Goal: Transaction & Acquisition: Purchase product/service

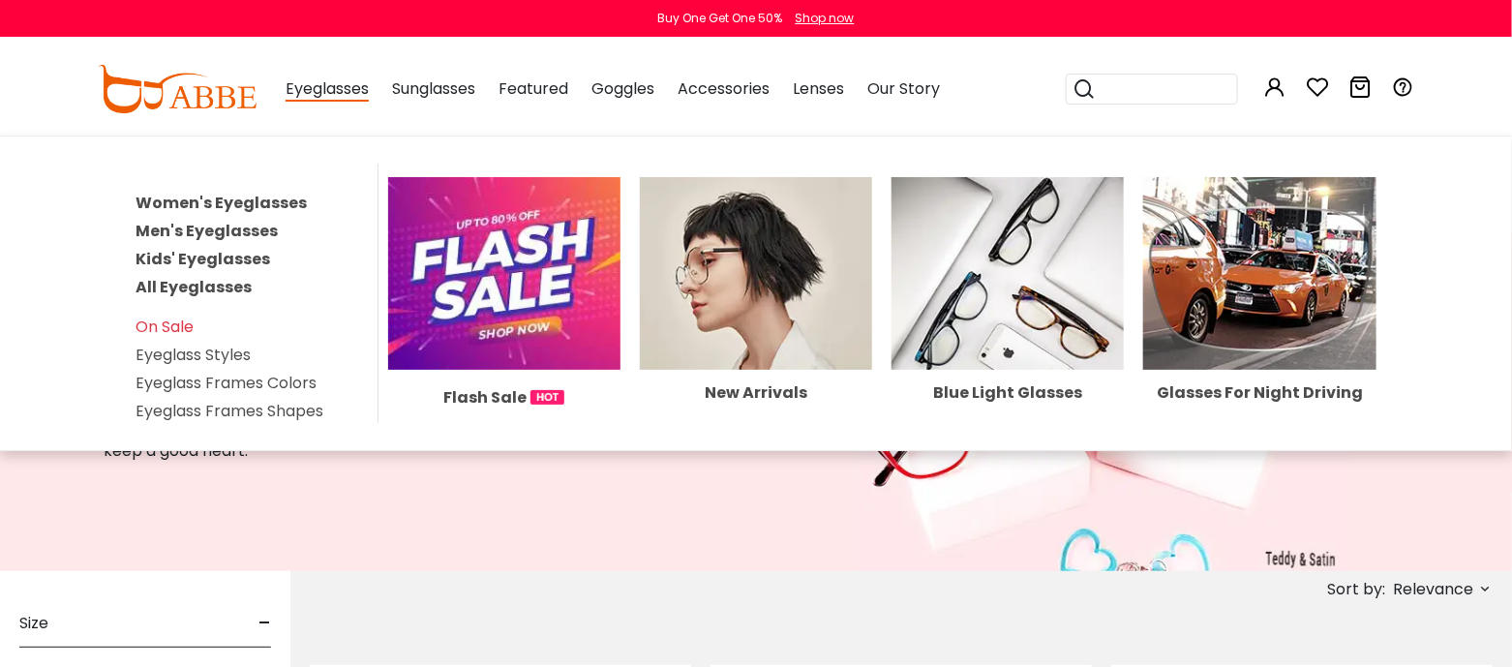
click at [254, 214] on link "Women's Eyeglasses" at bounding box center [221, 203] width 171 height 22
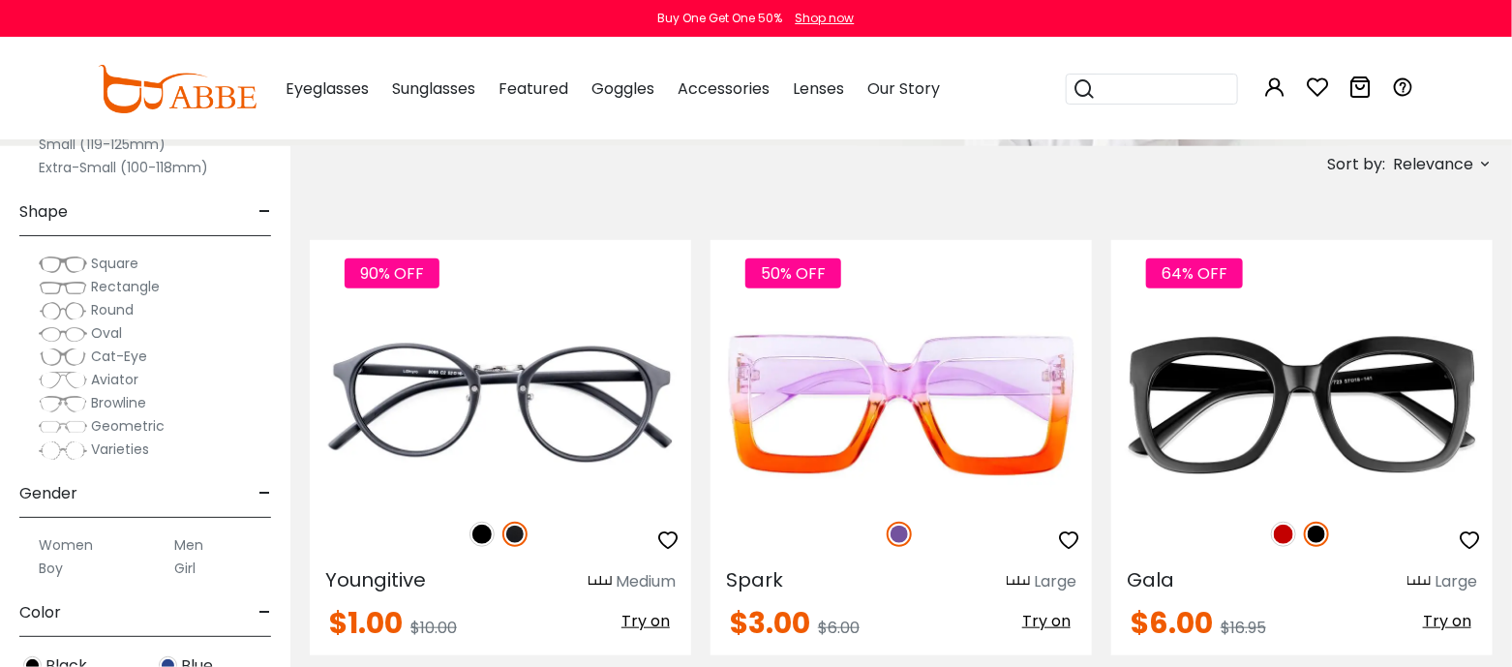
click at [117, 296] on span "Rectangle" at bounding box center [125, 286] width 69 height 19
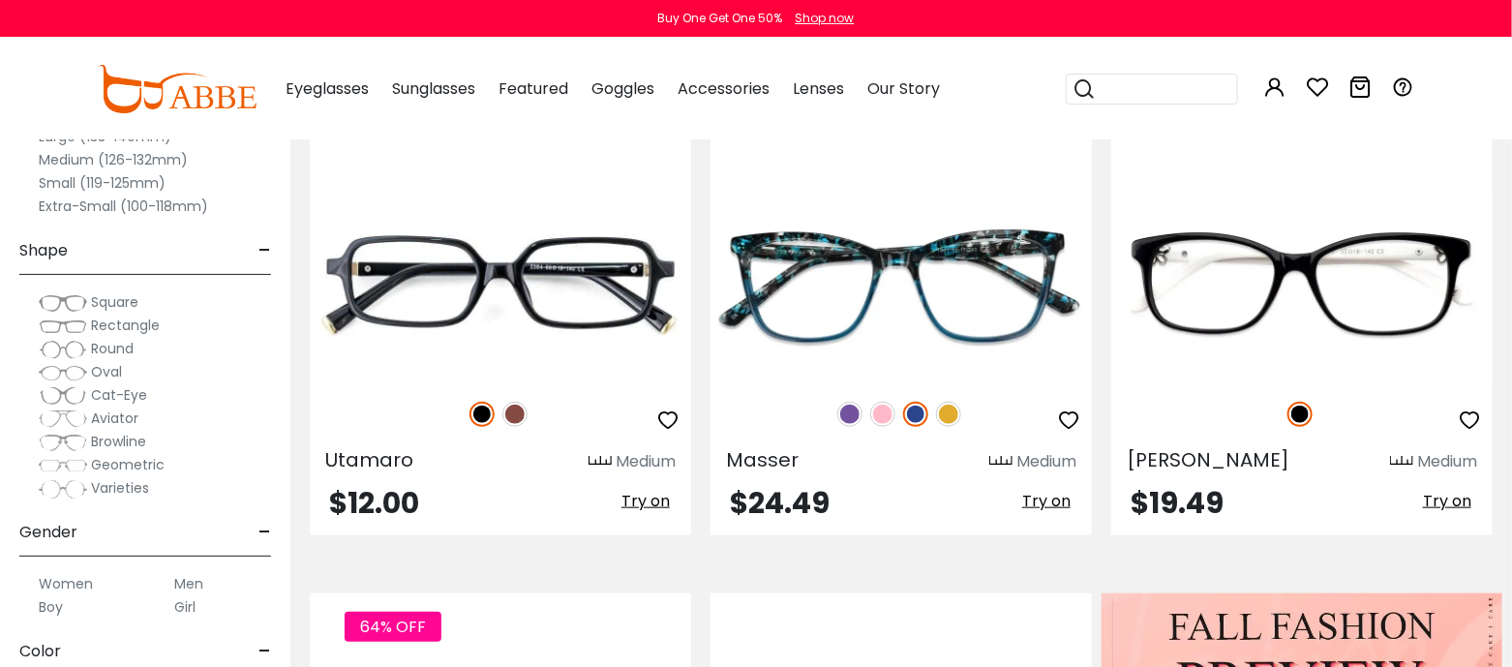
click at [60, 594] on label "Women" at bounding box center [66, 583] width 54 height 23
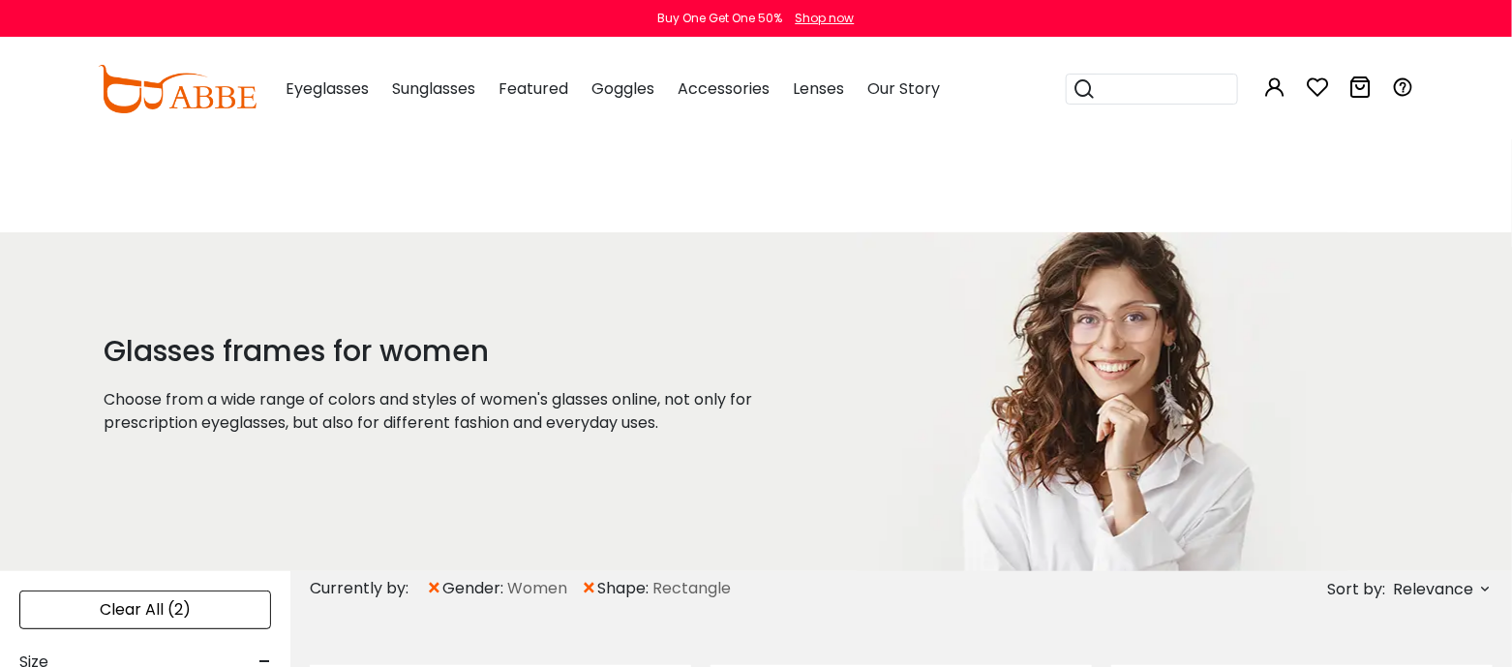
scroll to position [386, 0]
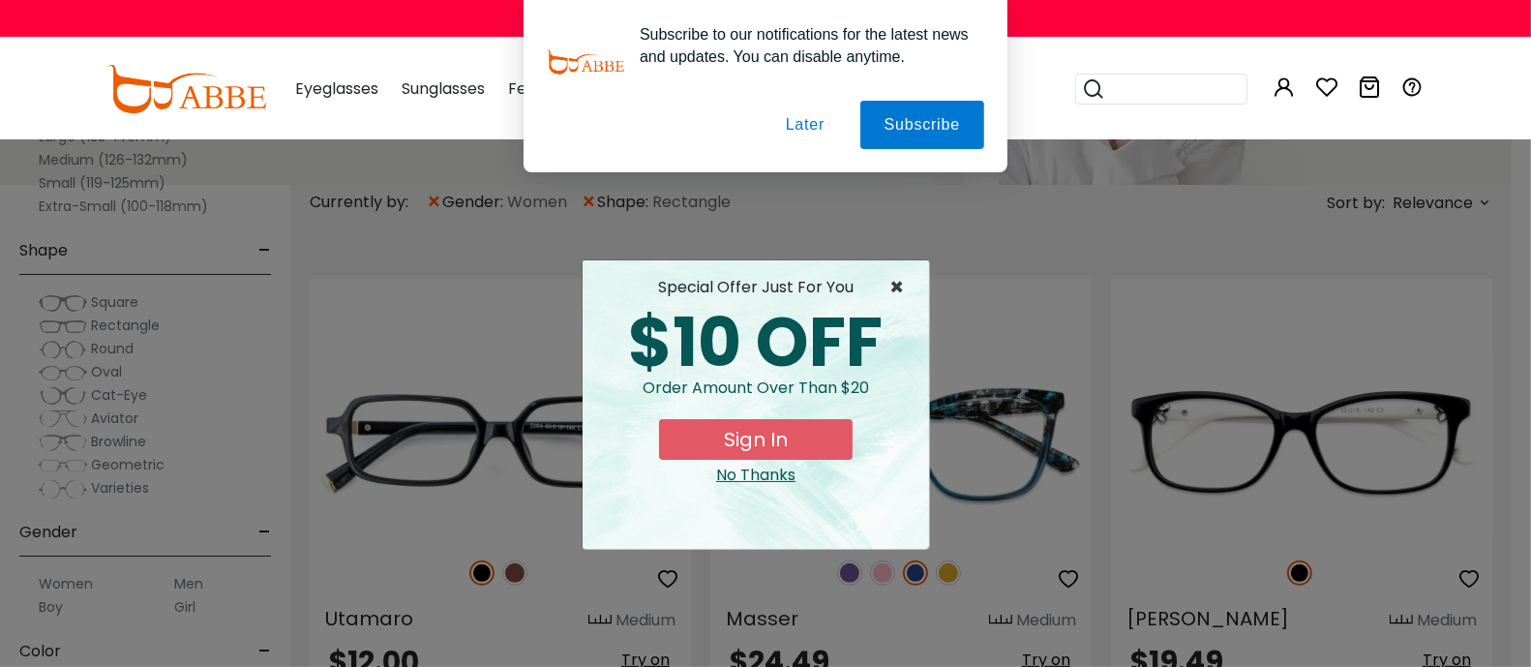
click at [892, 289] on span "×" at bounding box center [902, 287] width 24 height 23
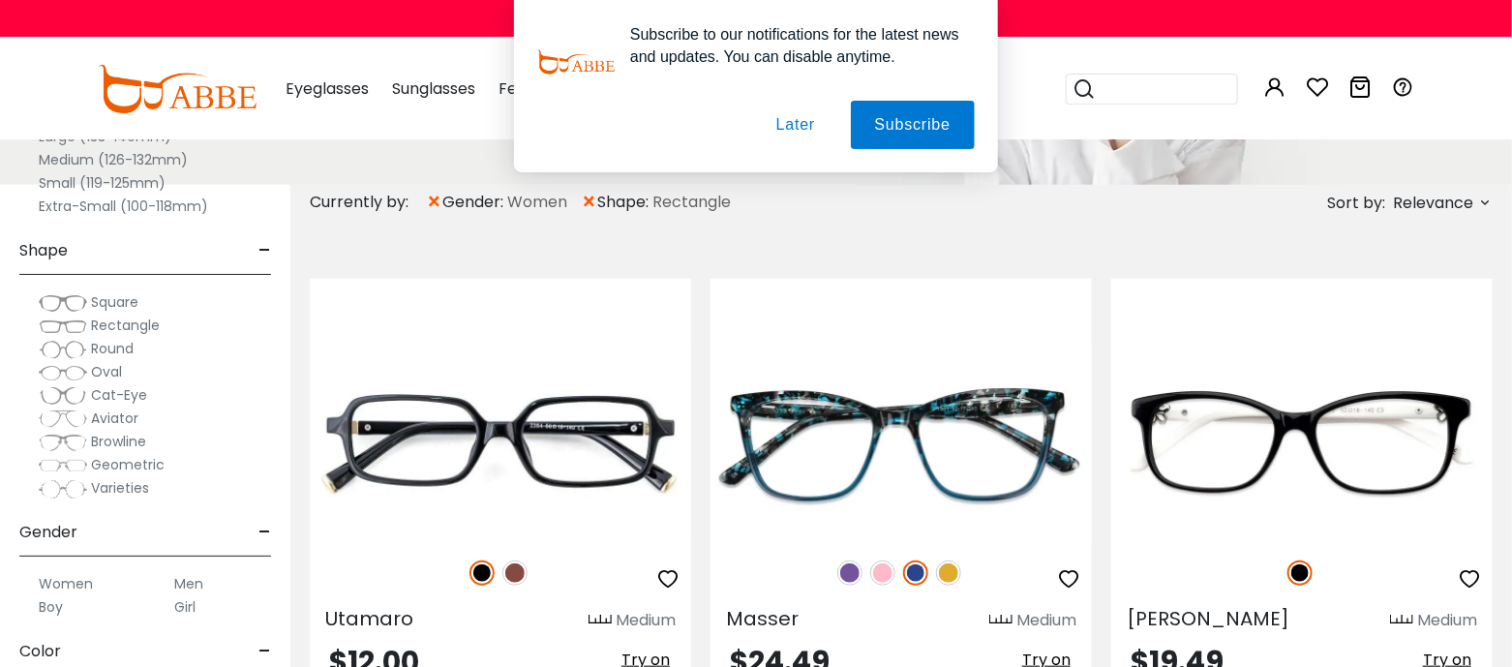
click at [804, 127] on button "Later" at bounding box center [795, 125] width 87 height 48
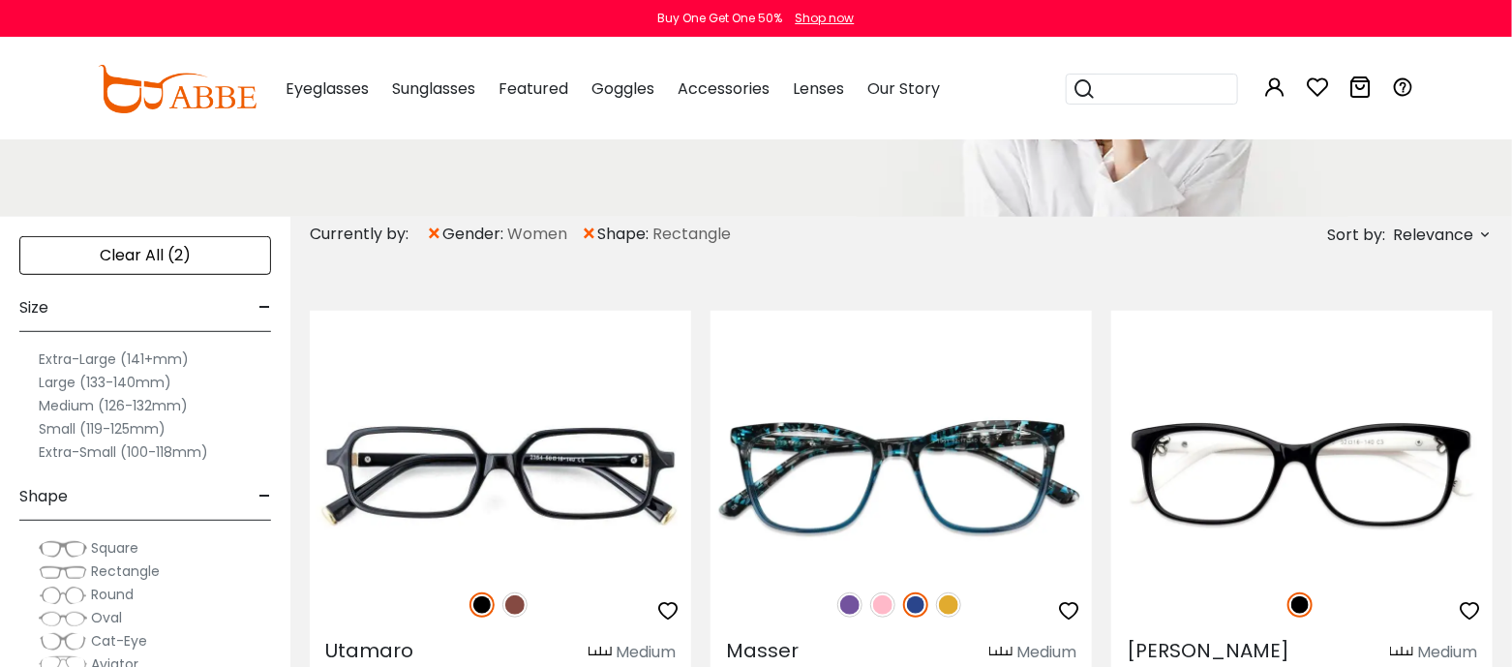
scroll to position [314, 0]
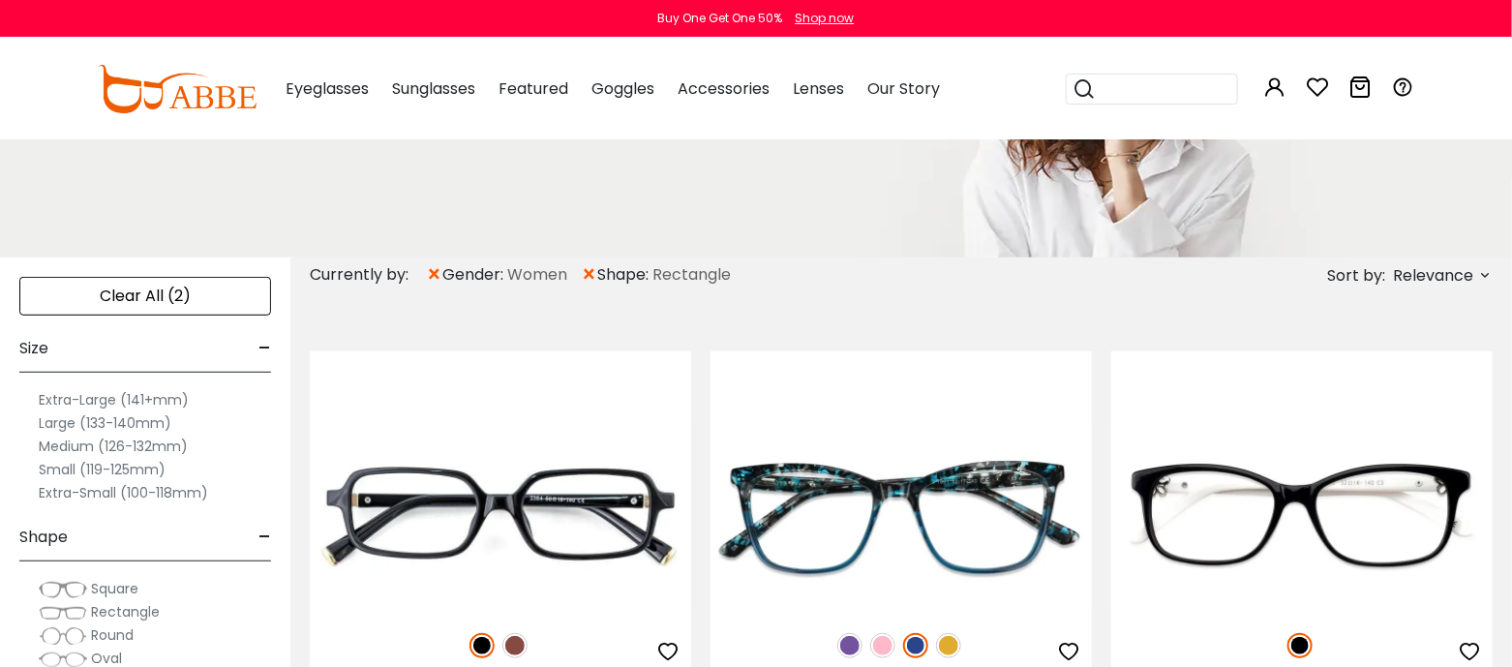
click at [1480, 274] on icon at bounding box center [1484, 274] width 15 height 15
click at [1409, 412] on label "Prices Low To High" at bounding box center [1412, 400] width 139 height 23
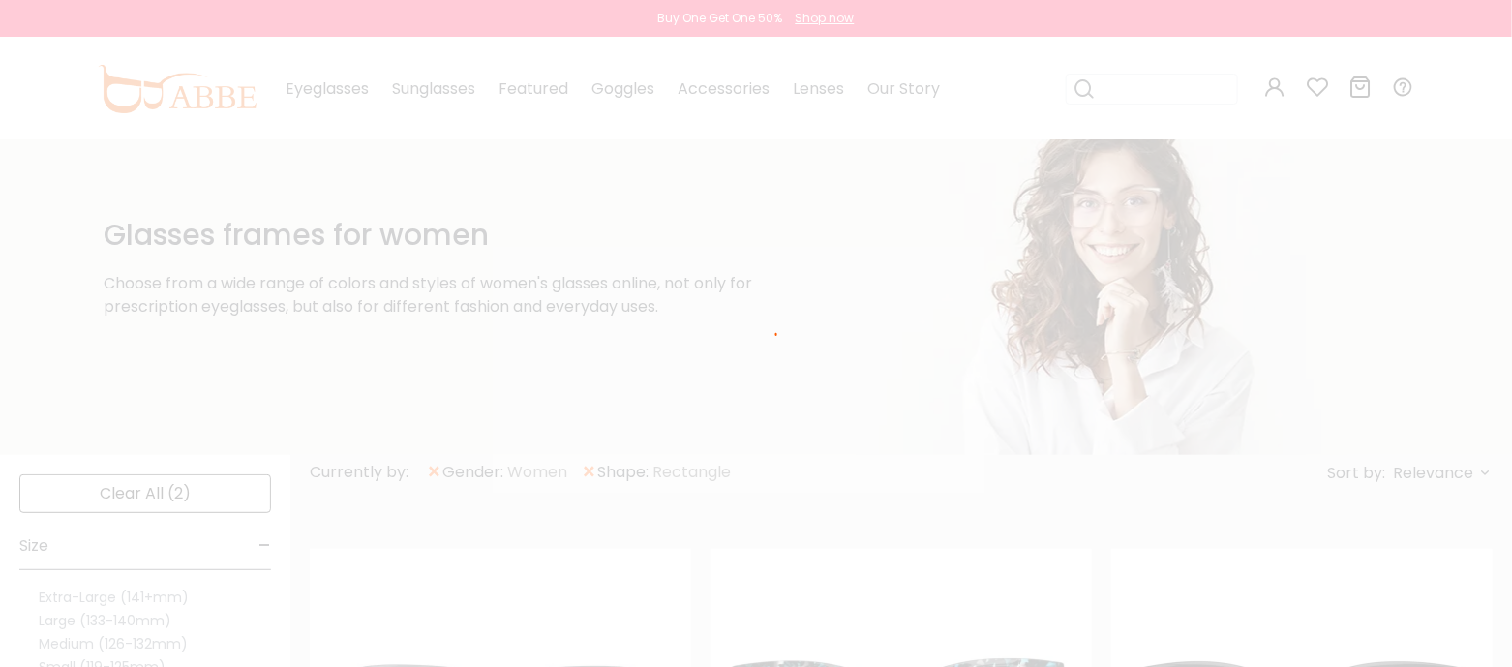
scroll to position [62, 0]
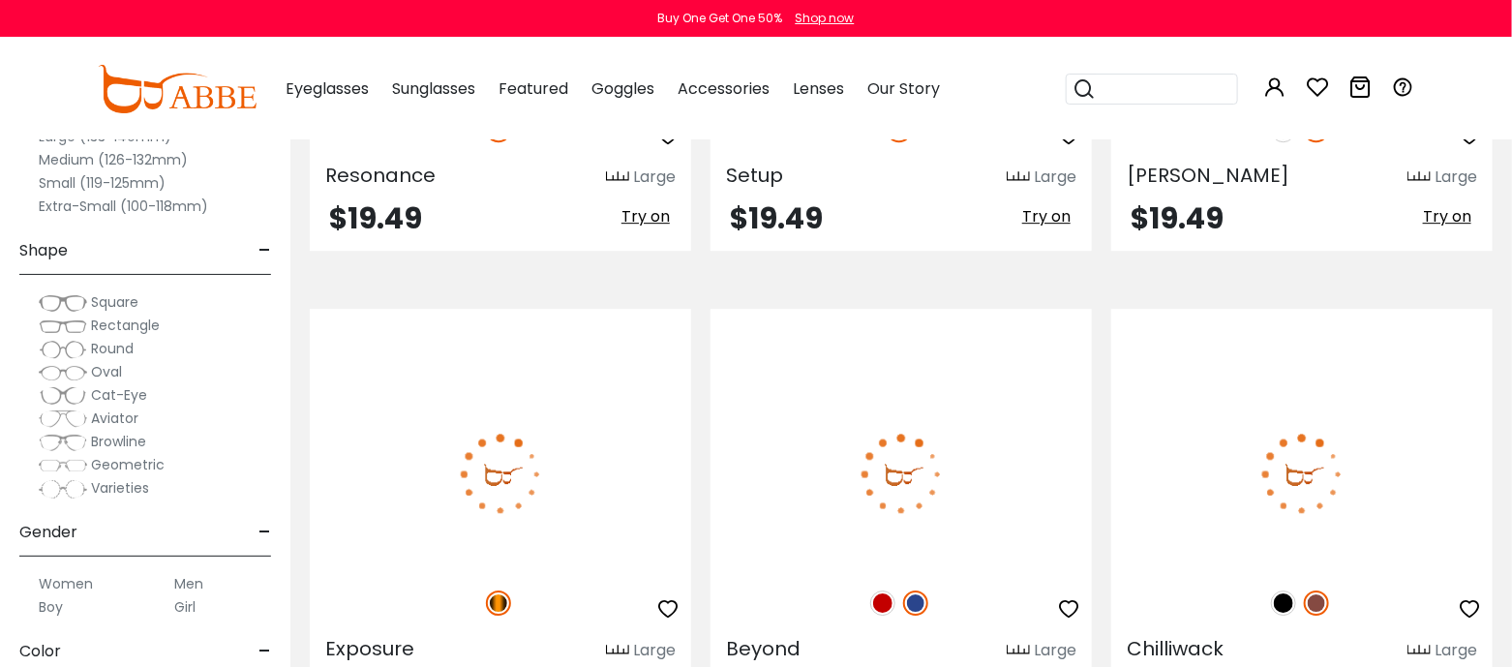
scroll to position [8940, 0]
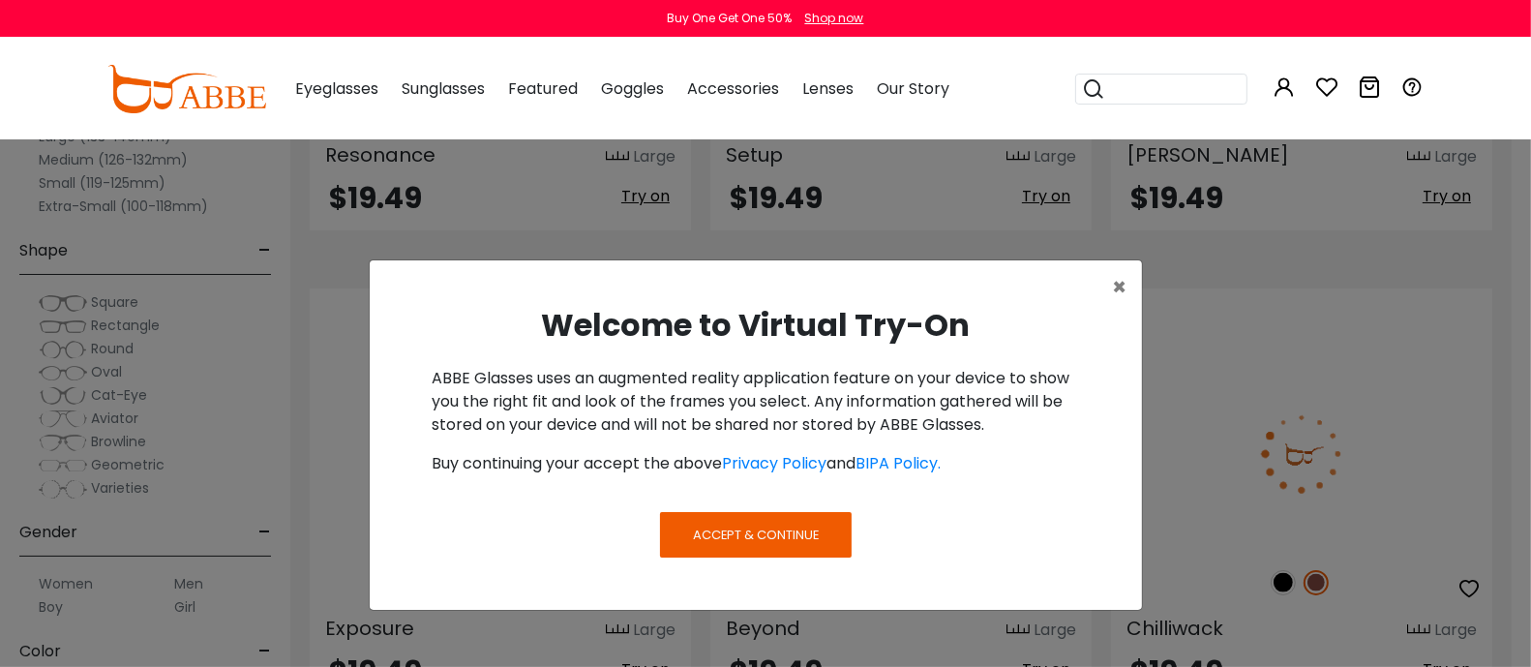
click at [704, 544] on span "Accept & Continue" at bounding box center [756, 535] width 126 height 18
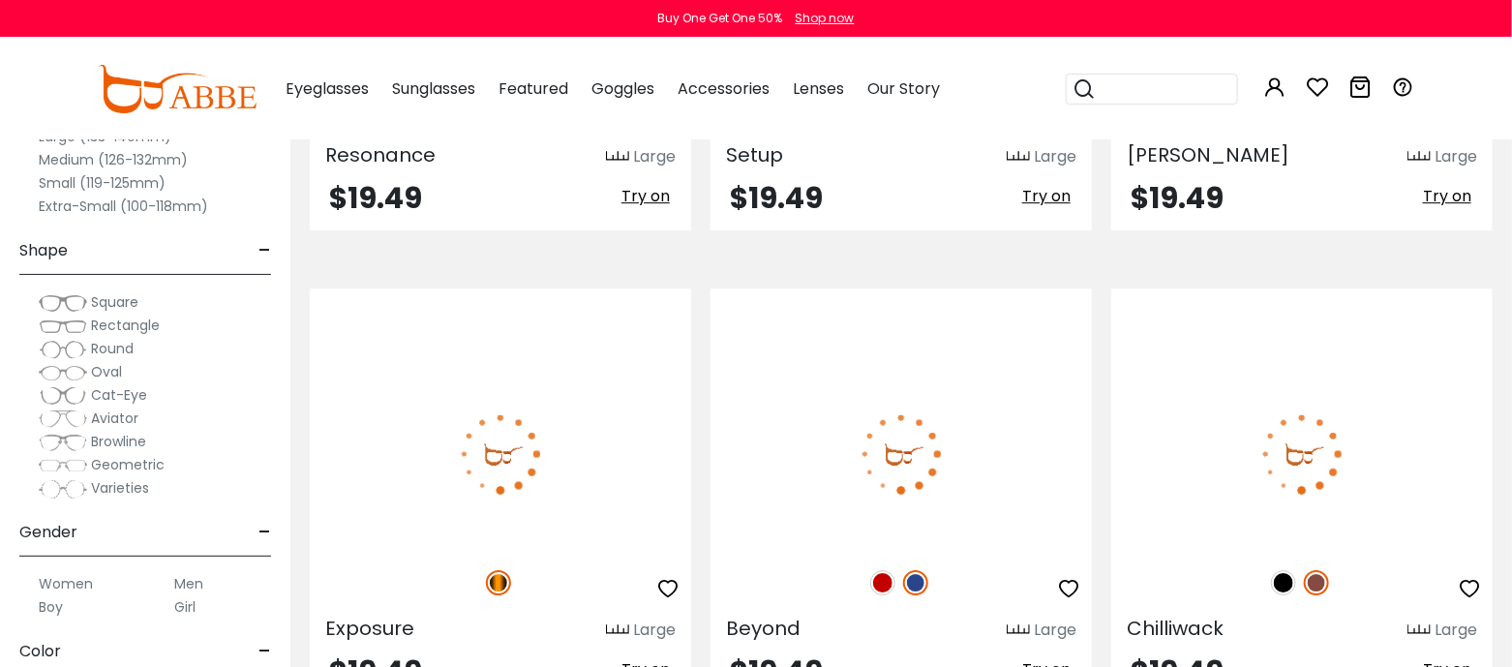
drag, startPoint x: 623, startPoint y: 413, endPoint x: 466, endPoint y: 340, distance: 174.1
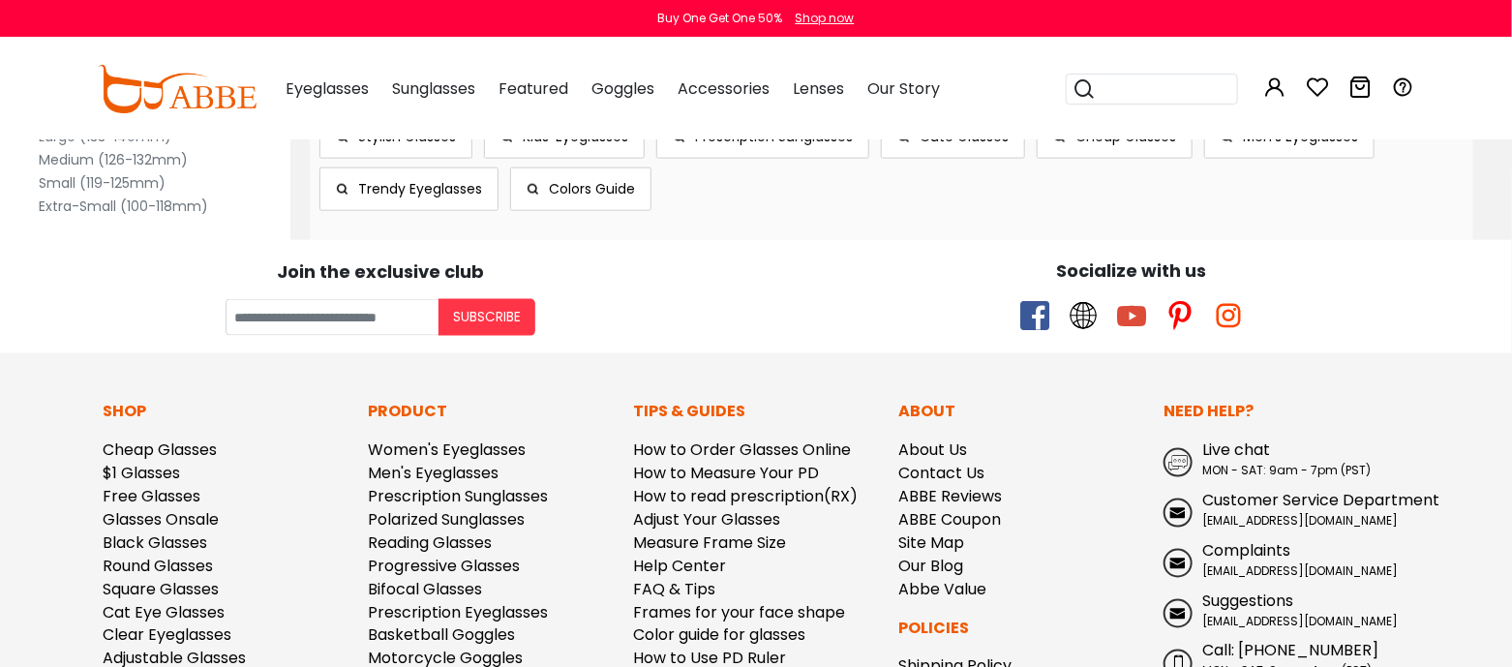
scroll to position [10731, 0]
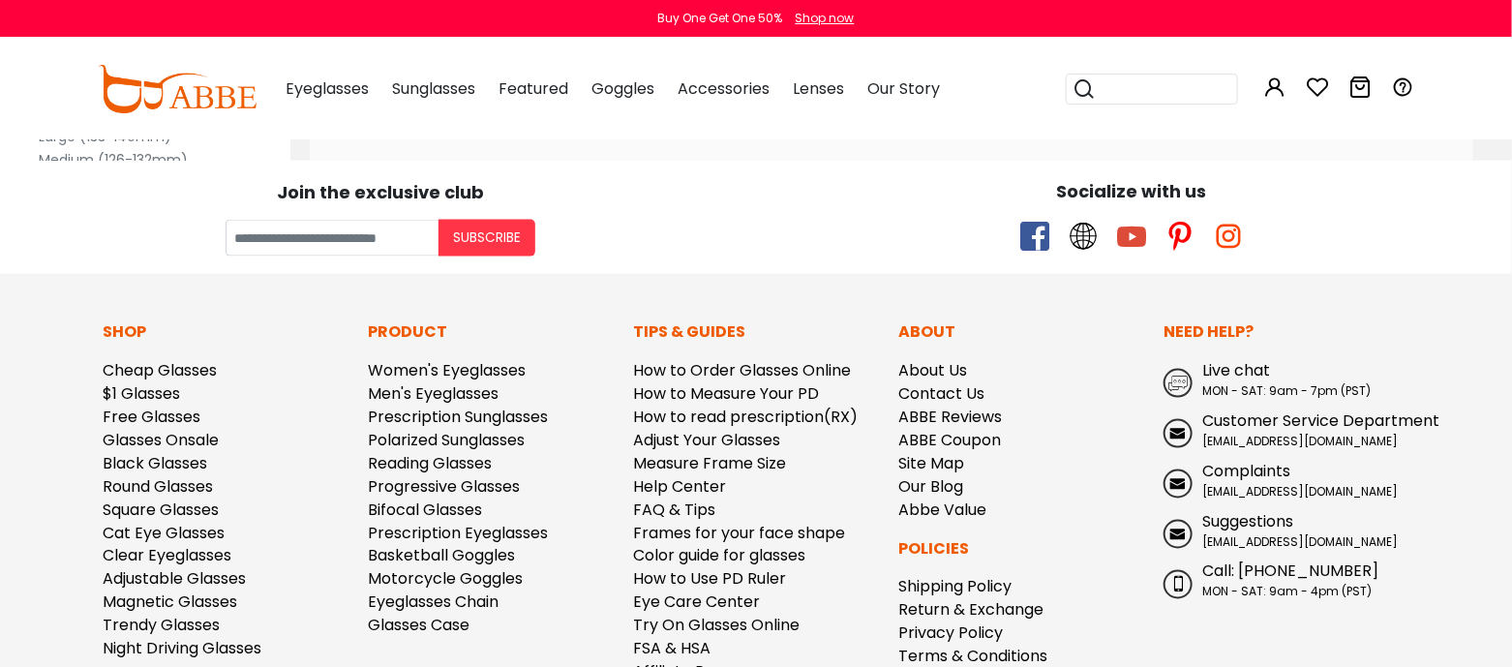
click at [69, 379] on img at bounding box center [63, 372] width 48 height 19
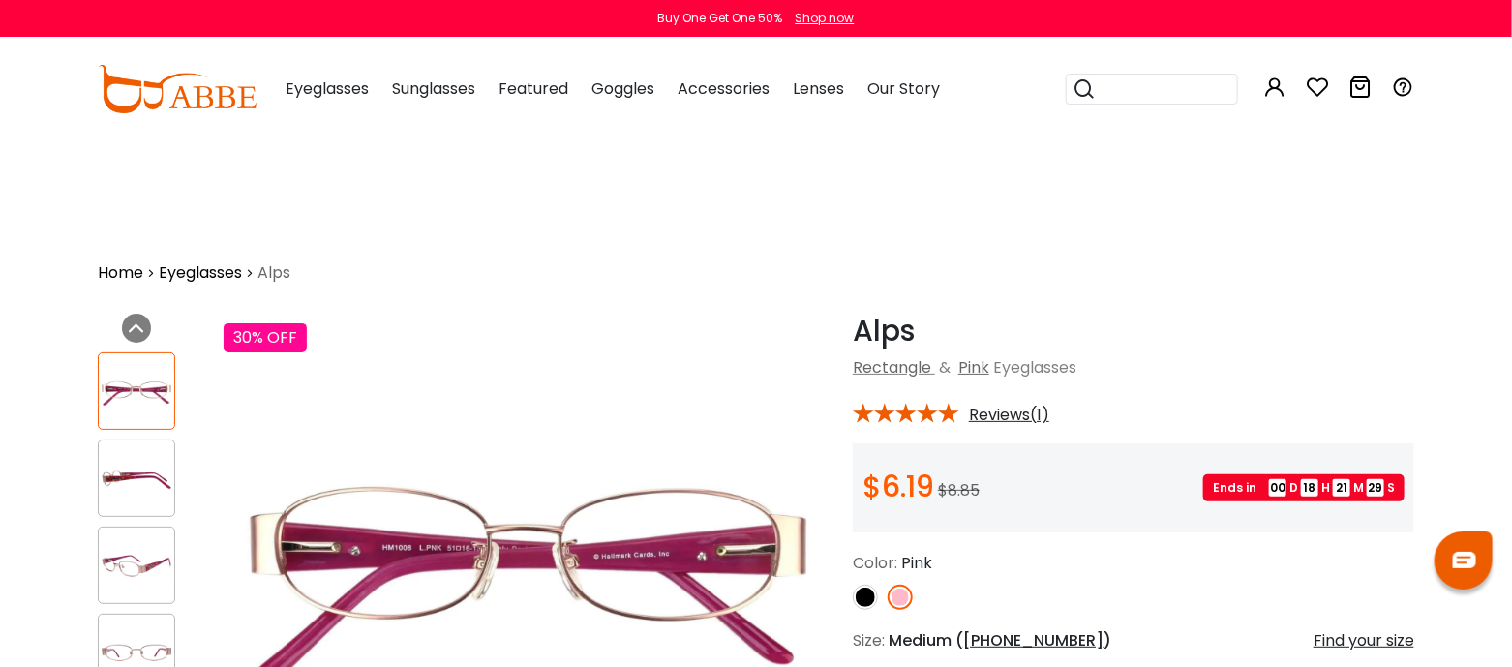
click at [145, 494] on img at bounding box center [137, 479] width 76 height 38
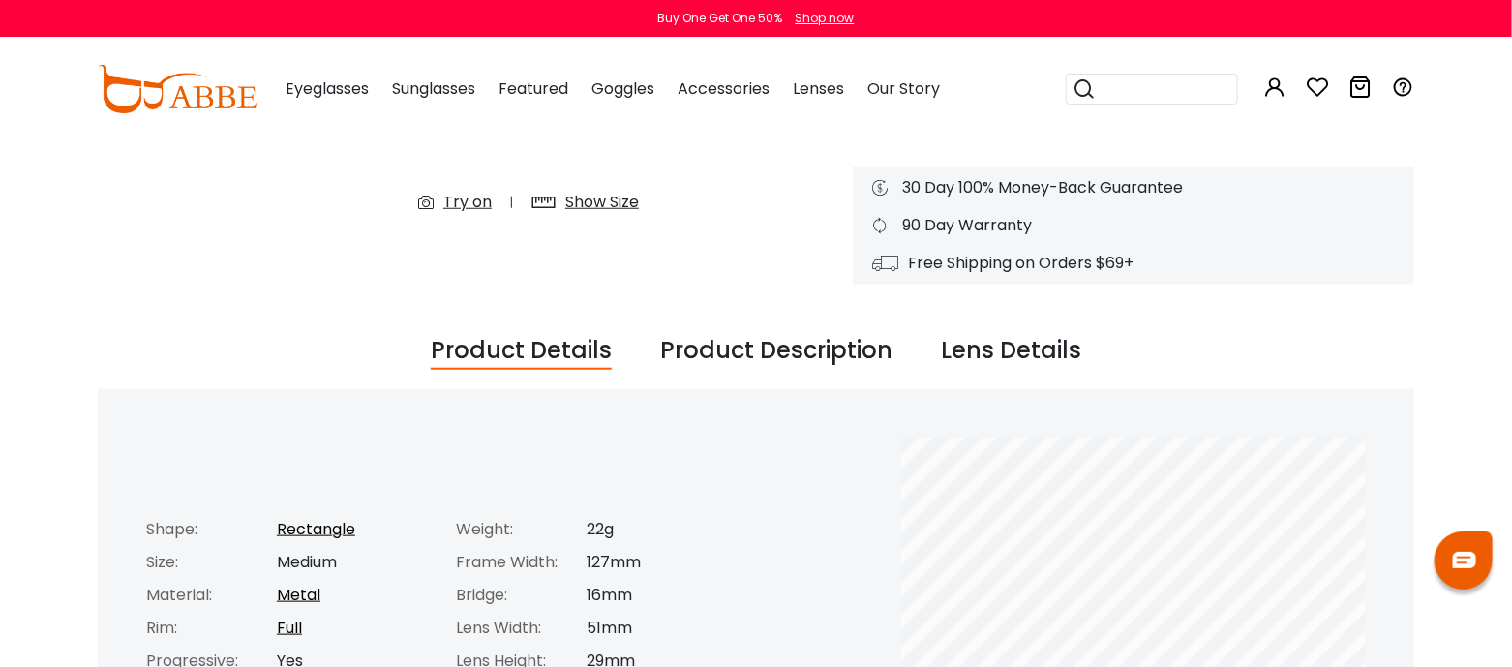
scroll to position [205, 0]
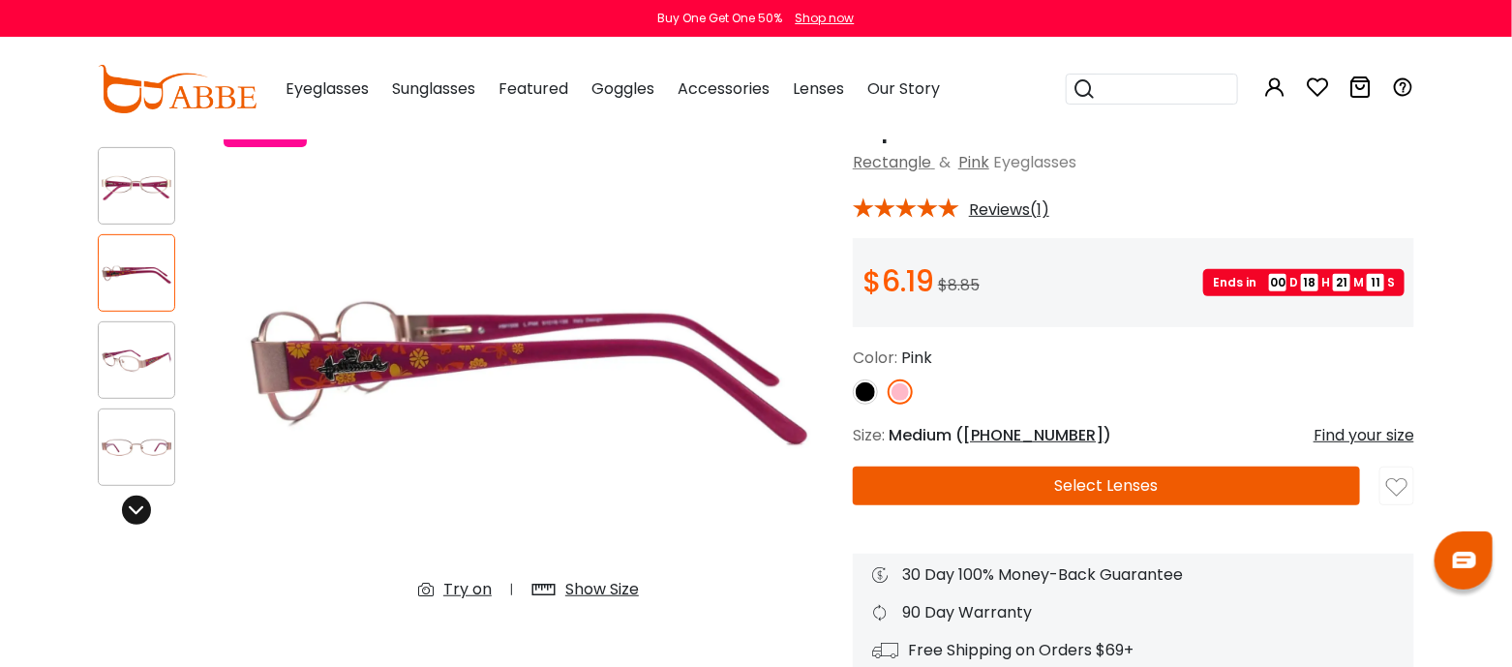
click at [135, 513] on icon at bounding box center [136, 509] width 15 height 15
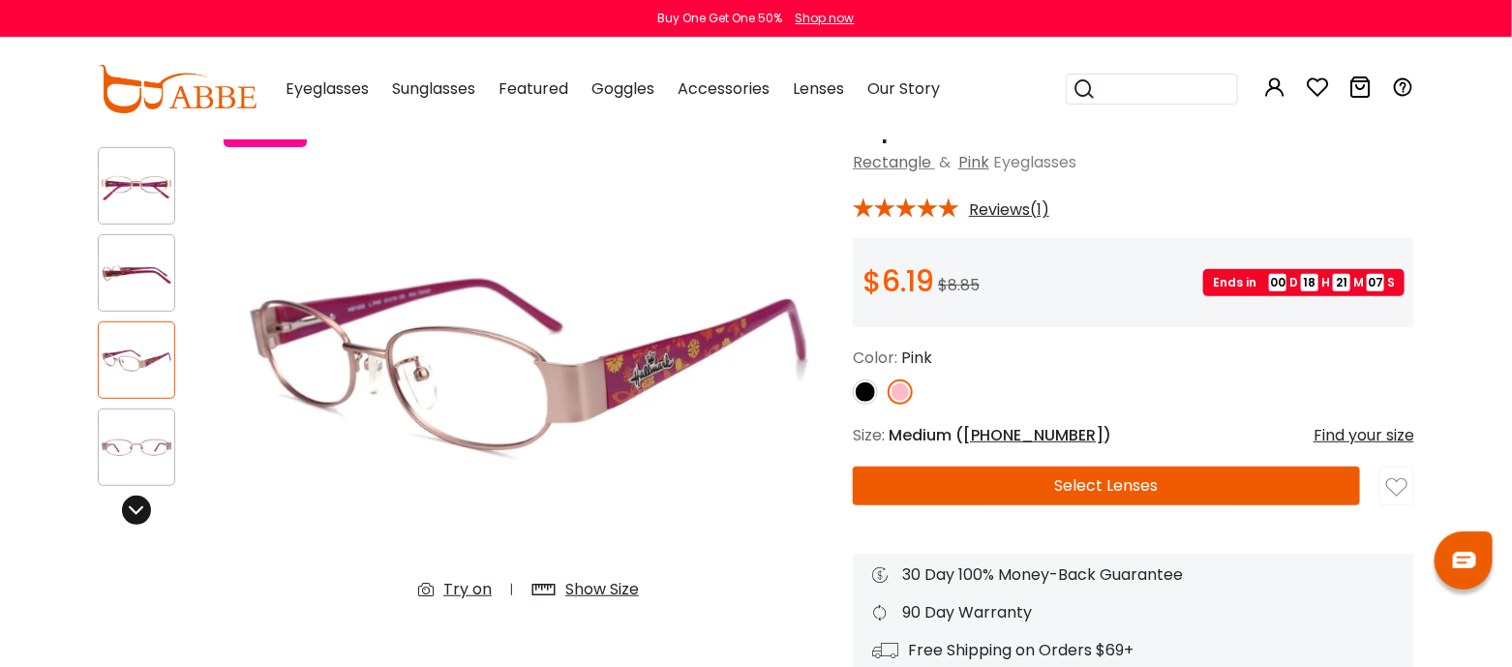
click at [140, 513] on icon at bounding box center [136, 509] width 15 height 15
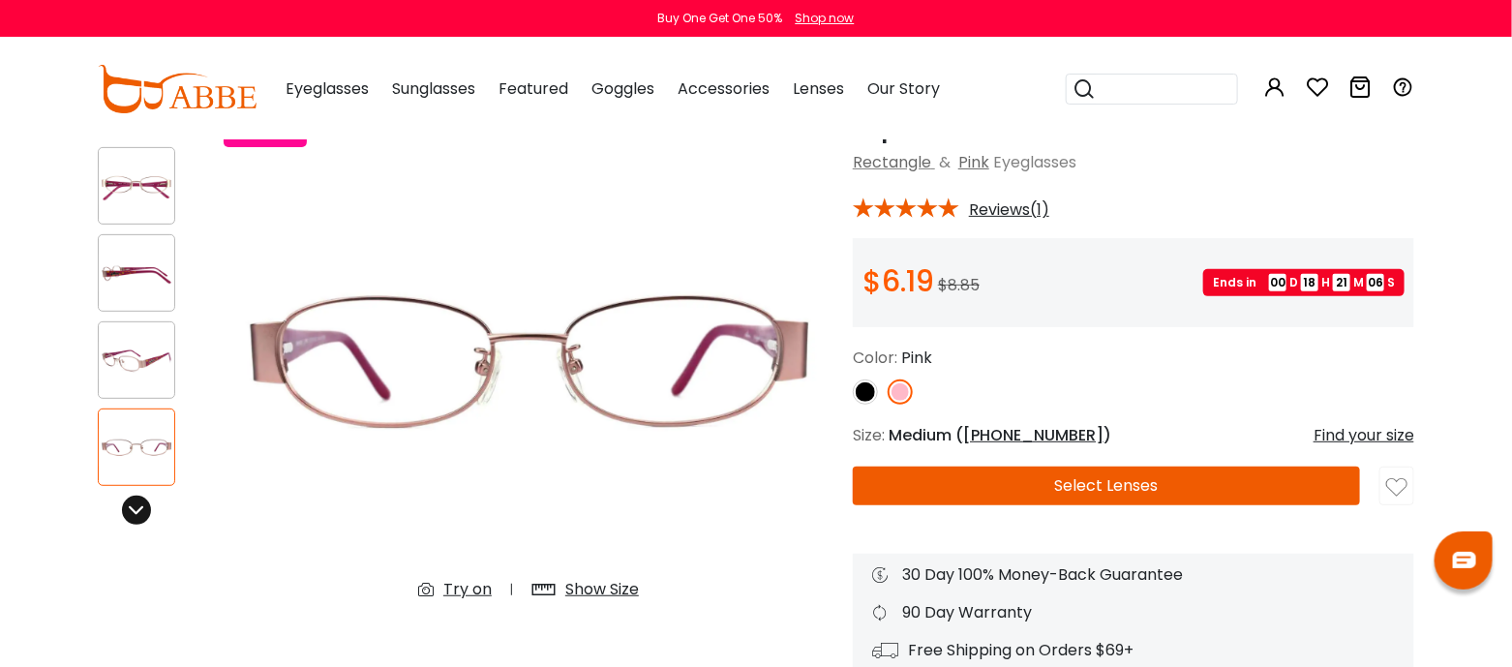
click at [140, 513] on icon at bounding box center [136, 509] width 15 height 15
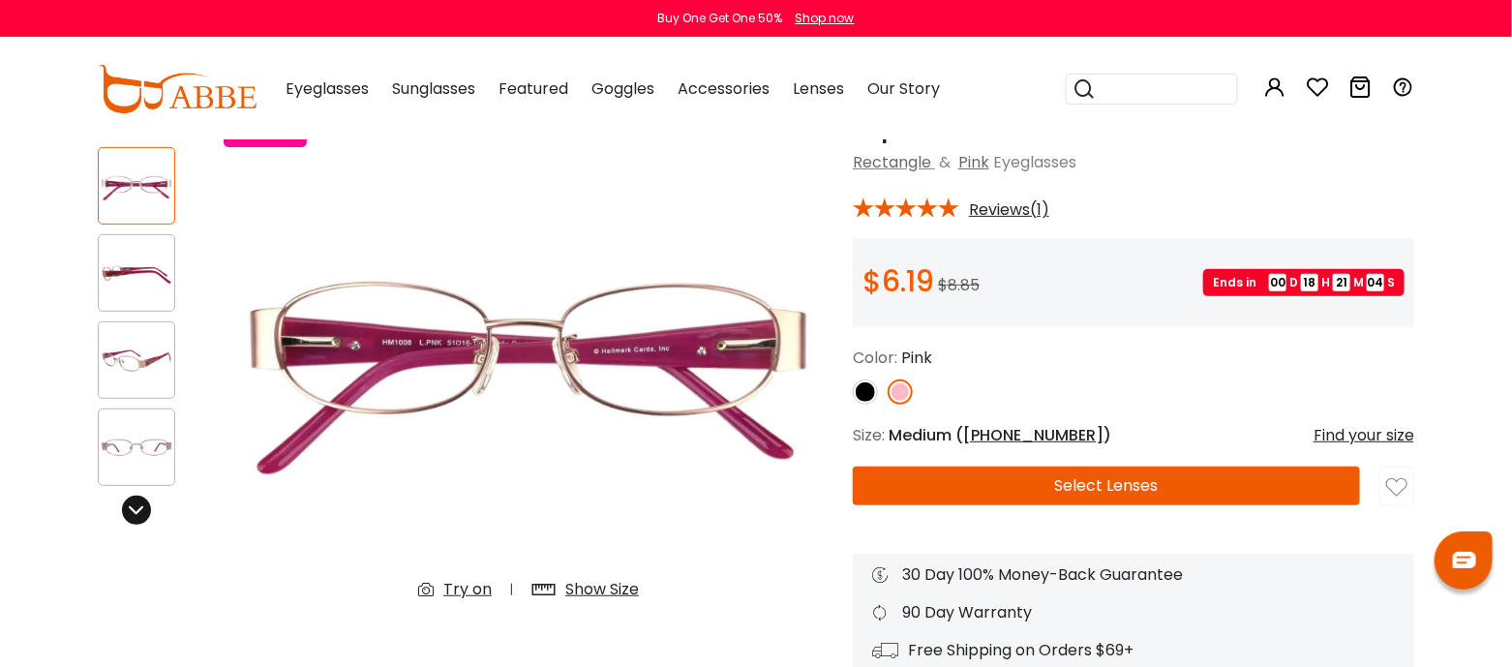
click at [140, 513] on icon at bounding box center [136, 509] width 15 height 15
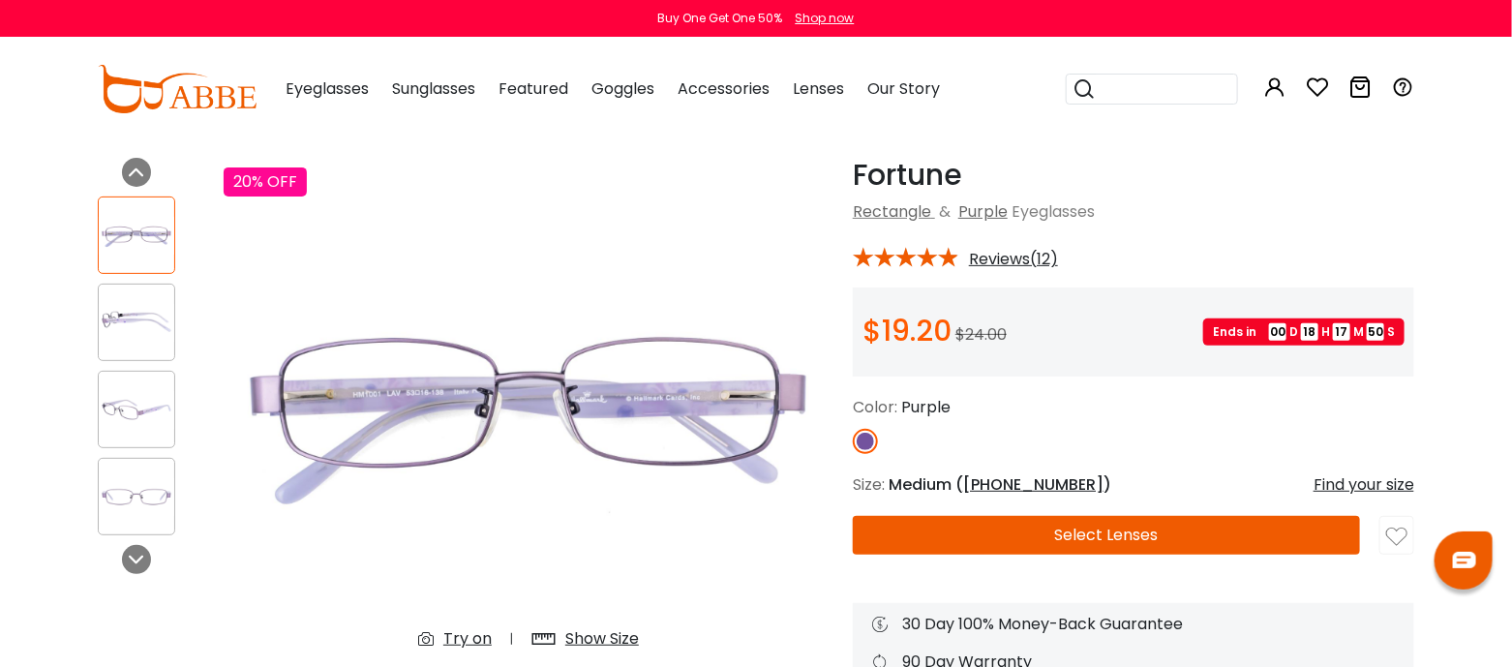
click at [130, 341] on img at bounding box center [137, 323] width 76 height 38
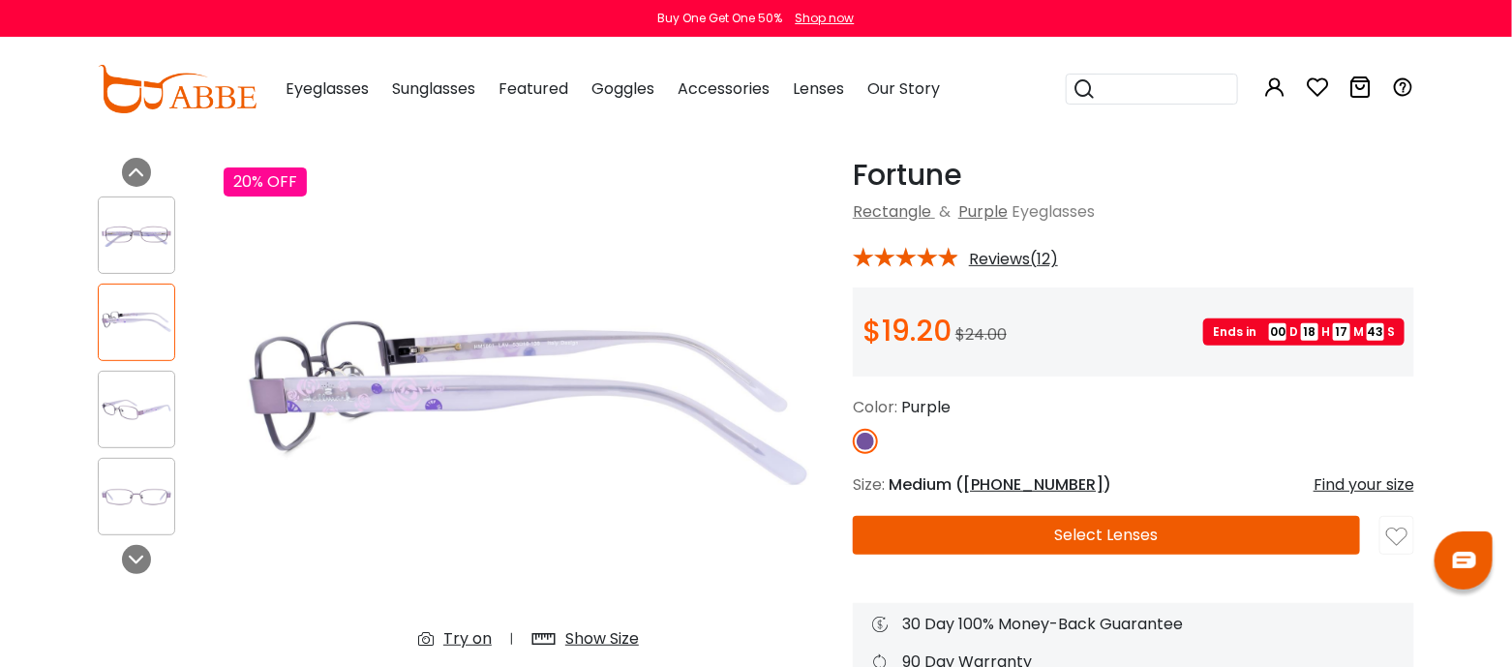
click at [118, 417] on img at bounding box center [137, 410] width 76 height 38
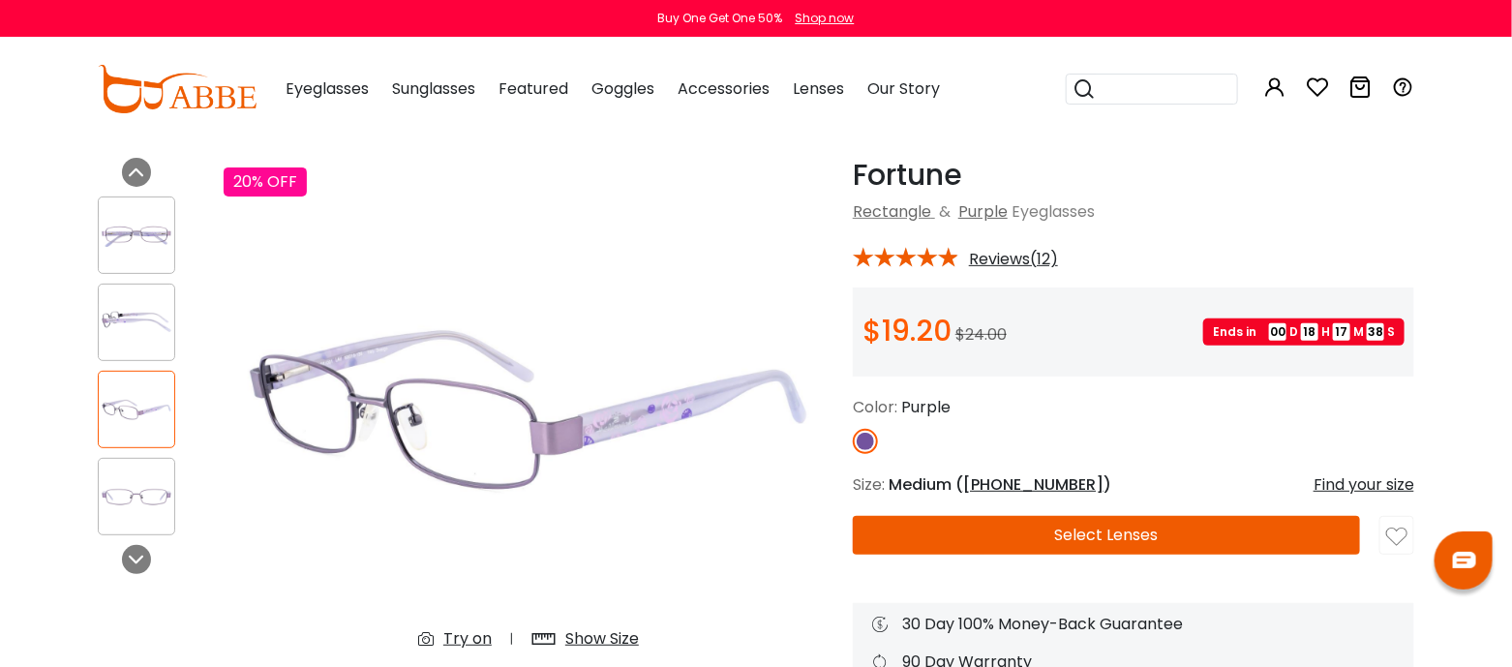
click at [126, 512] on img at bounding box center [137, 497] width 76 height 38
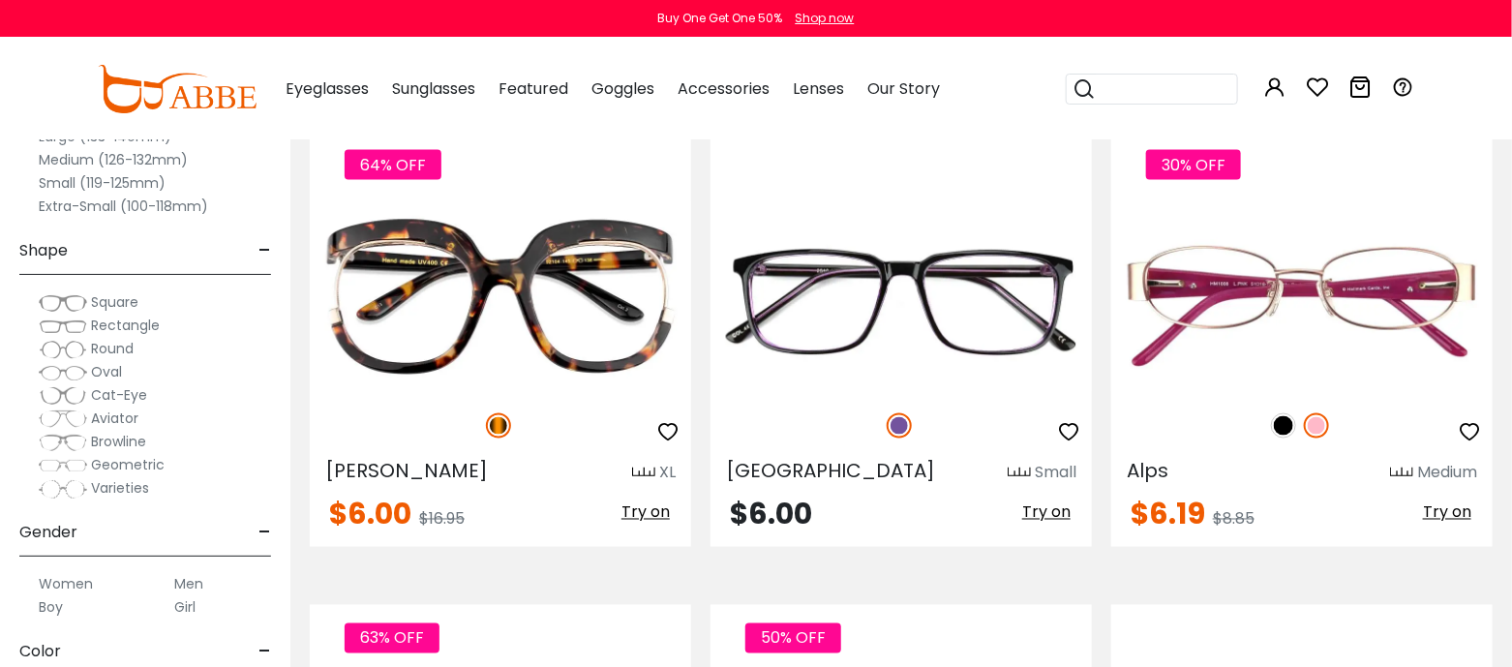
scroll to position [4603, 0]
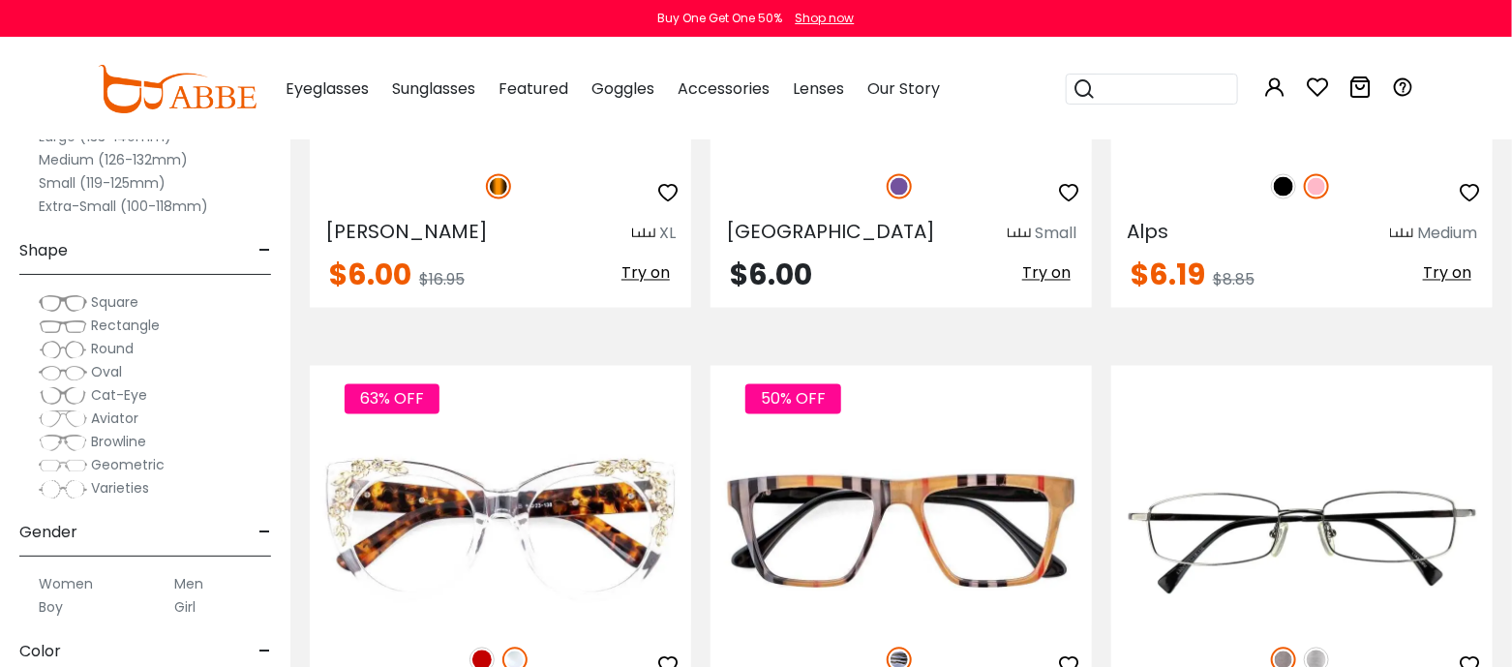
drag, startPoint x: 1522, startPoint y: 65, endPoint x: 1527, endPoint y: 273, distance: 208.2
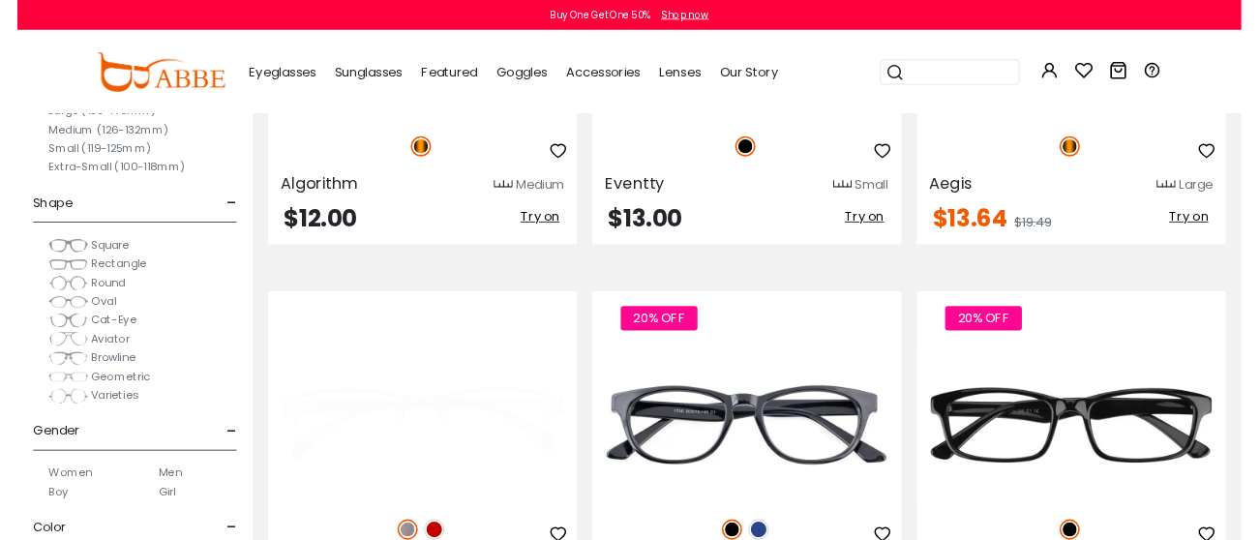
scroll to position [8869, 0]
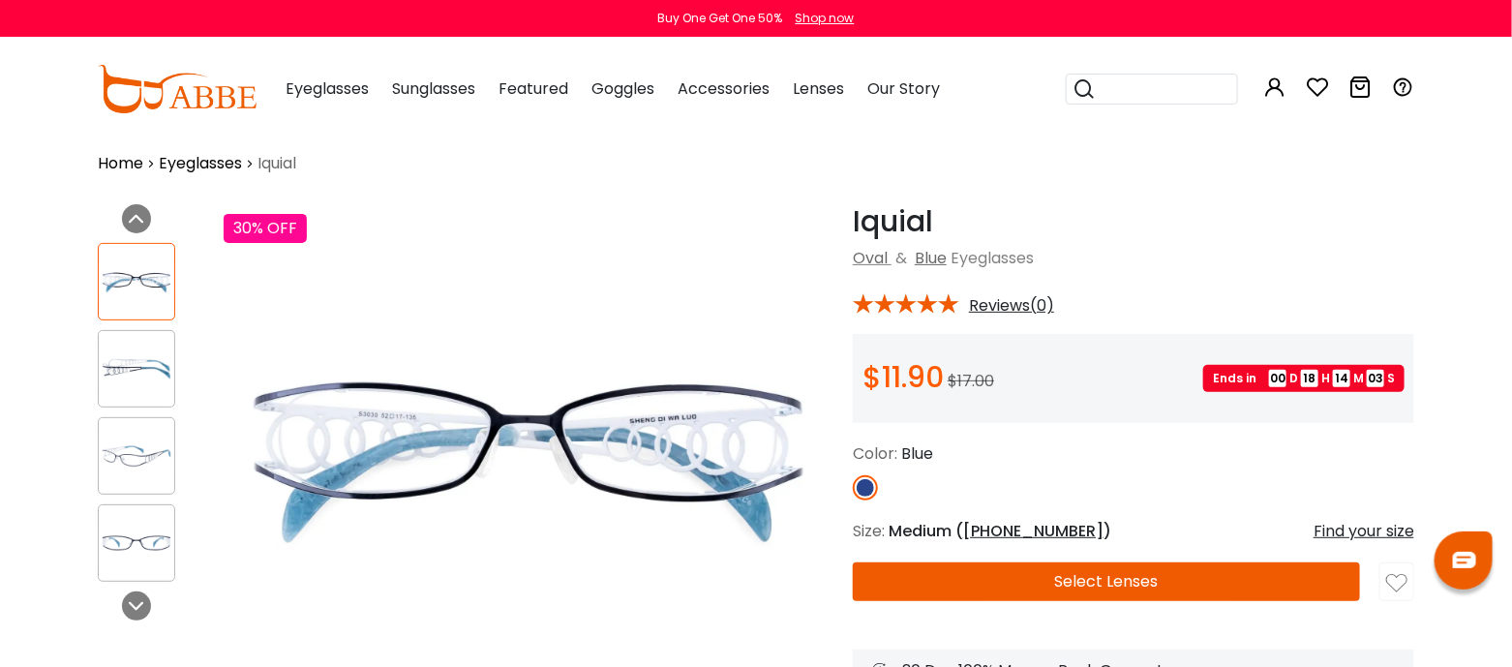
scroll to position [114, 0]
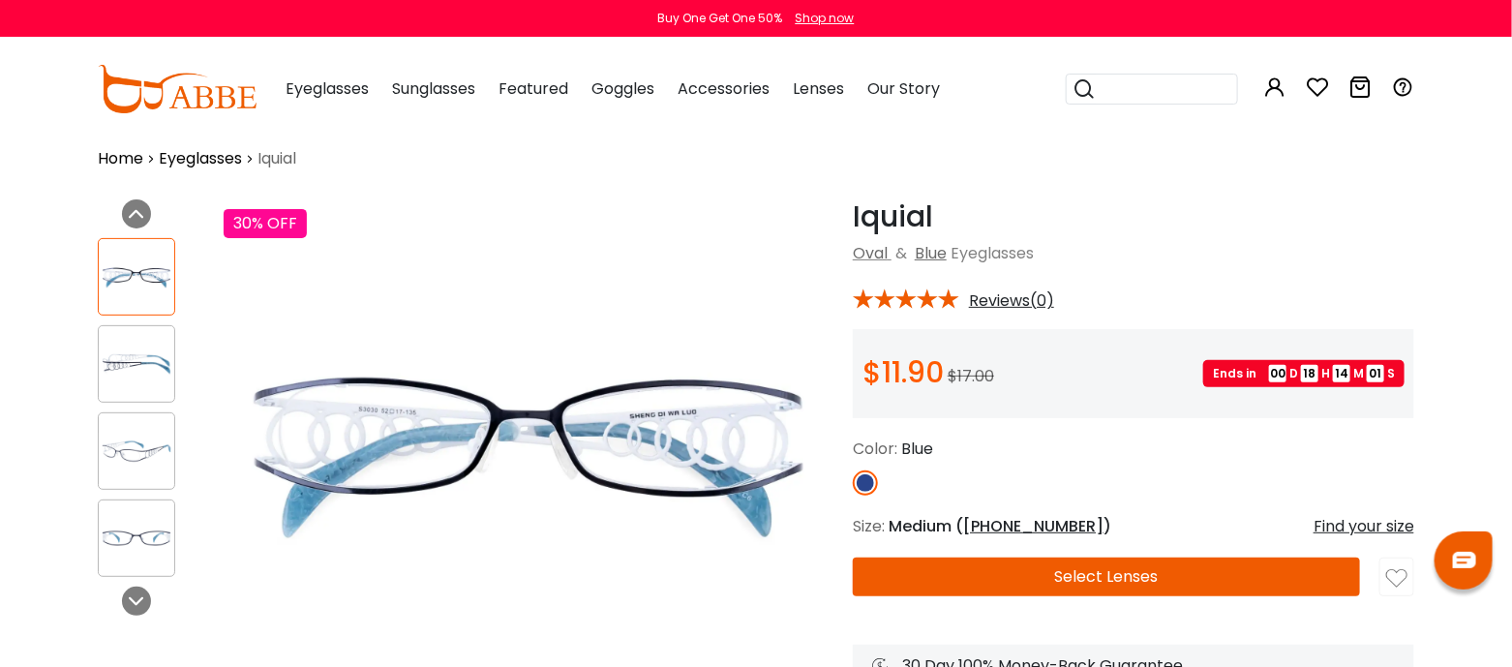
click at [124, 369] on img at bounding box center [137, 365] width 76 height 38
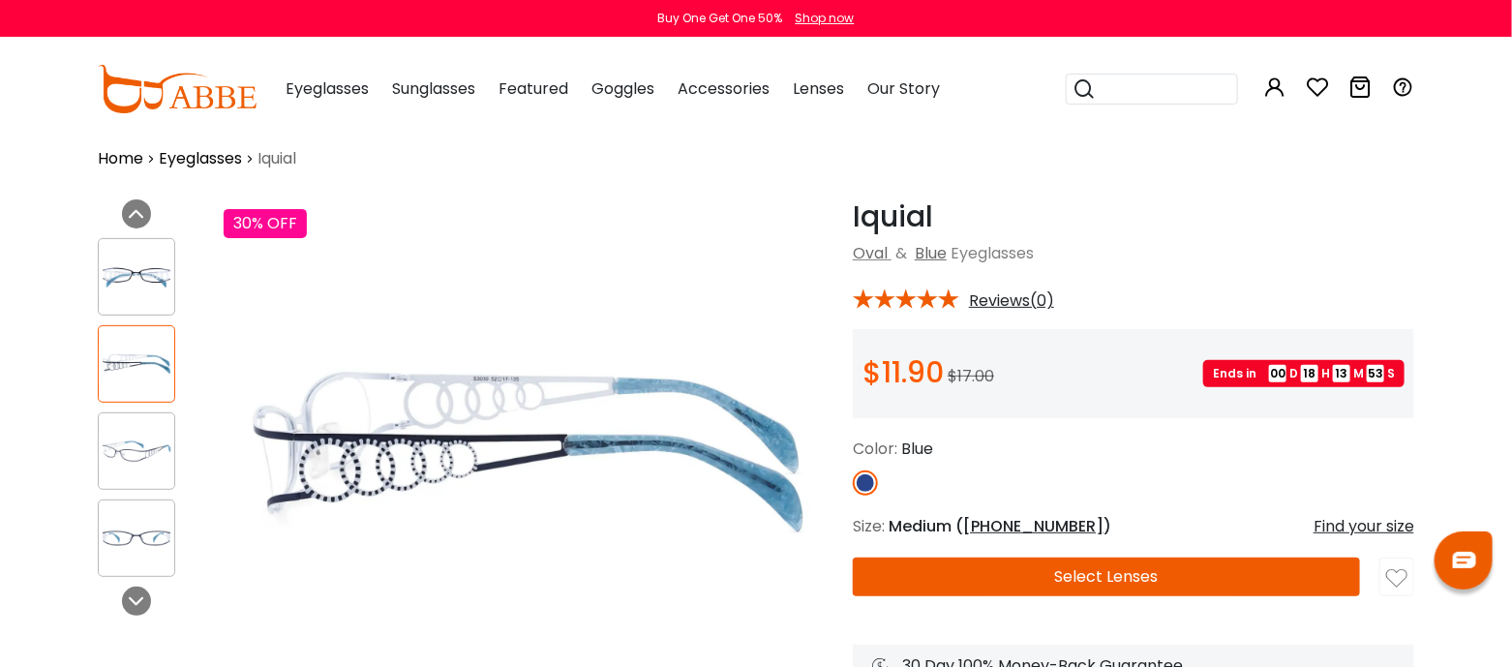
click at [155, 441] on img at bounding box center [137, 452] width 76 height 38
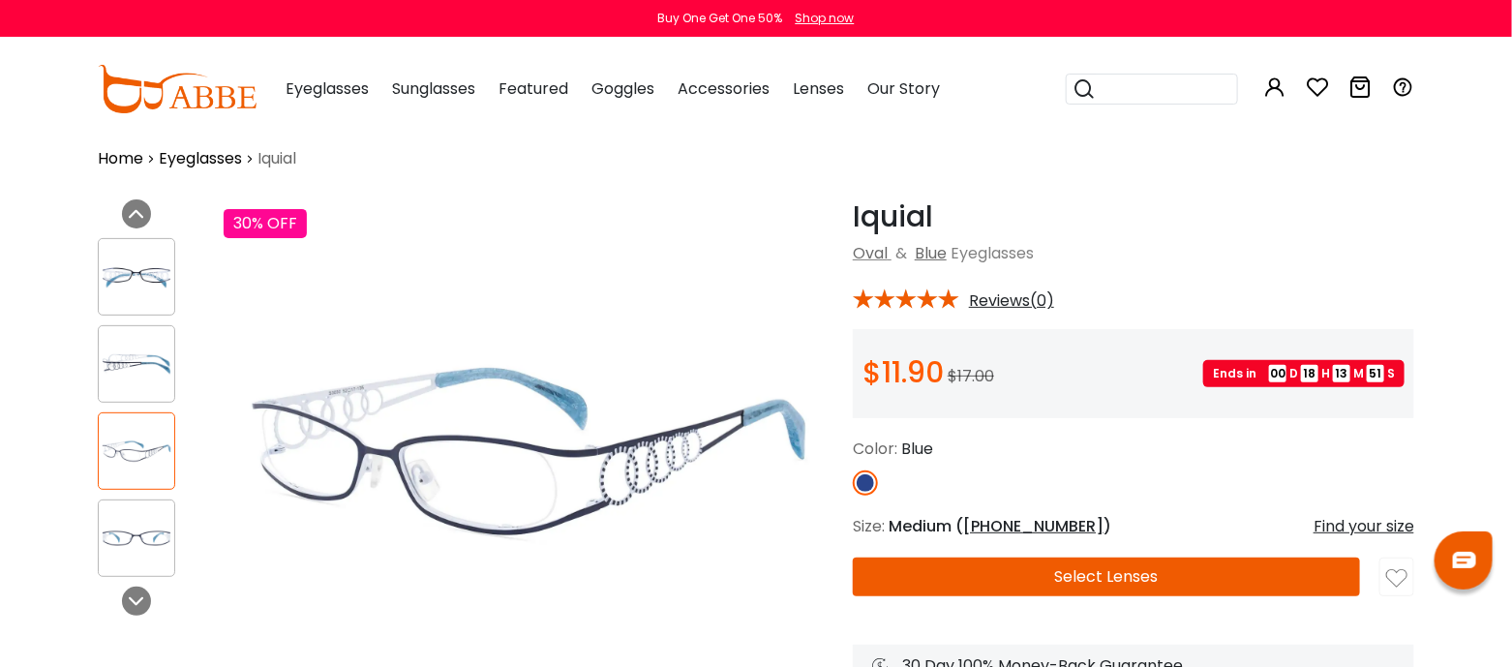
click at [166, 524] on img at bounding box center [137, 539] width 76 height 38
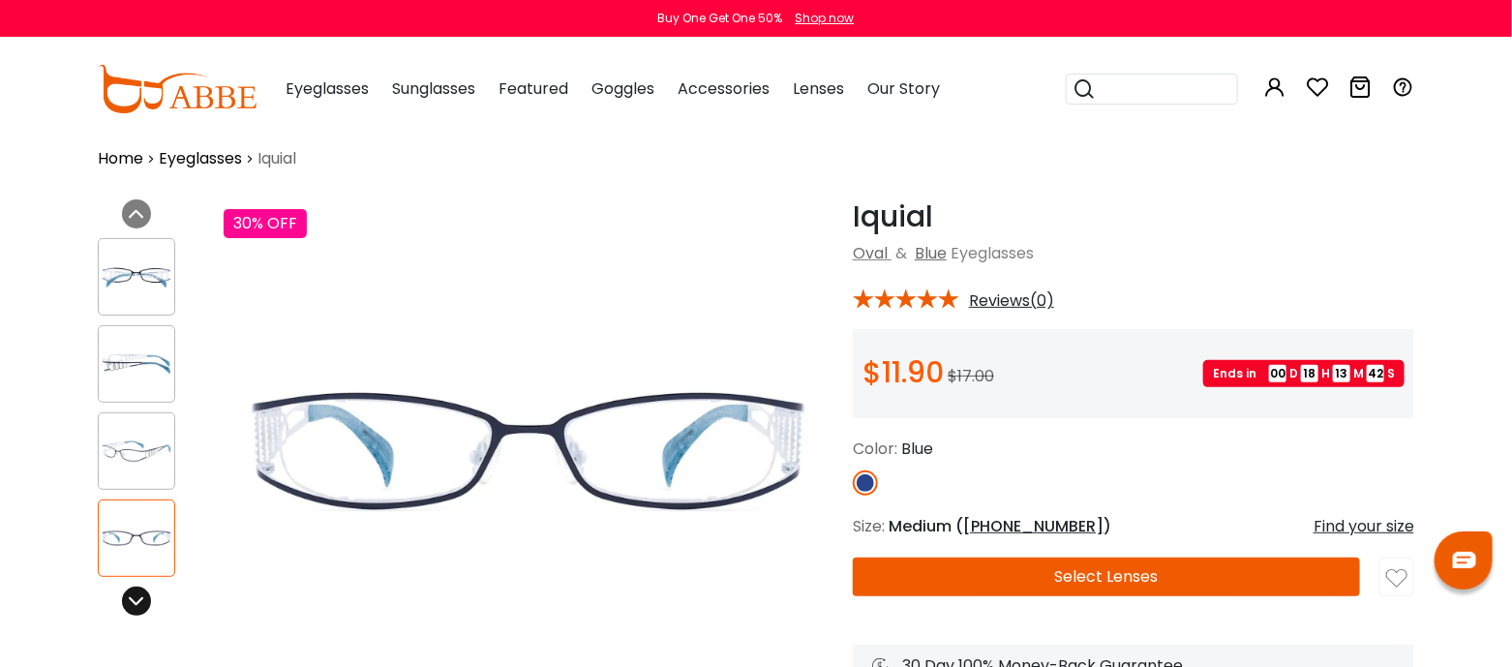
click at [136, 603] on icon at bounding box center [136, 600] width 15 height 15
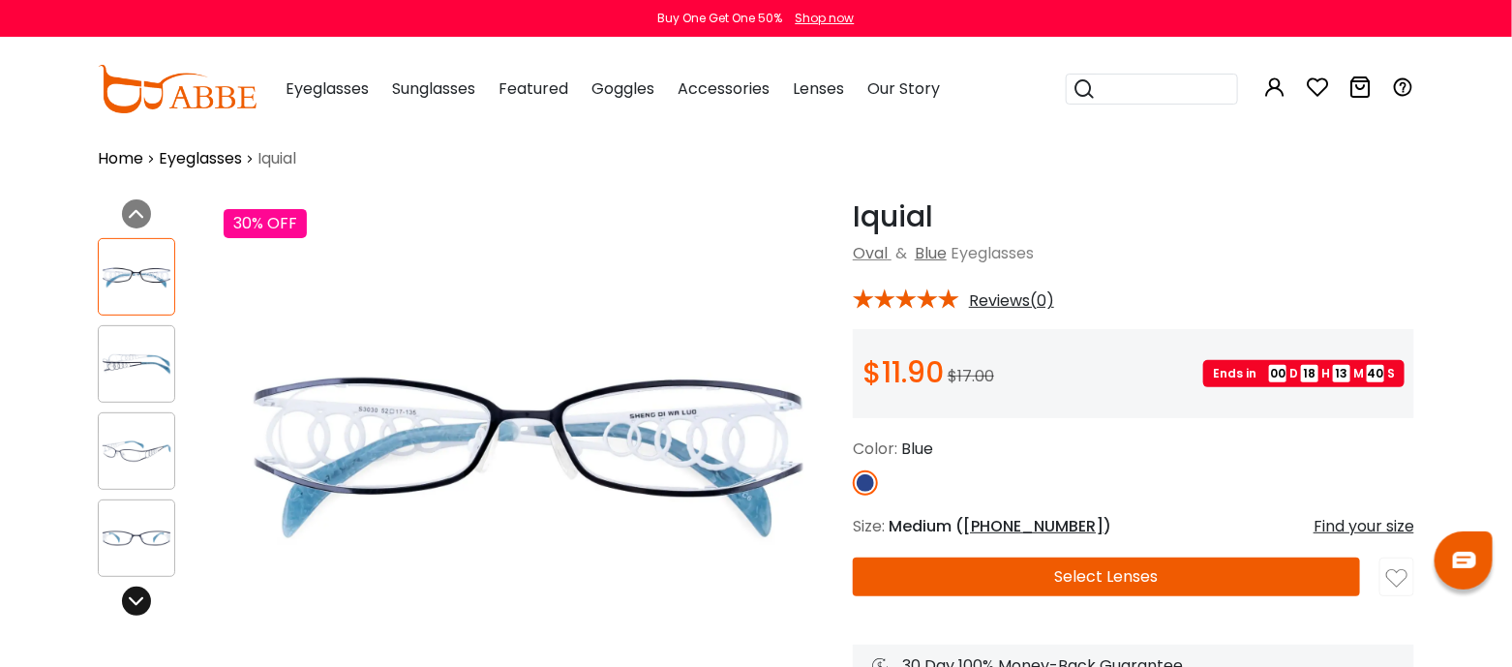
click at [136, 603] on icon at bounding box center [136, 600] width 15 height 15
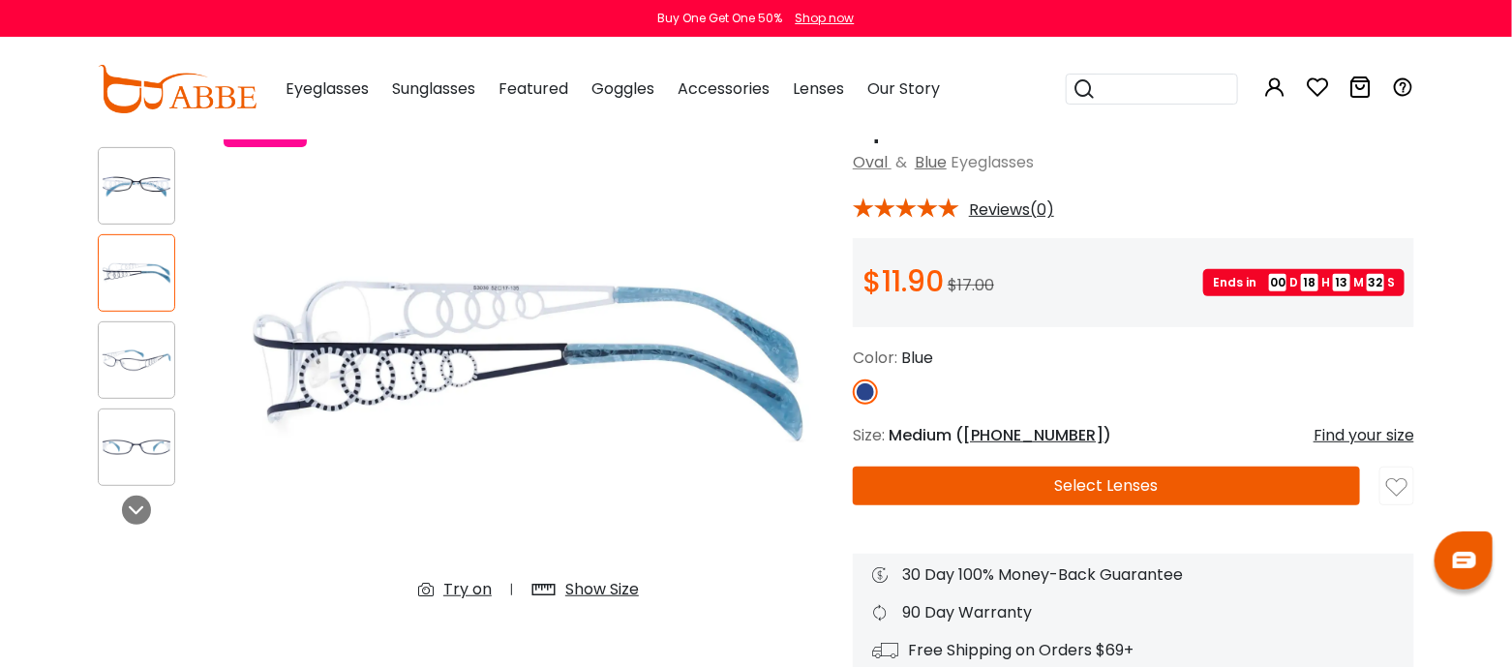
scroll to position [219, 0]
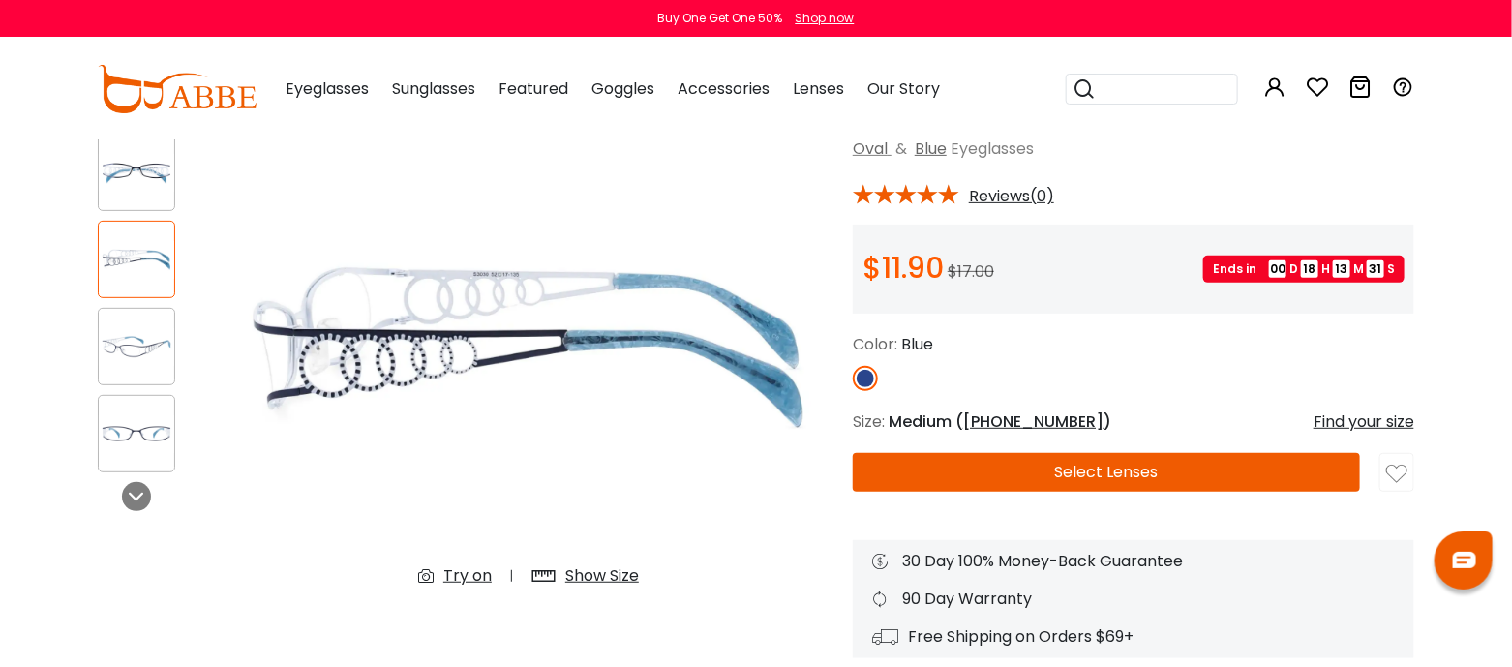
click at [443, 584] on div "Try on" at bounding box center [467, 575] width 48 height 23
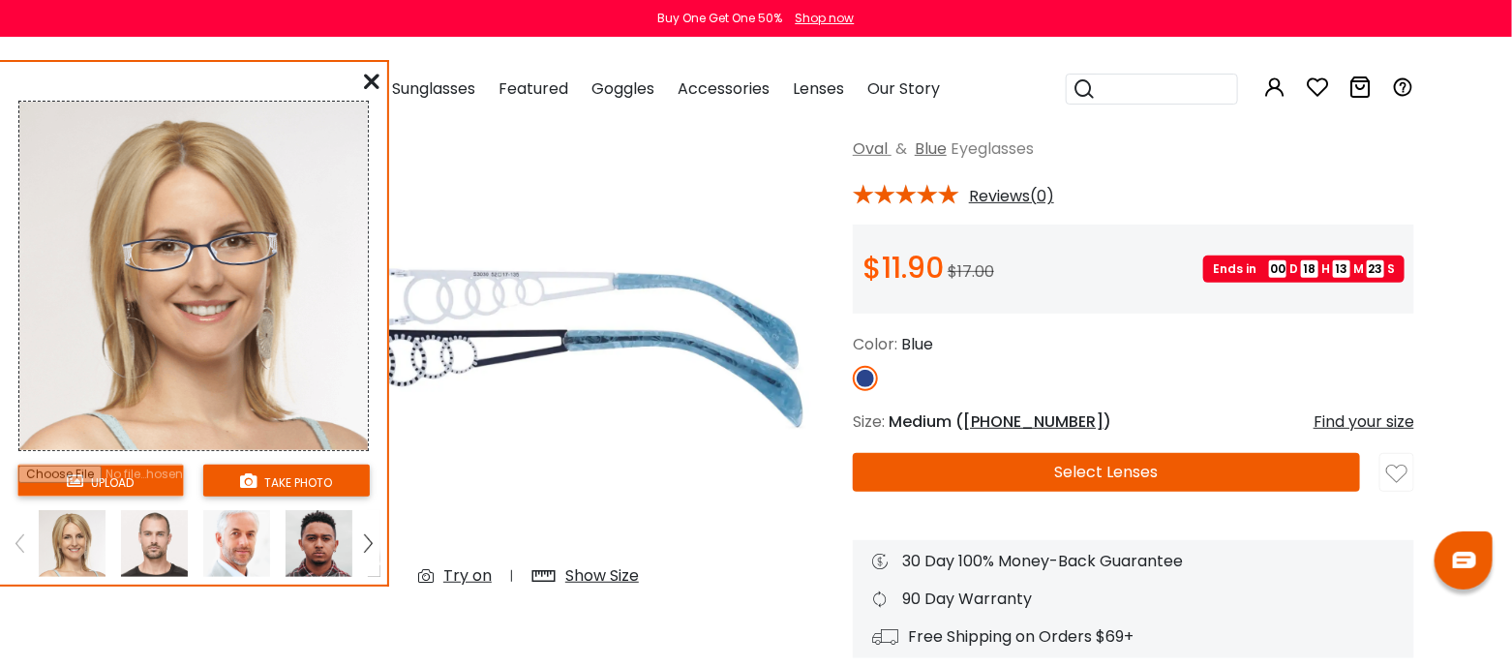
click at [145, 497] on input "file" at bounding box center [100, 481] width 166 height 32
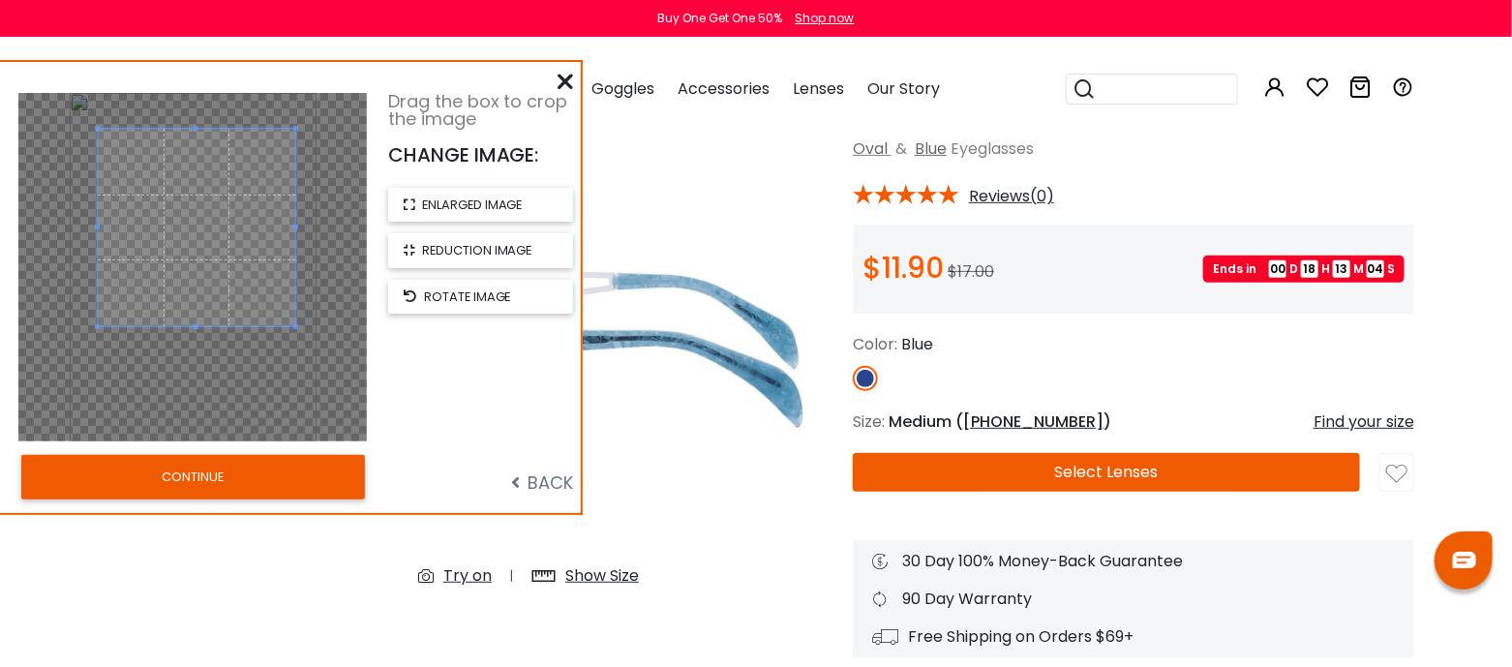
drag, startPoint x: 254, startPoint y: 288, endPoint x: 257, endPoint y: 251, distance: 37.9
click at [257, 251] on span at bounding box center [196, 227] width 197 height 197
click at [287, 498] on button "CONTINUE" at bounding box center [193, 477] width 344 height 45
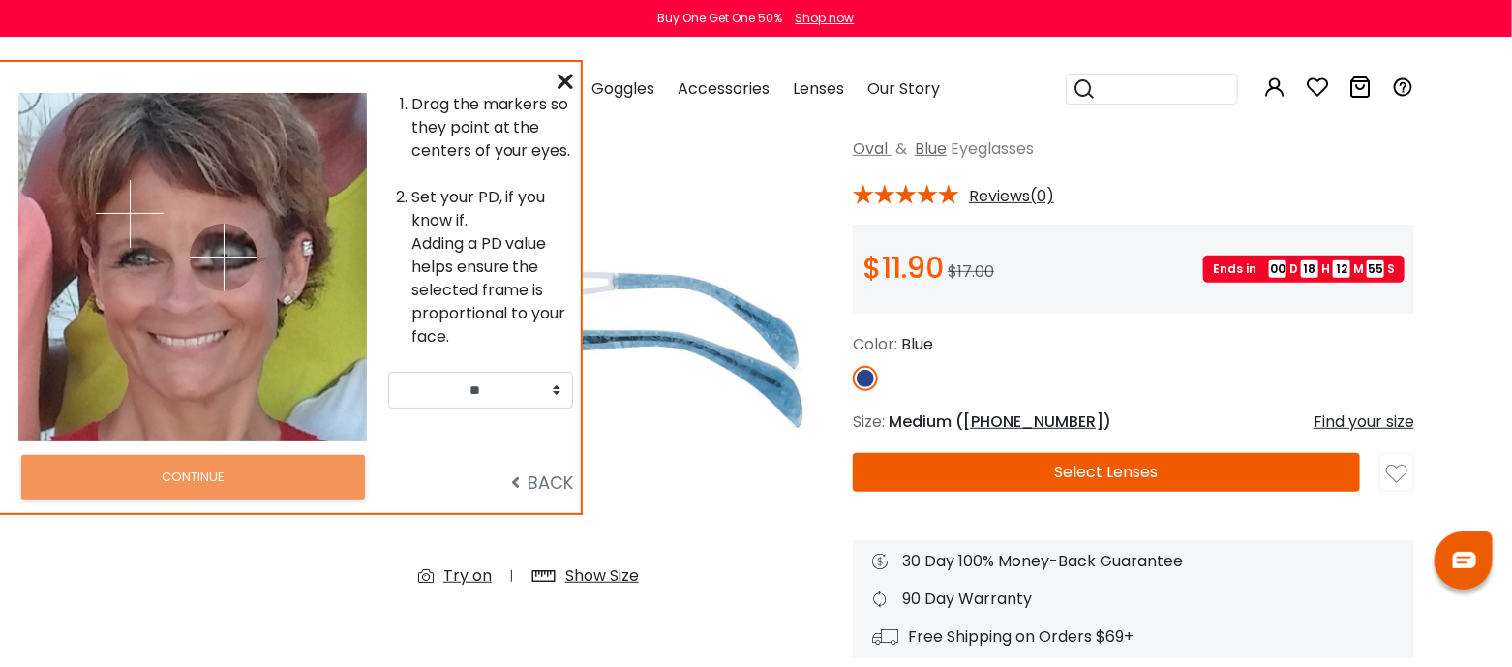
drag, startPoint x: 227, startPoint y: 221, endPoint x: 225, endPoint y: 264, distance: 43.6
click at [225, 264] on img at bounding box center [224, 258] width 68 height 68
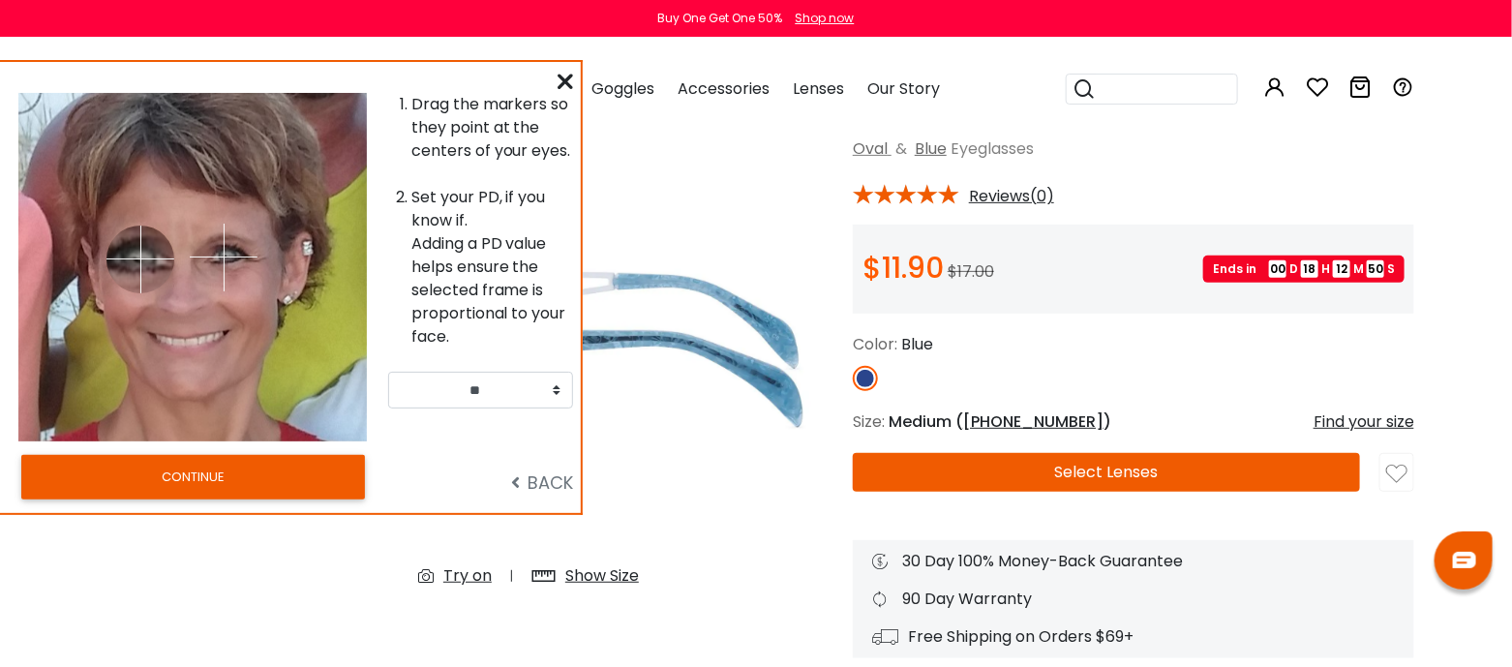
drag, startPoint x: 128, startPoint y: 214, endPoint x: 851, endPoint y: 222, distance: 723.1
click at [130, 266] on img at bounding box center [140, 260] width 68 height 68
click at [842, 234] on div "30% OFF Try on" at bounding box center [528, 371] width 629 height 553
drag, startPoint x: 128, startPoint y: 265, endPoint x: 141, endPoint y: 266, distance: 13.6
click at [141, 266] on img at bounding box center [140, 260] width 68 height 68
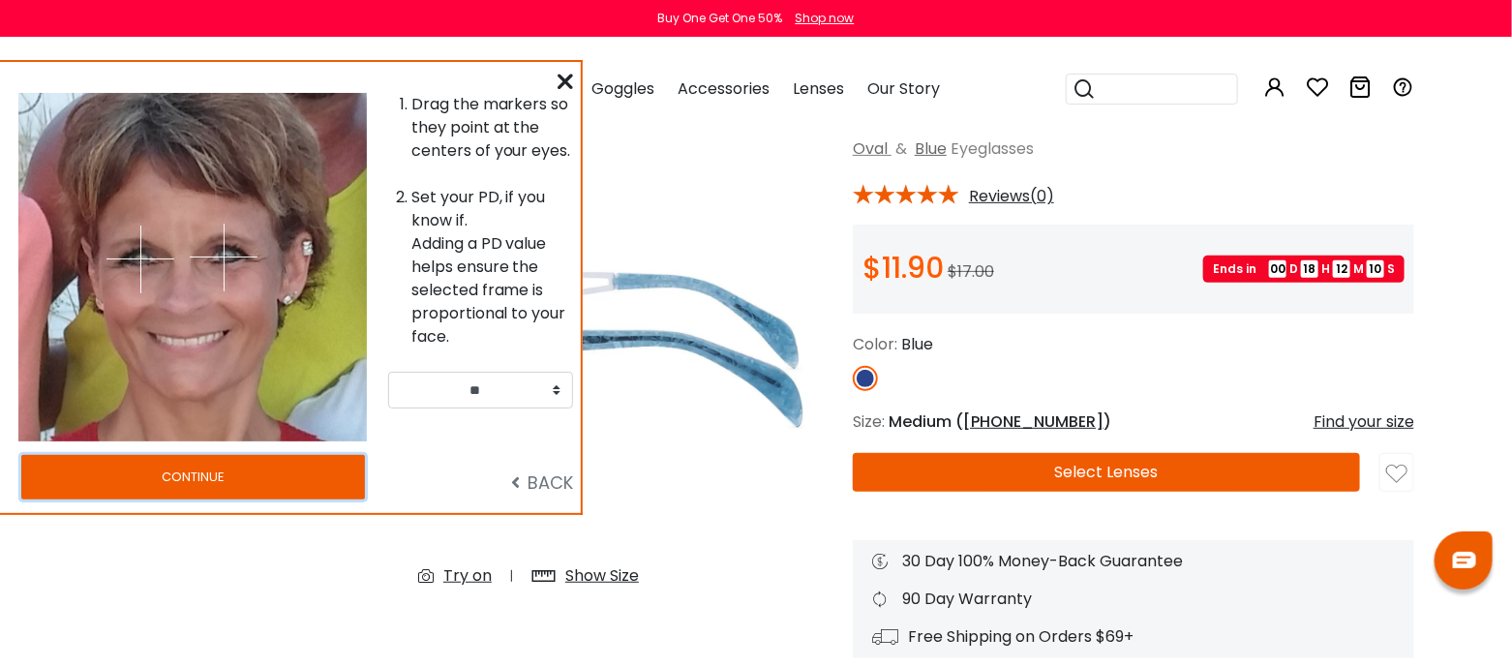
click at [220, 499] on button "CONTINUE" at bounding box center [193, 477] width 344 height 45
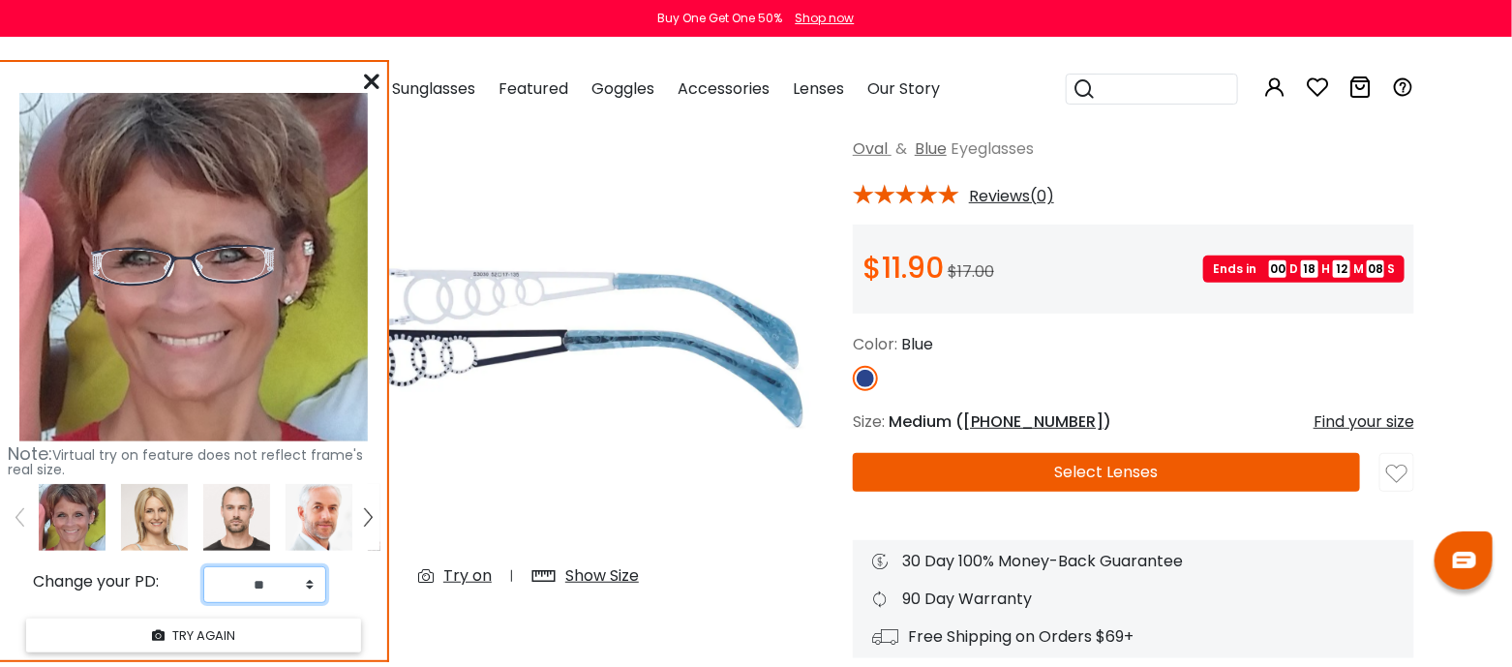
click at [304, 601] on select "** ** ** ** ** ** ** ** ** ** ** ** ** ** ** ** ** ** ** ** ** ** ** ** ** ** *…" at bounding box center [264, 584] width 123 height 37
select select "**"
click at [203, 580] on select "** ** ** ** ** ** ** ** ** ** ** ** ** ** ** ** ** ** ** ** ** ** ** ** ** ** *…" at bounding box center [264, 584] width 123 height 37
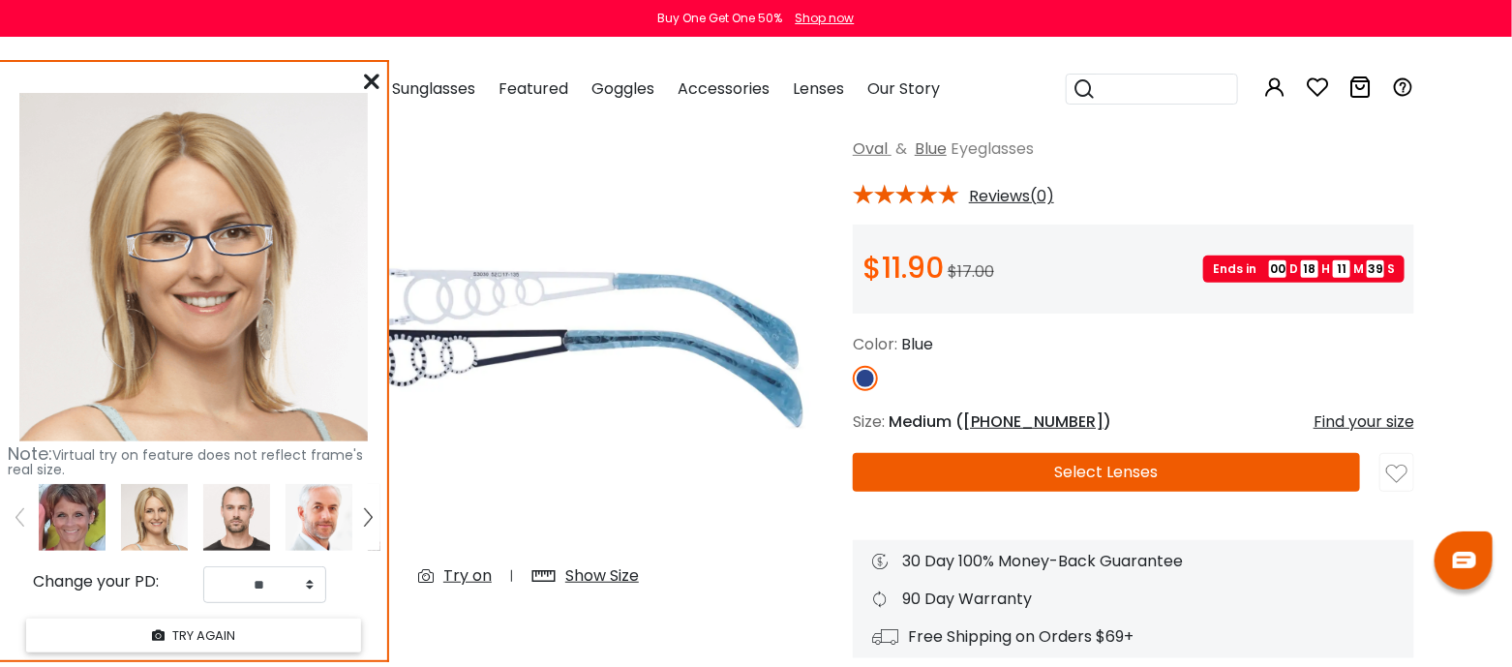
click at [88, 547] on img at bounding box center [72, 517] width 67 height 67
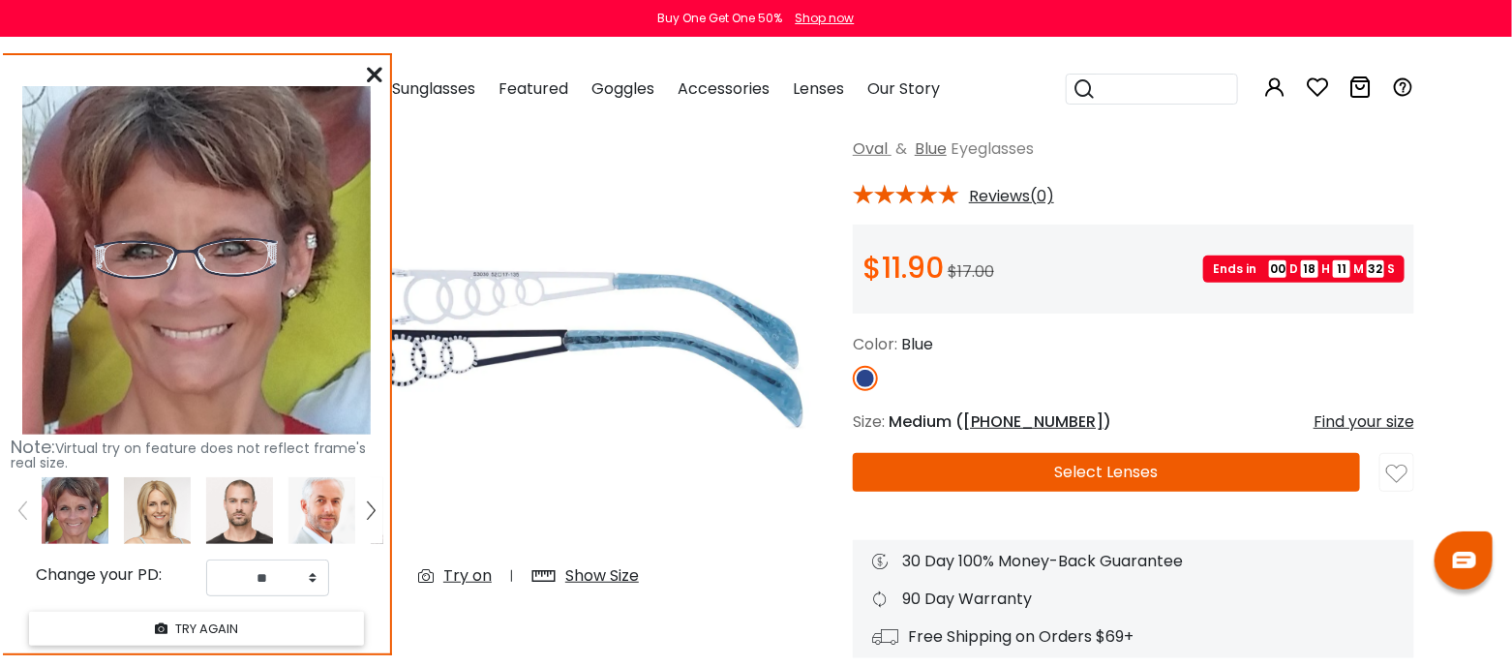
click at [181, 257] on img at bounding box center [186, 260] width 204 height 106
click at [902, 491] on button "Select Lenses" at bounding box center [1106, 472] width 507 height 39
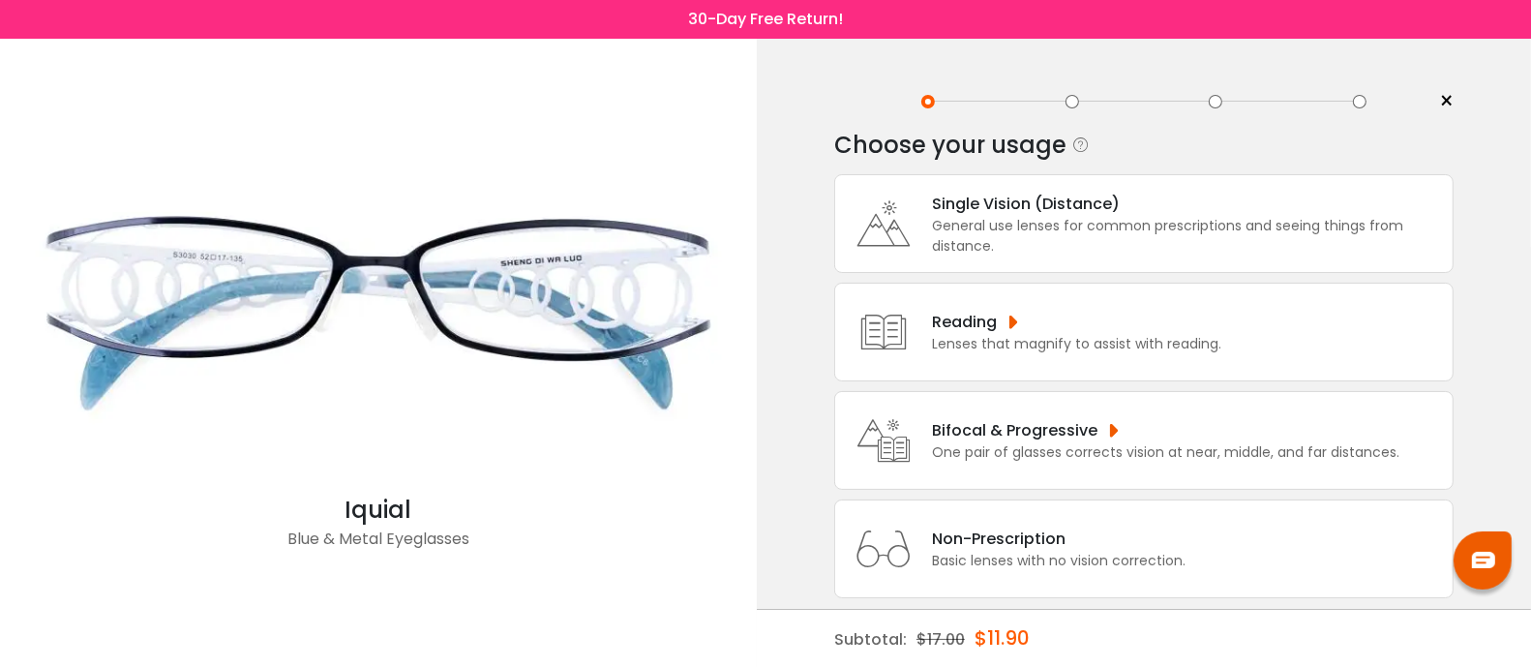
click at [952, 425] on div "Bifocal & Progressive" at bounding box center [1166, 430] width 468 height 24
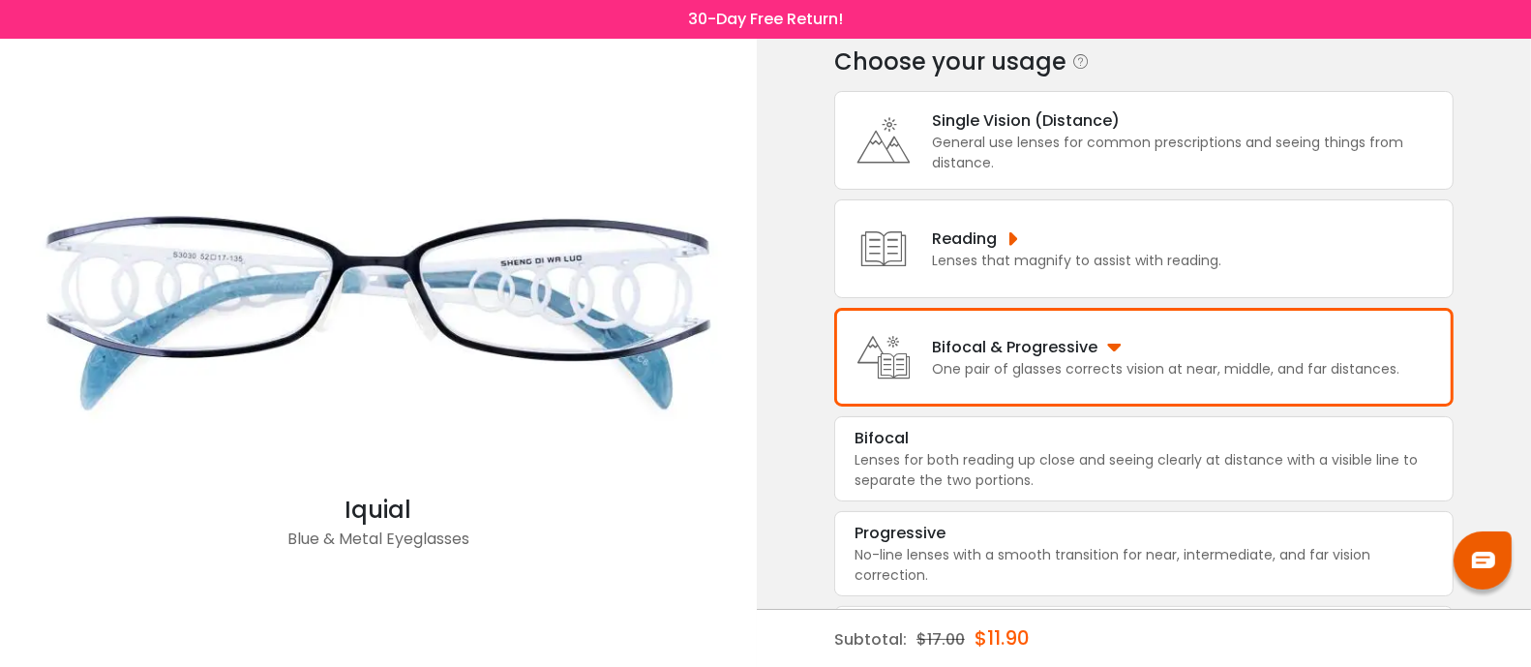
scroll to position [91, 0]
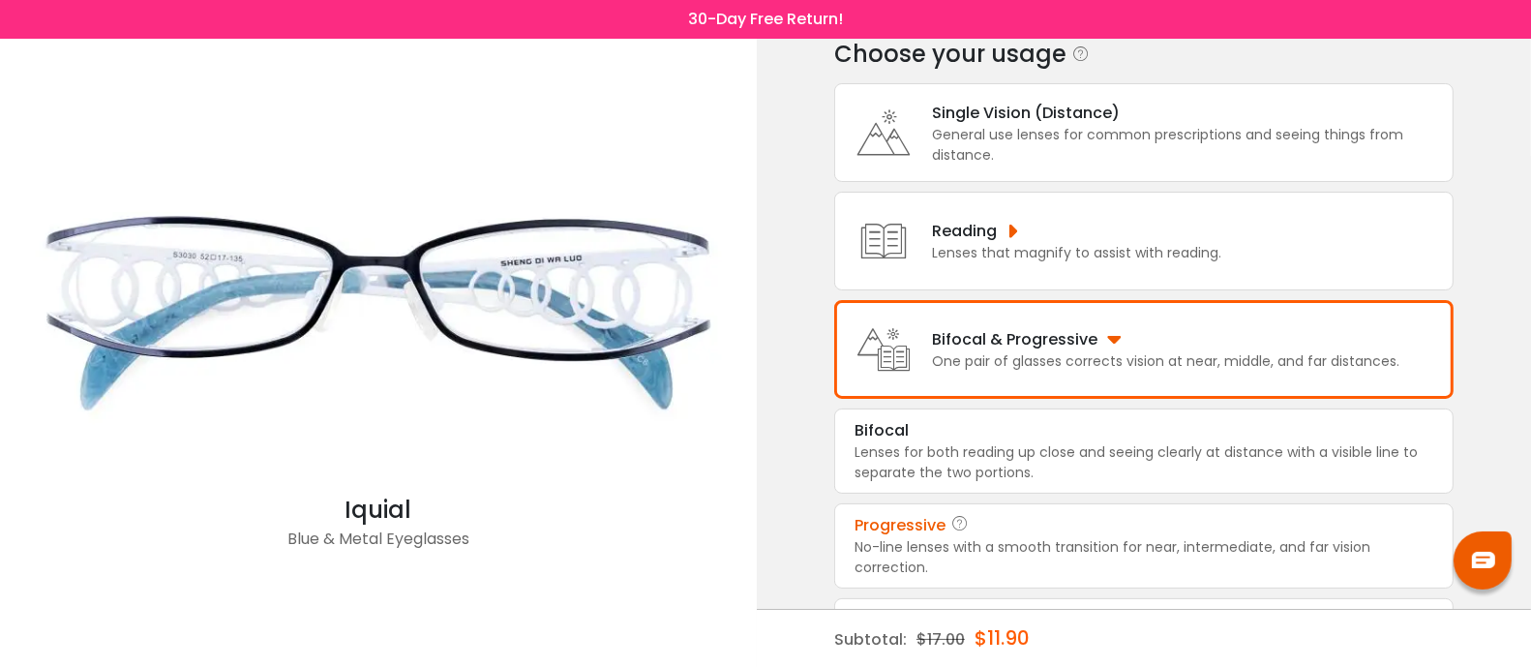
click at [959, 555] on div "No-line lenses with a smooth transition for near, intermediate, and far vision …" at bounding box center [1144, 557] width 579 height 41
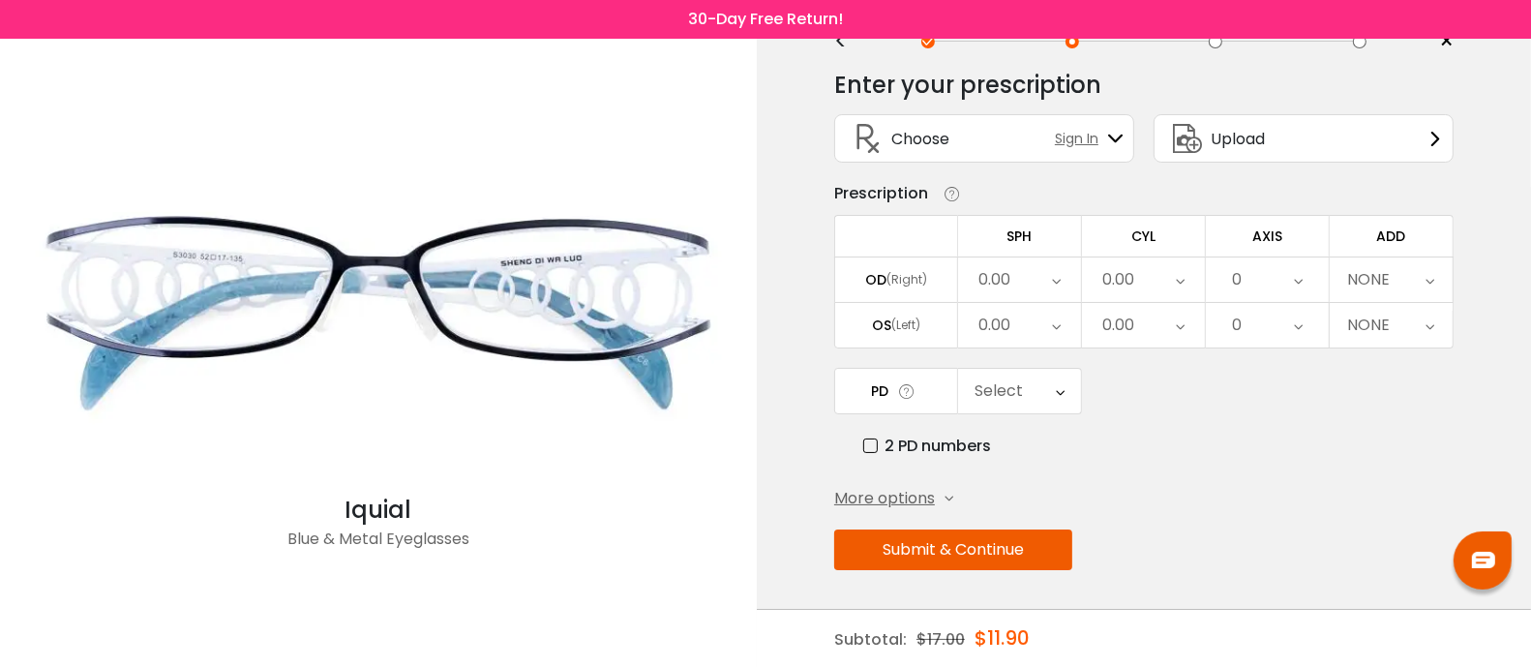
scroll to position [0, 0]
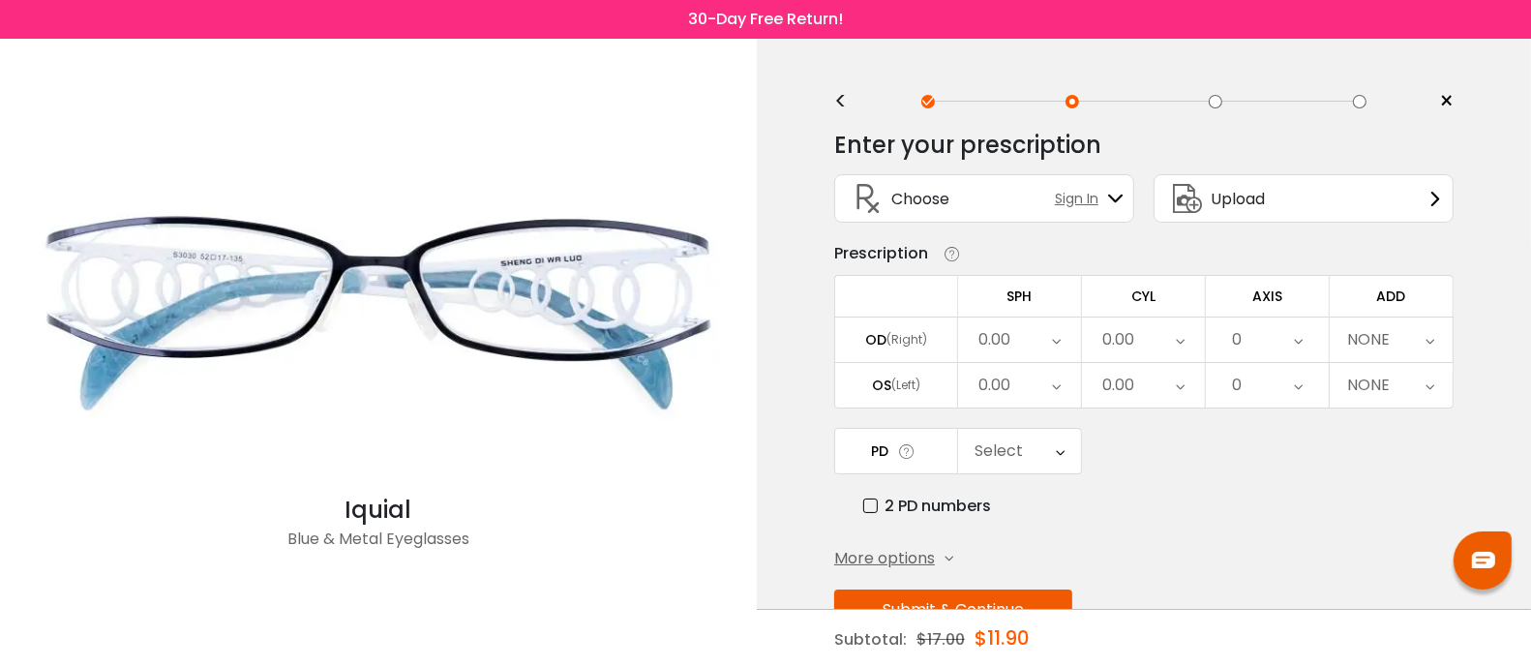
click at [1013, 350] on div "0.00" at bounding box center [1019, 339] width 123 height 45
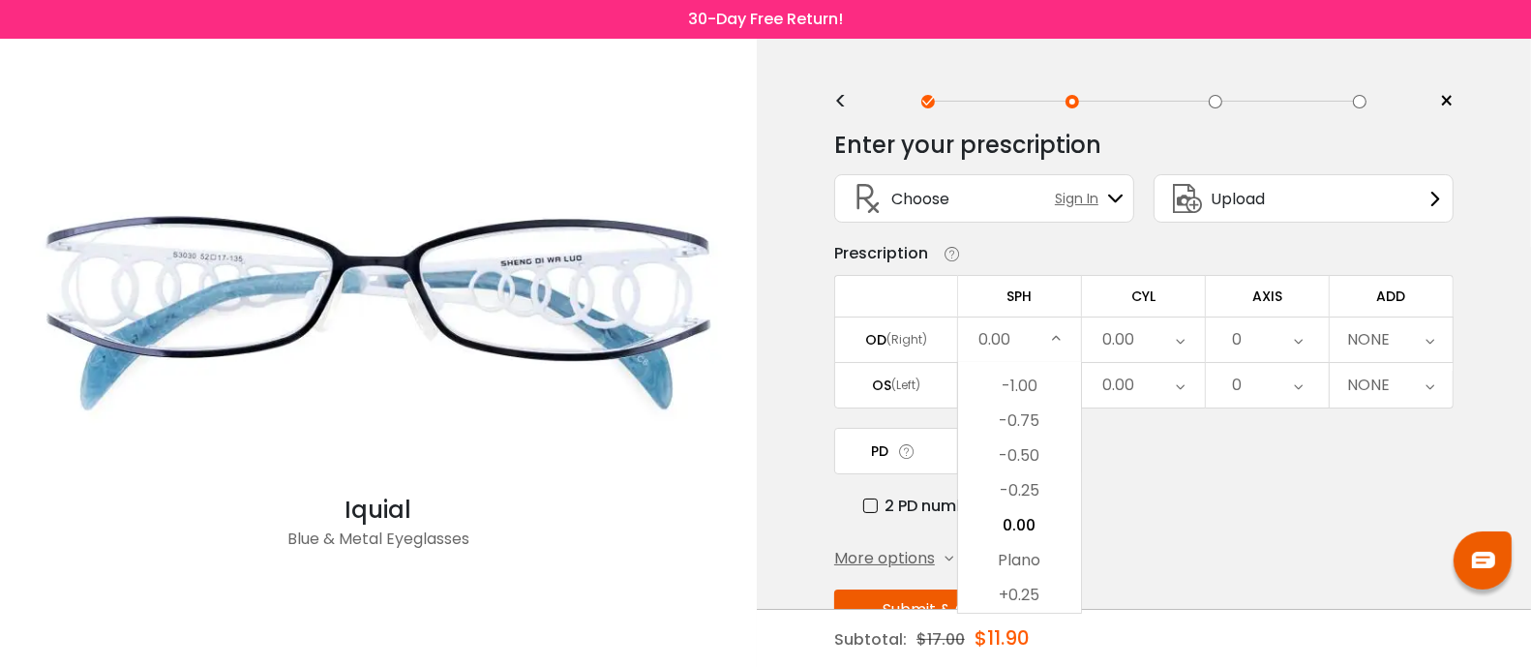
scroll to position [2662, 0]
click at [1029, 380] on li "-1.00" at bounding box center [1019, 366] width 123 height 35
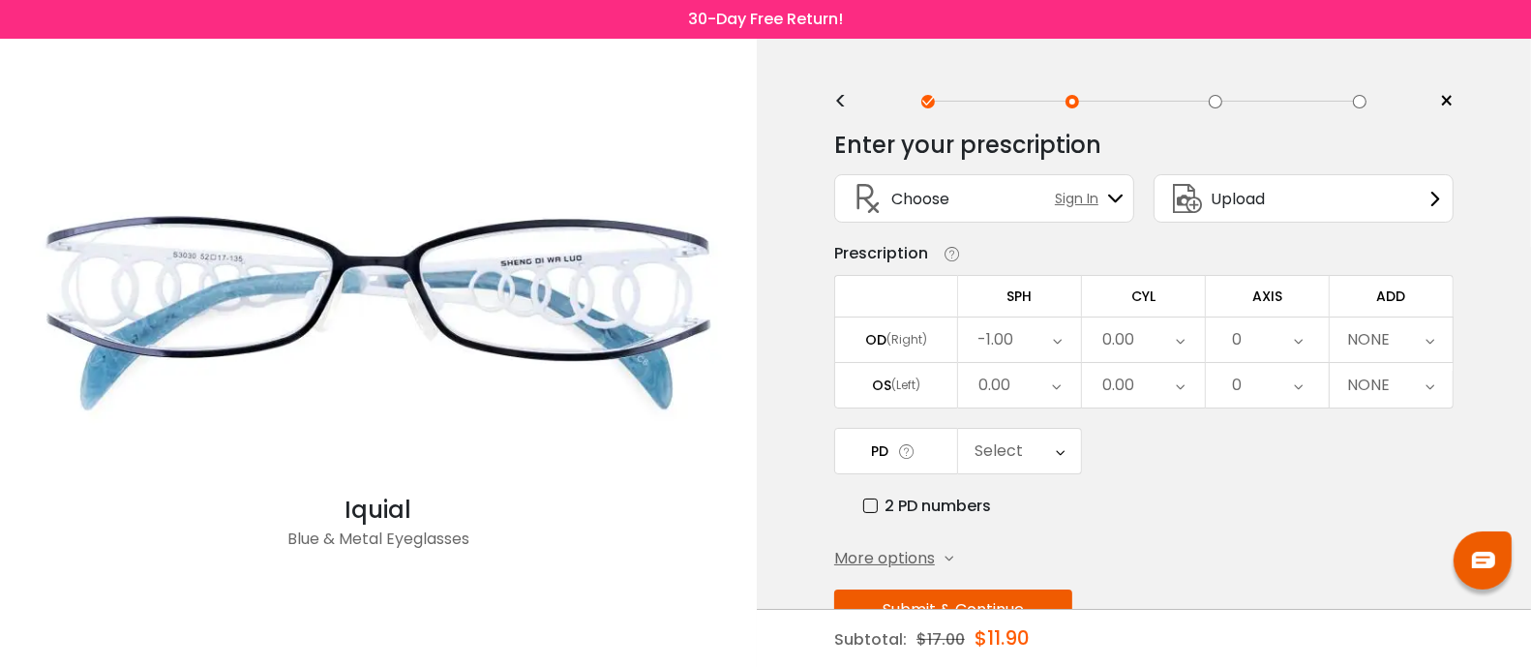
click at [1032, 390] on div "0.00" at bounding box center [1019, 385] width 123 height 45
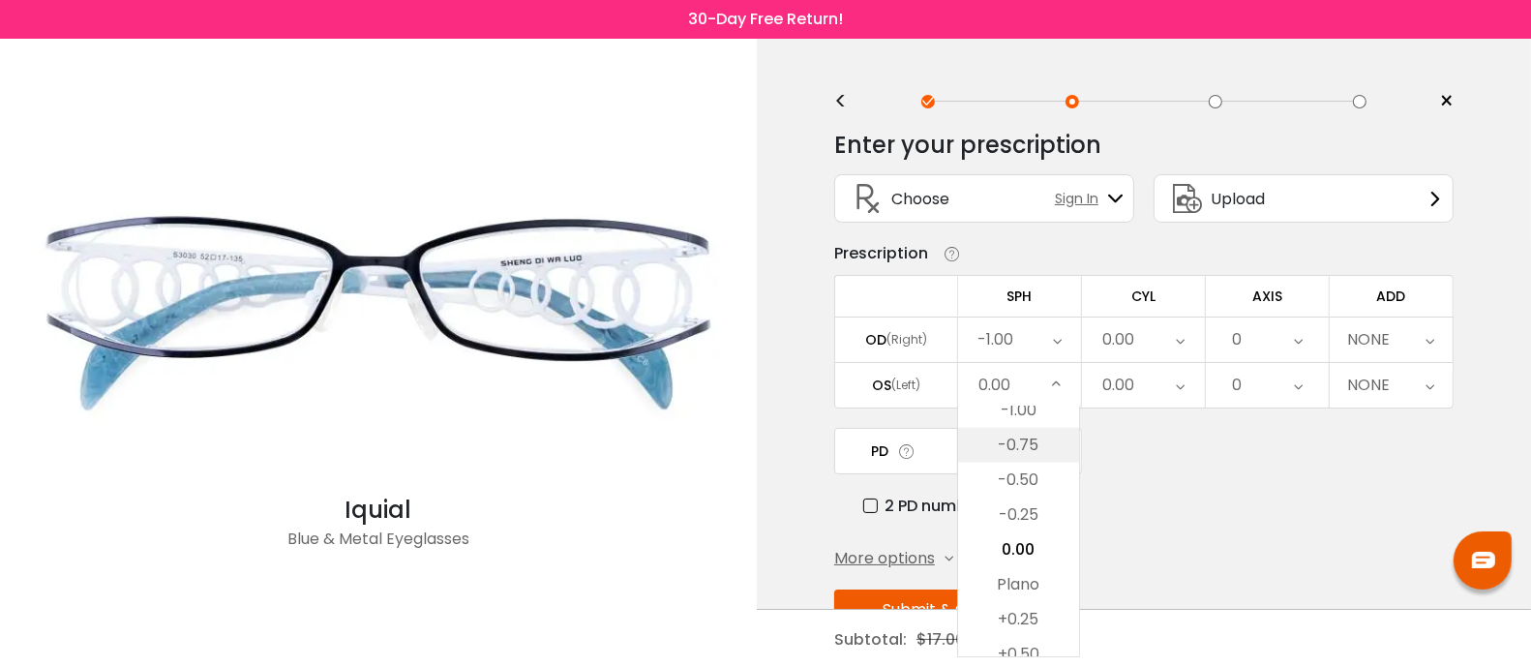
click at [1028, 439] on li "-0.75" at bounding box center [1018, 445] width 121 height 35
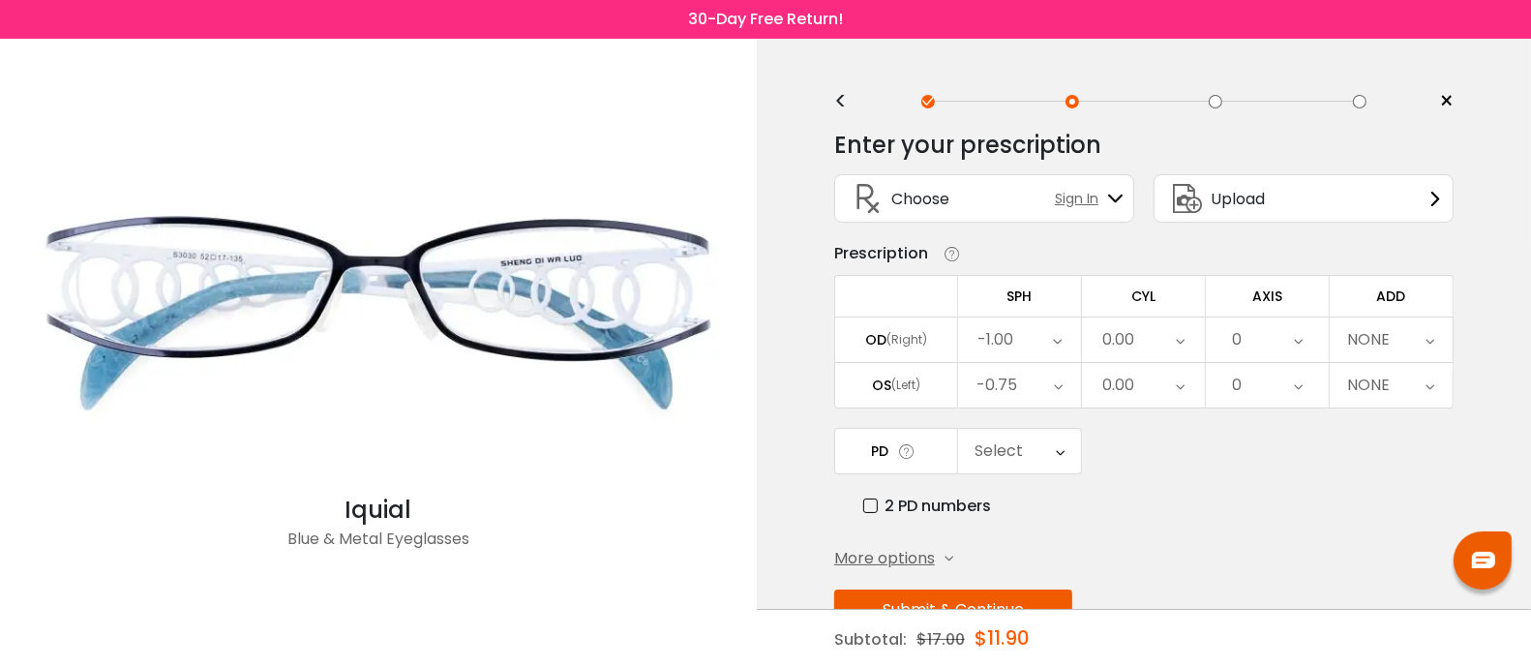
click at [1113, 348] on div "0.00" at bounding box center [1119, 339] width 32 height 39
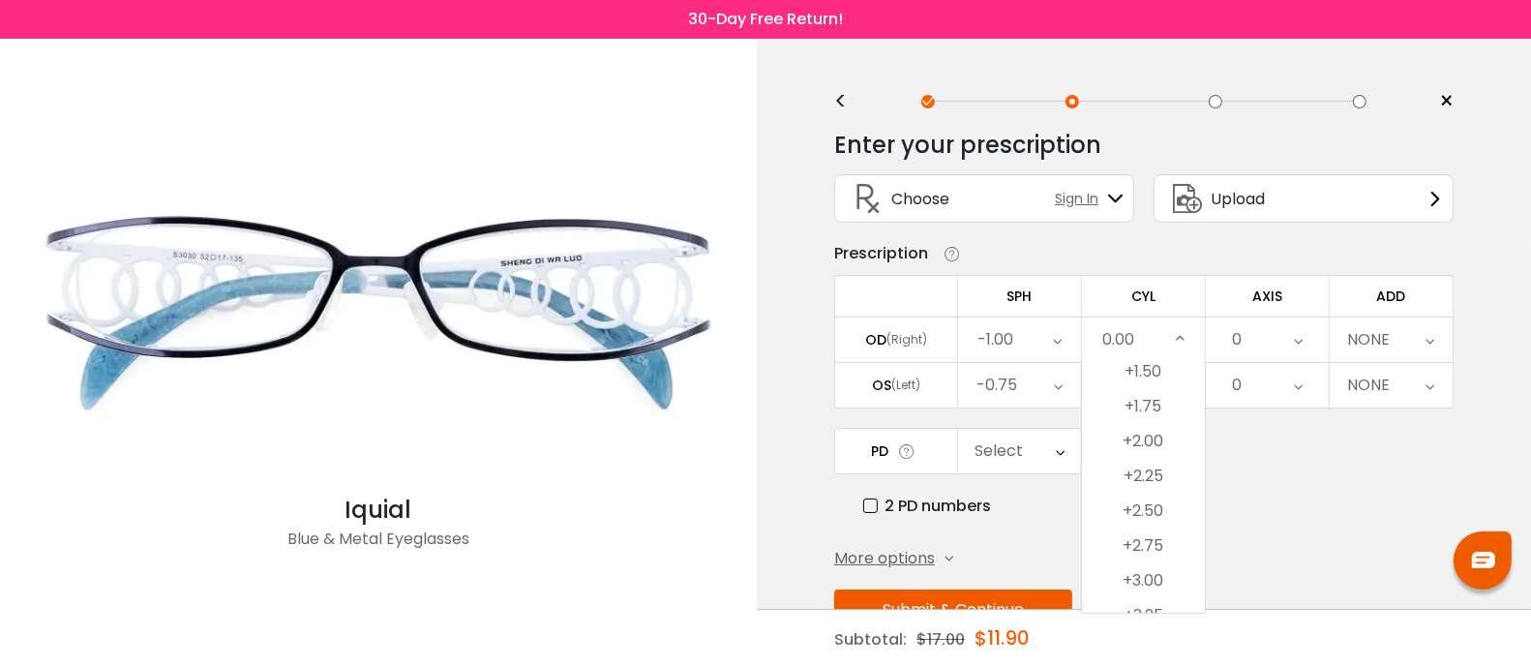
scroll to position [1097, 0]
drag, startPoint x: 1150, startPoint y: 406, endPoint x: 1165, endPoint y: 491, distance: 86.6
click at [1165, 491] on ul "-6.00 -5.75 -5.50 -5.25 -5.00 -4.75 -4.50 -4.25 -4.00 -3.75 -3.50 -3.25 -3.00 -…" at bounding box center [1143, 137] width 123 height 1742
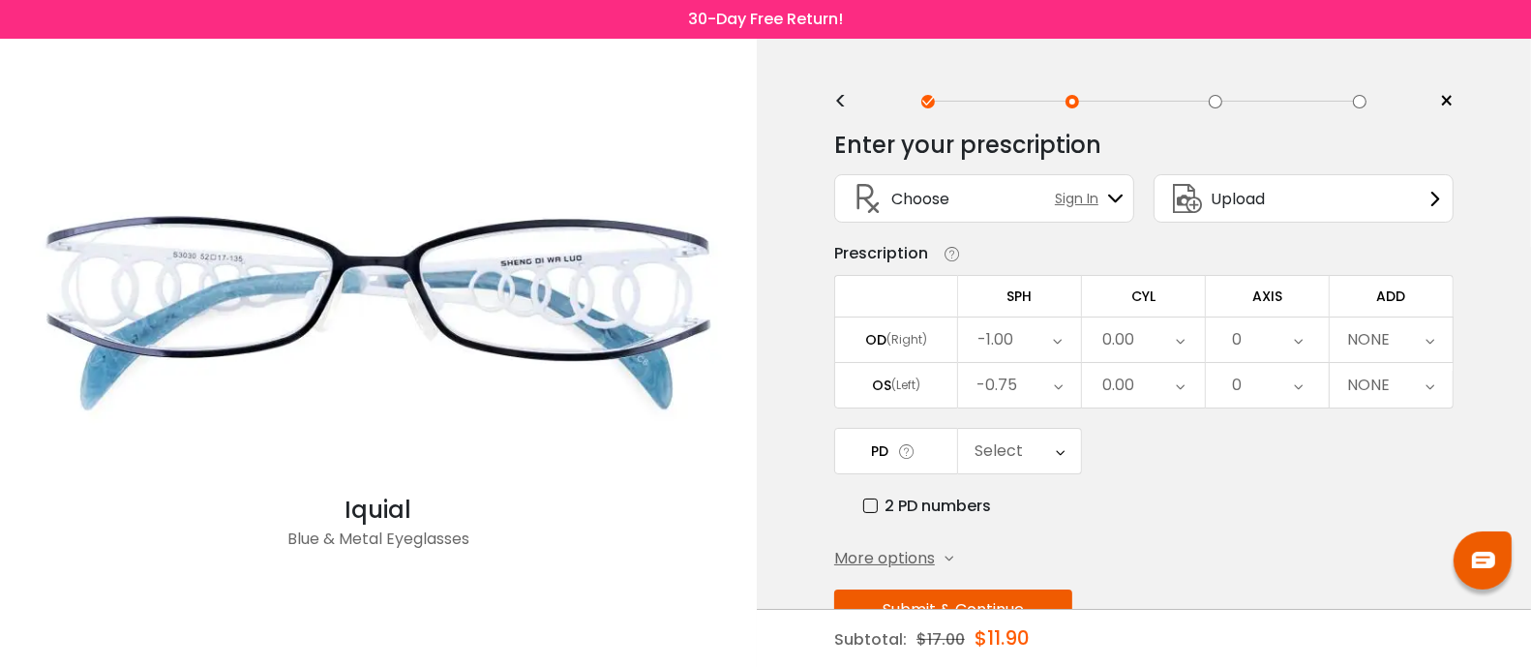
copy ul "5 +2.00 +2.25 +2.50"
click at [1176, 349] on icon at bounding box center [1180, 339] width 9 height 45
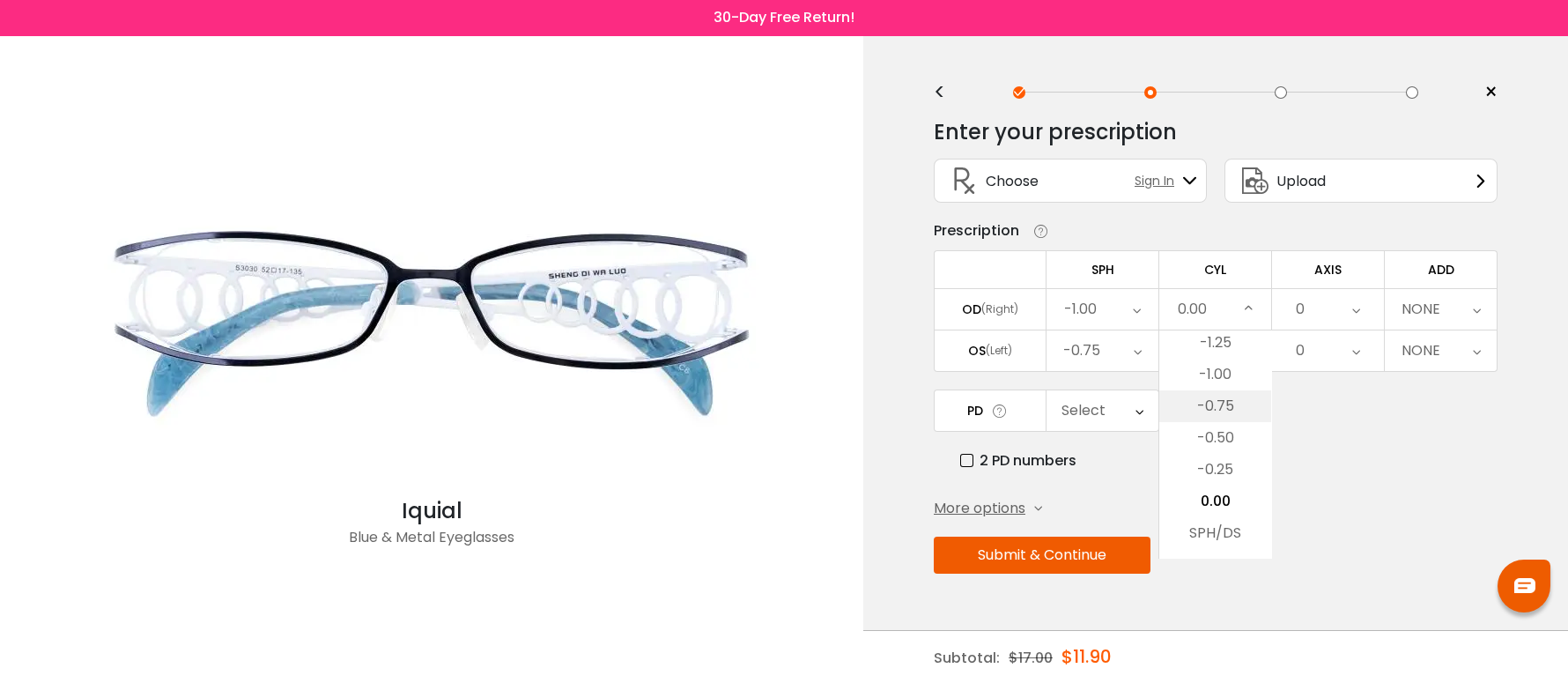
scroll to position [602, 0]
click at [1248, 316] on icon at bounding box center [1249, 309] width 8 height 41
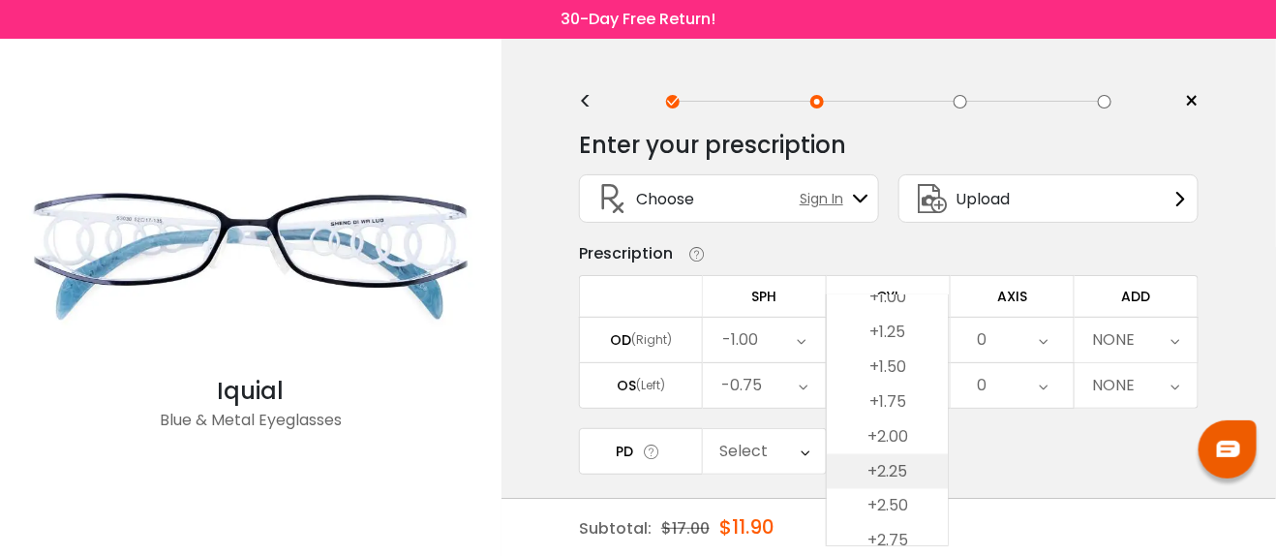
scroll to position [1034, 0]
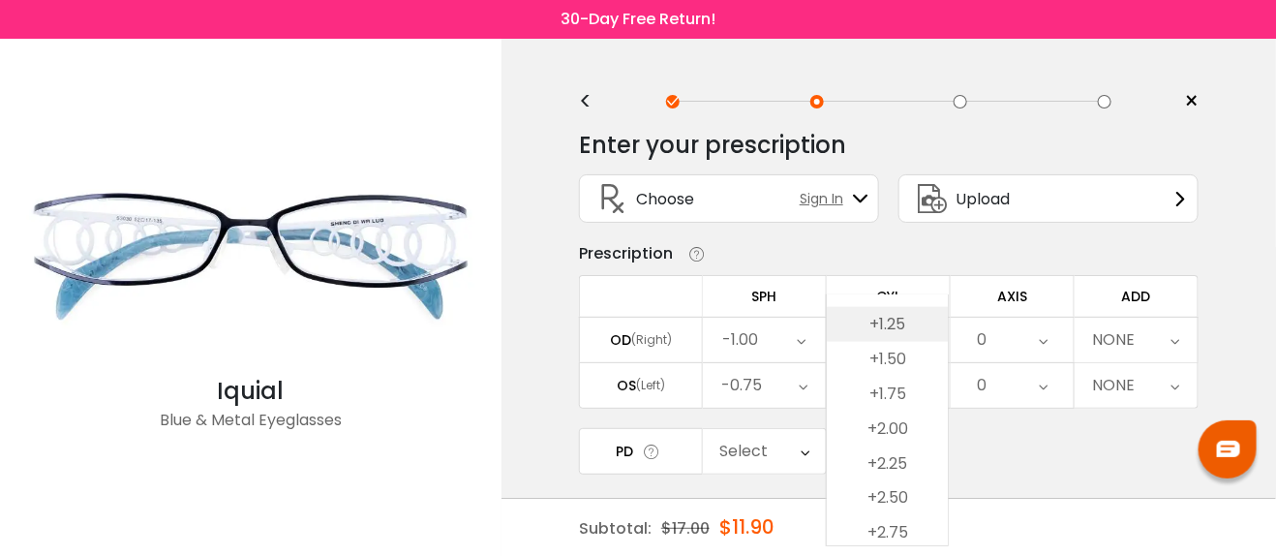
drag, startPoint x: 892, startPoint y: 310, endPoint x: 895, endPoint y: 329, distance: 19.6
click at [895, 329] on li "+1.25" at bounding box center [887, 324] width 121 height 35
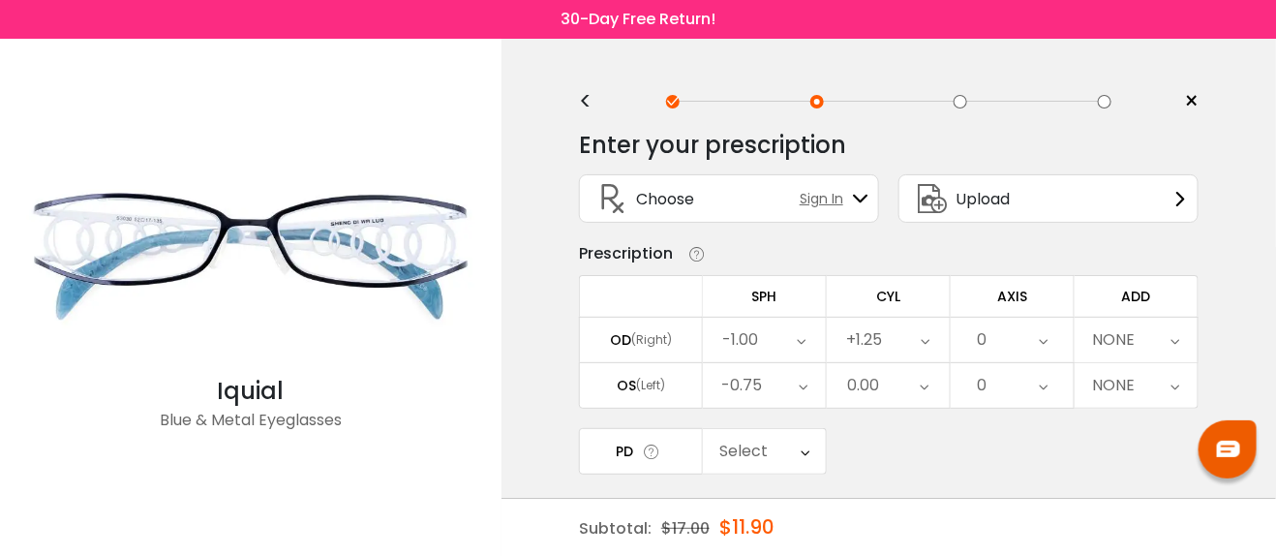
click at [922, 338] on icon at bounding box center [926, 339] width 9 height 45
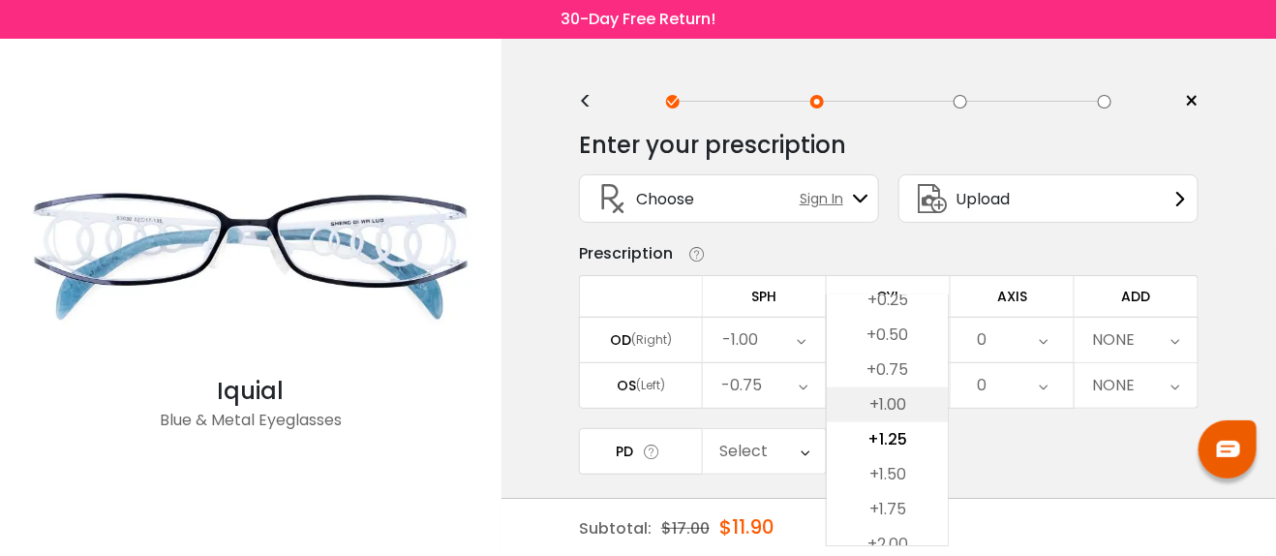
click at [903, 408] on li "+1.00" at bounding box center [887, 404] width 121 height 35
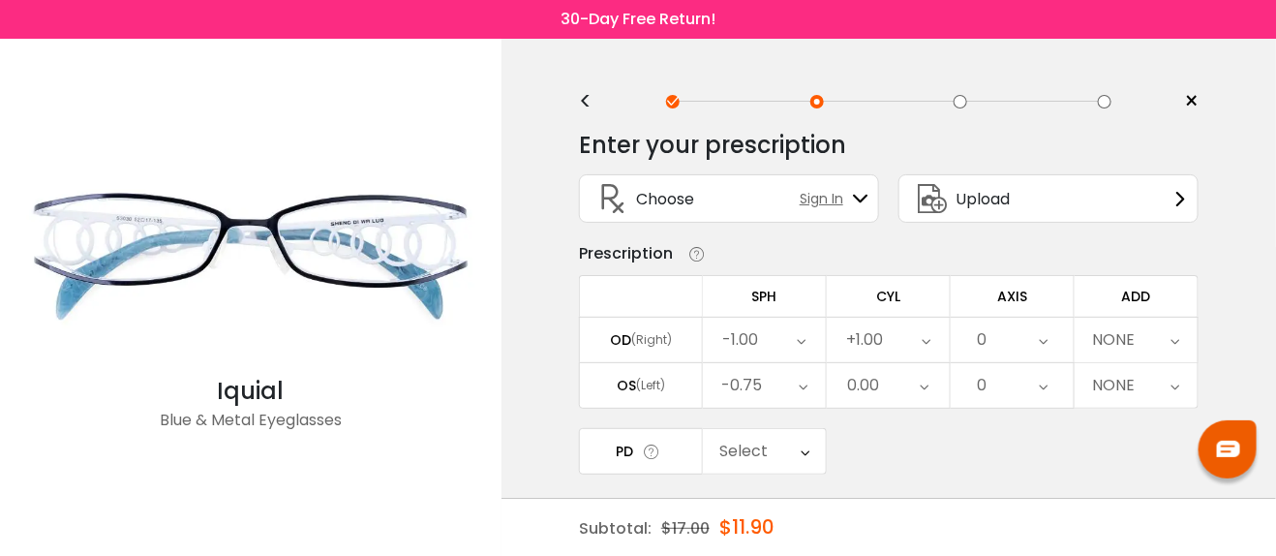
click at [924, 382] on icon at bounding box center [925, 385] width 9 height 45
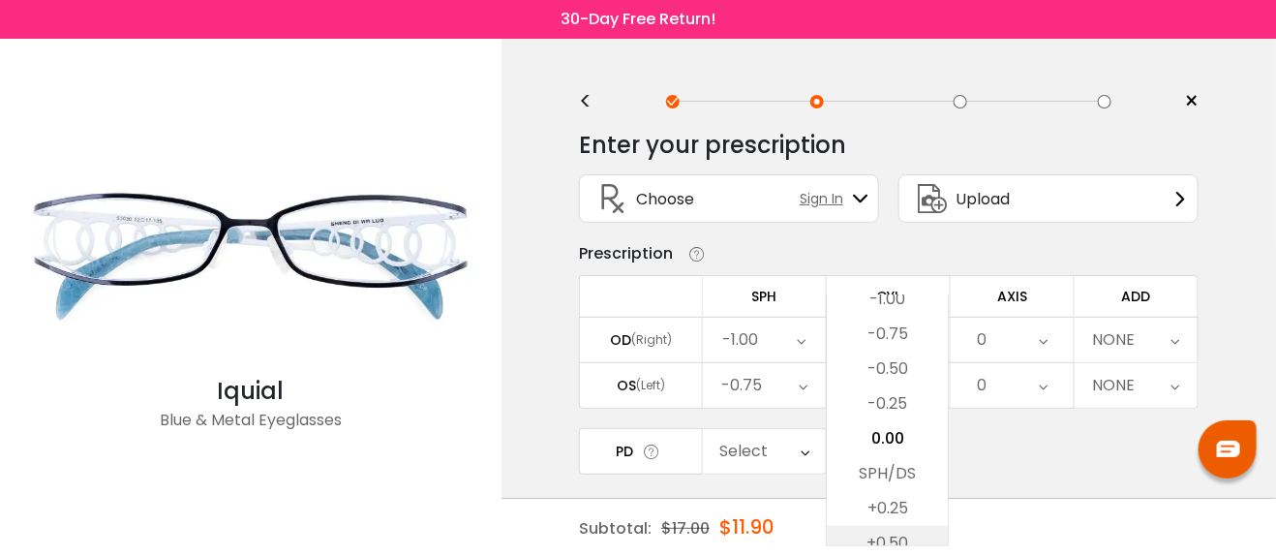
click at [881, 536] on li "+0.50" at bounding box center [887, 543] width 121 height 35
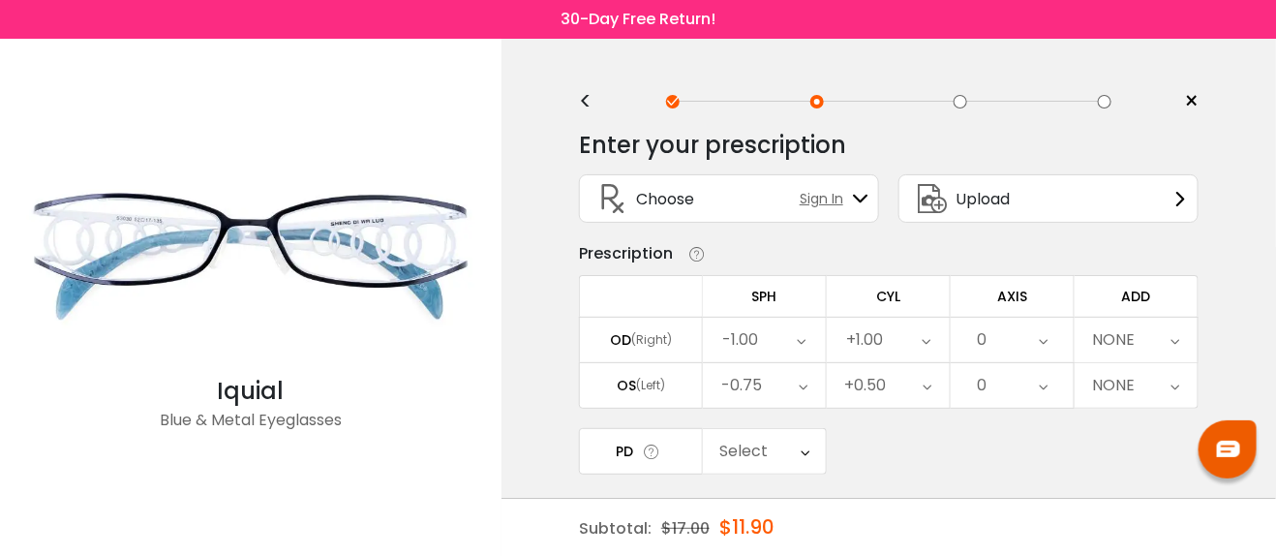
click at [998, 353] on div "0" at bounding box center [1012, 339] width 123 height 45
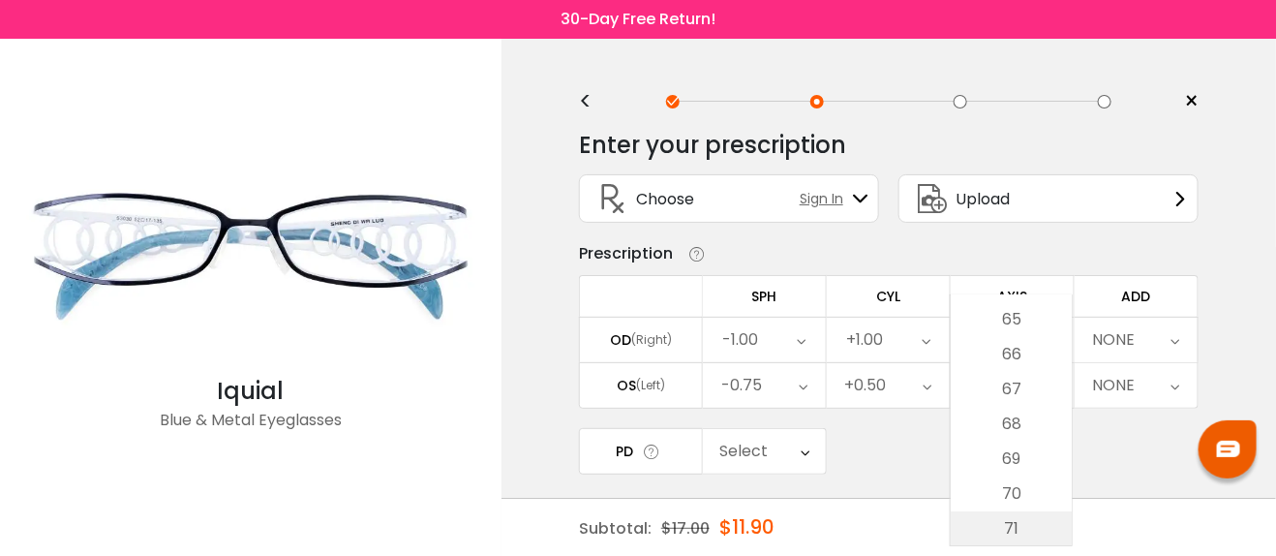
click at [1008, 519] on li "71" at bounding box center [1011, 528] width 121 height 35
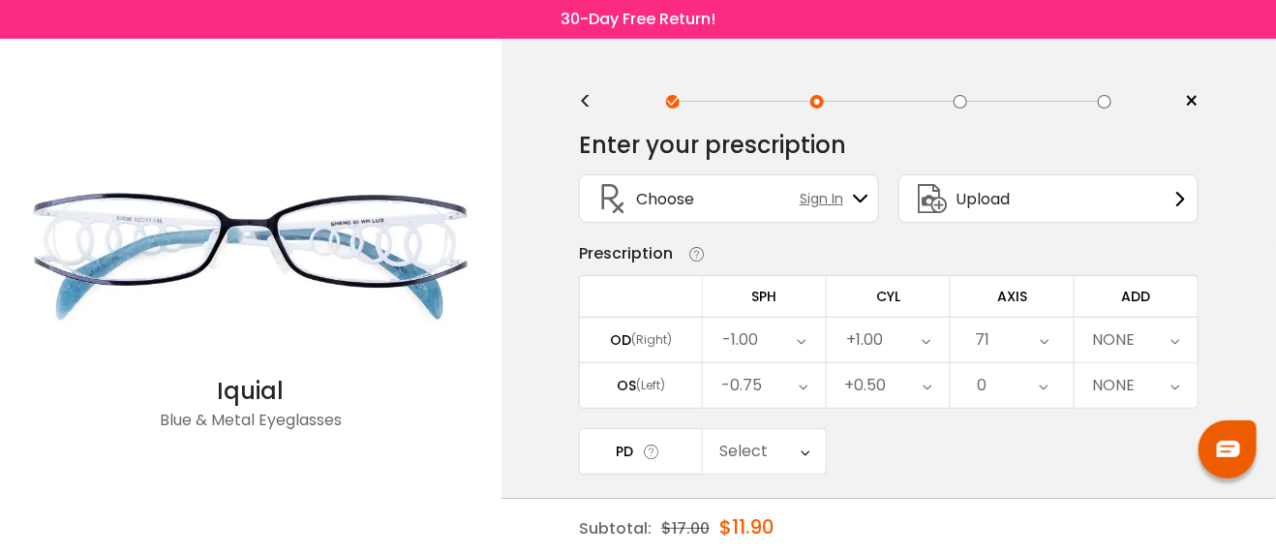
click at [1015, 381] on div "0" at bounding box center [1012, 385] width 123 height 45
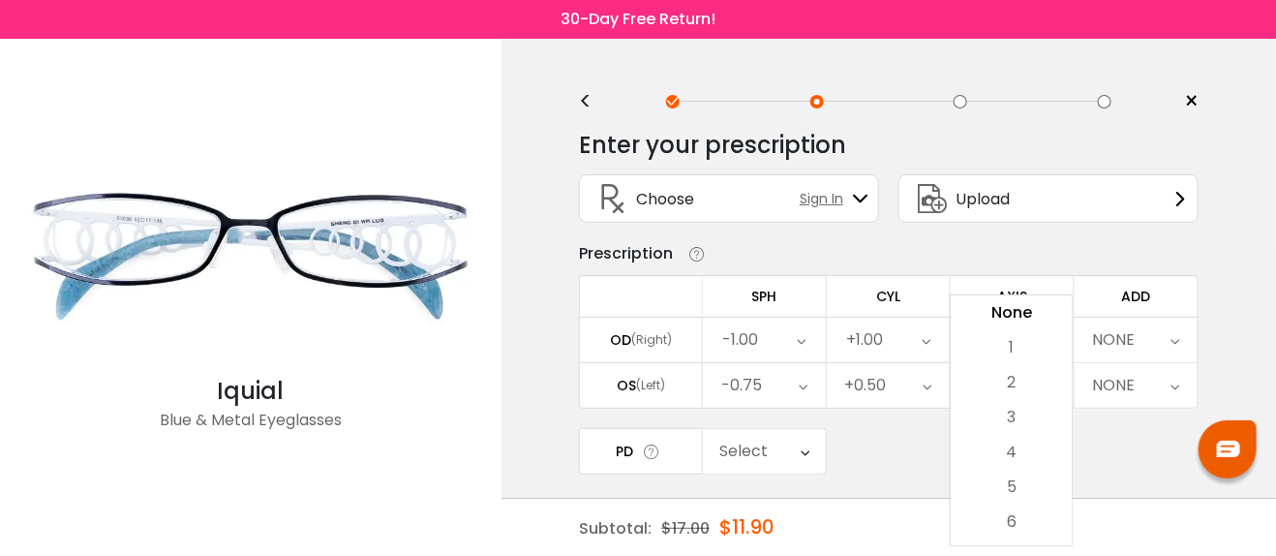
scroll to position [180, 0]
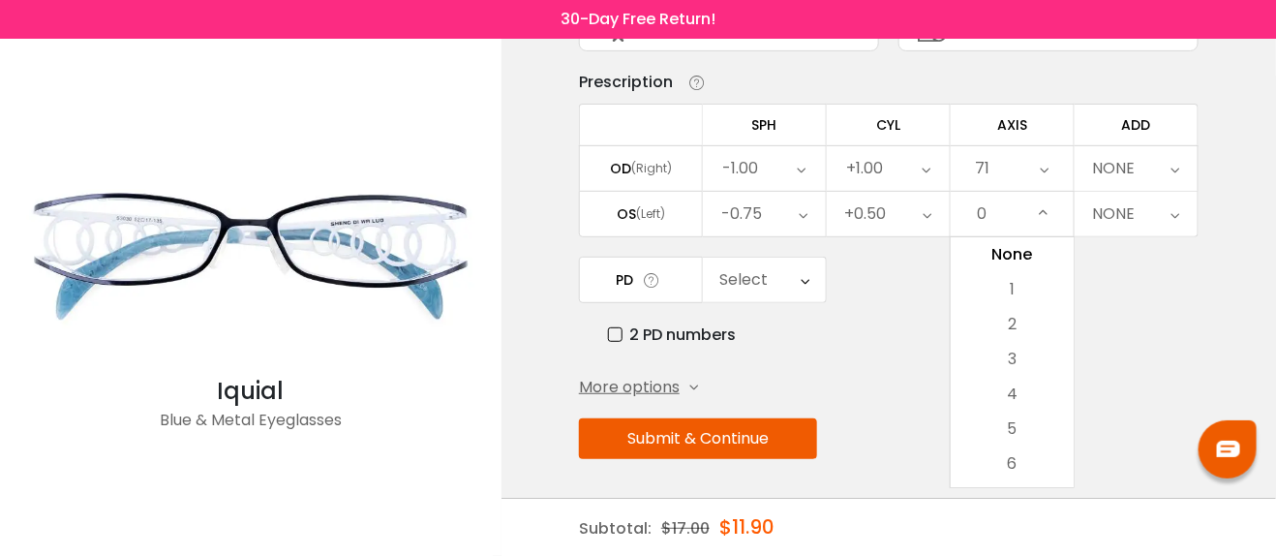
click at [1043, 208] on icon at bounding box center [1043, 214] width 9 height 45
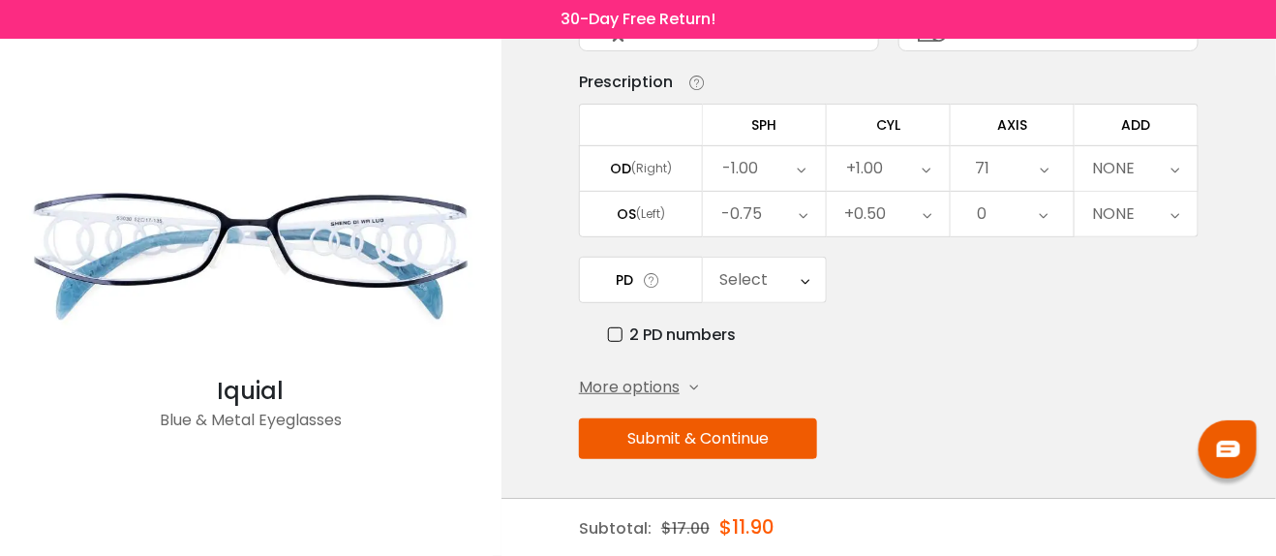
click at [1043, 208] on icon at bounding box center [1043, 214] width 9 height 45
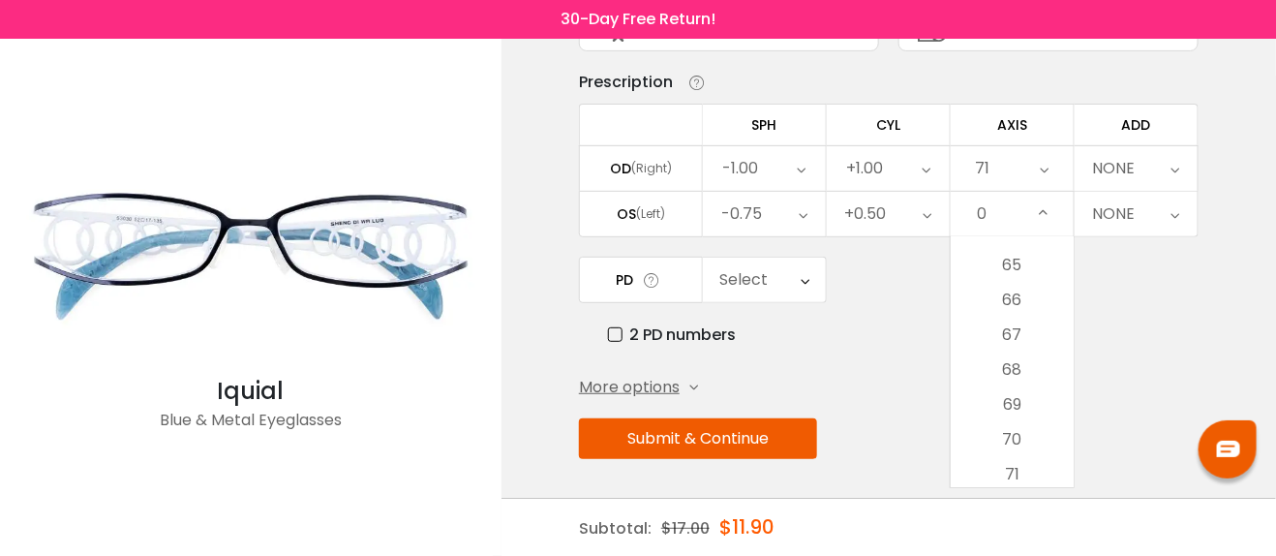
scroll to position [2258, 0]
click at [1017, 421] on li "70" at bounding box center [1012, 435] width 123 height 35
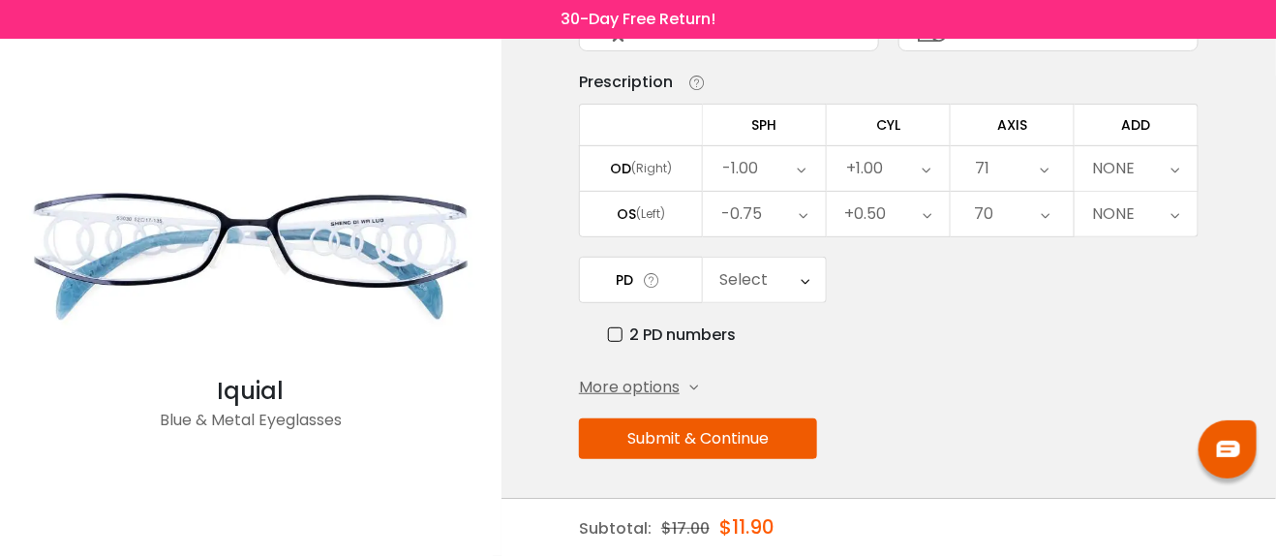
click at [1130, 160] on div "NONE" at bounding box center [1114, 168] width 43 height 39
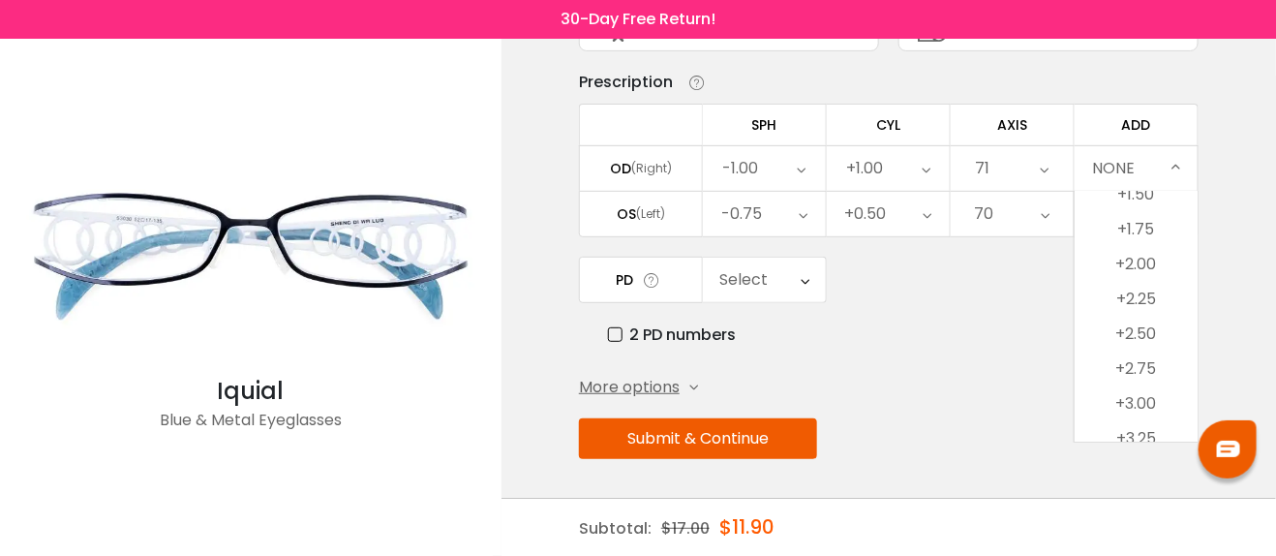
scroll to position [237, 0]
click at [1132, 273] on li "+2.50" at bounding box center [1135, 285] width 123 height 35
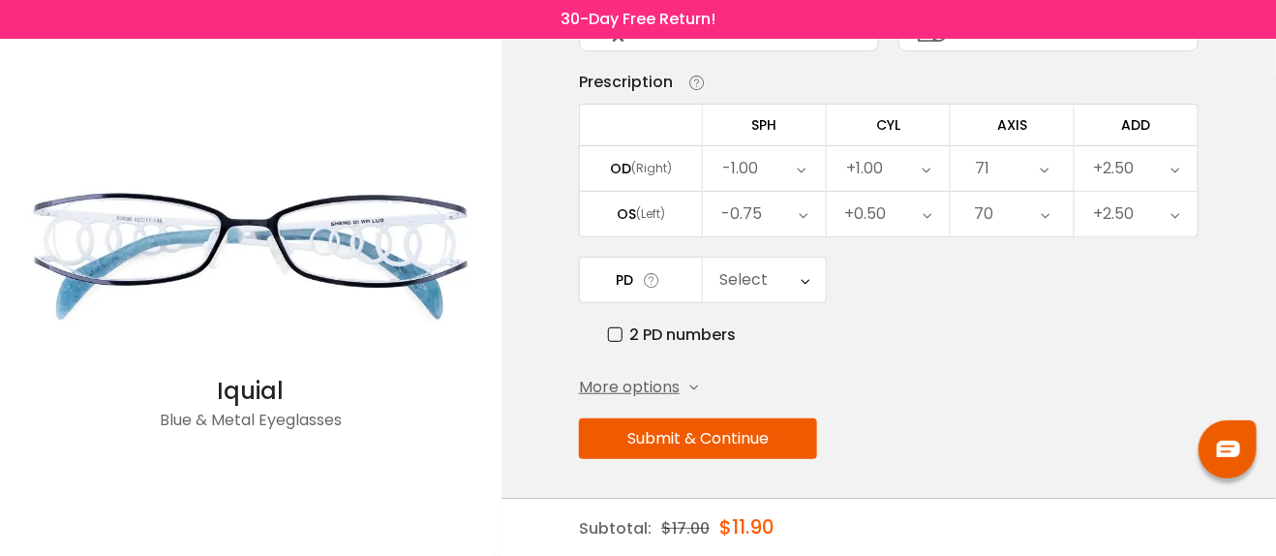
click at [760, 272] on div "Select" at bounding box center [743, 279] width 48 height 39
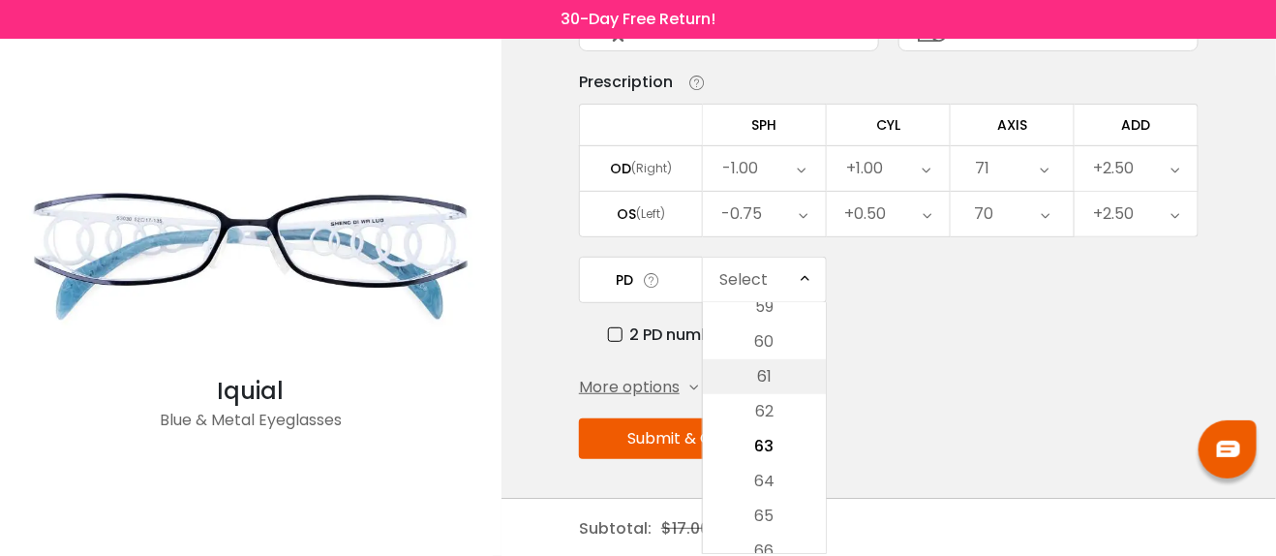
click at [752, 366] on li "61" at bounding box center [764, 376] width 123 height 35
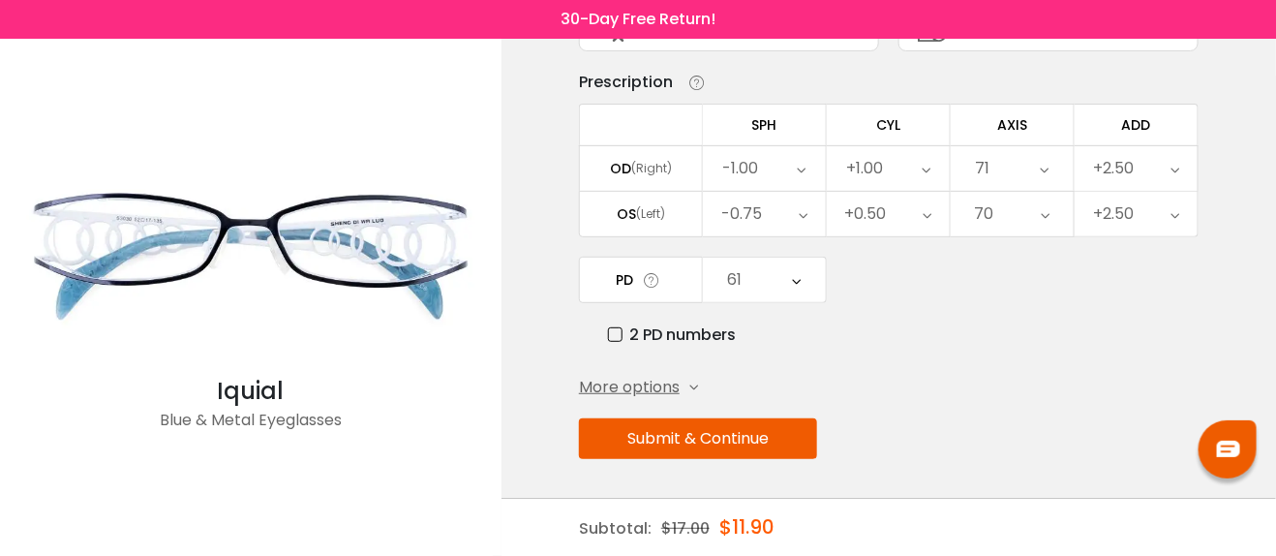
click at [766, 430] on button "Submit & Continue" at bounding box center [698, 438] width 238 height 41
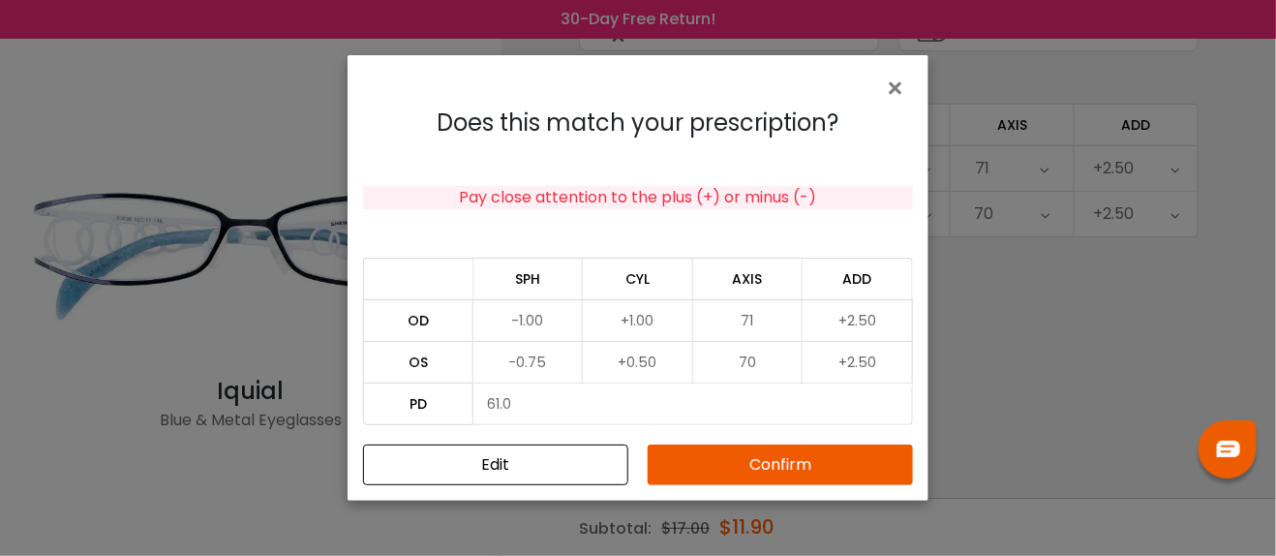
click at [767, 459] on button "Confirm" at bounding box center [780, 464] width 265 height 41
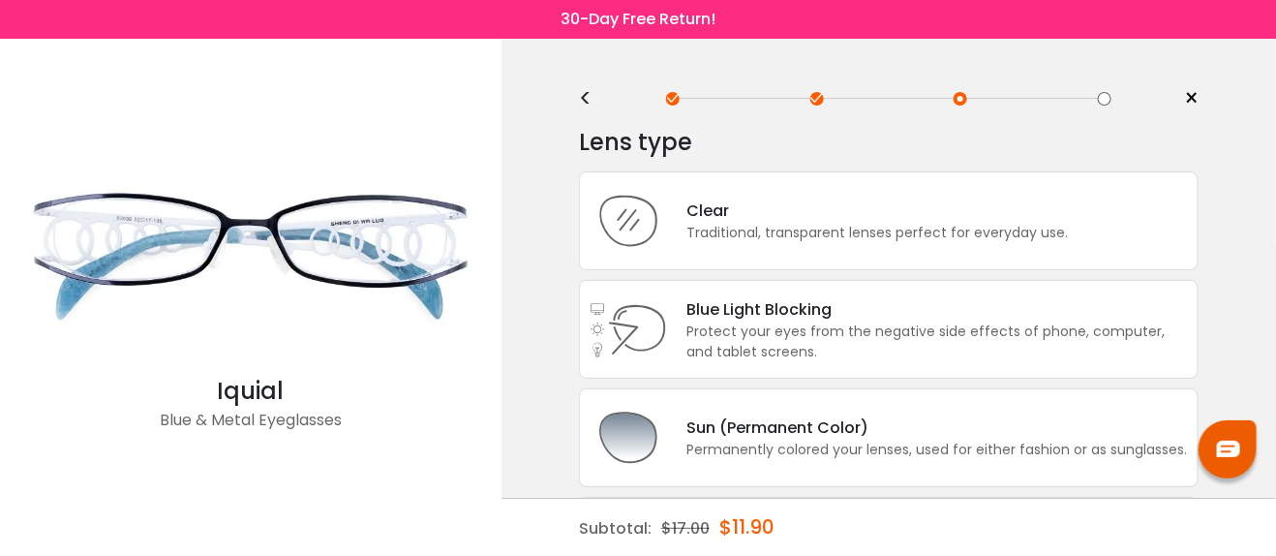
scroll to position [0, 0]
click at [813, 343] on div "Protect your eyes from the negative side effects of phone, computer, and tablet…" at bounding box center [936, 344] width 501 height 41
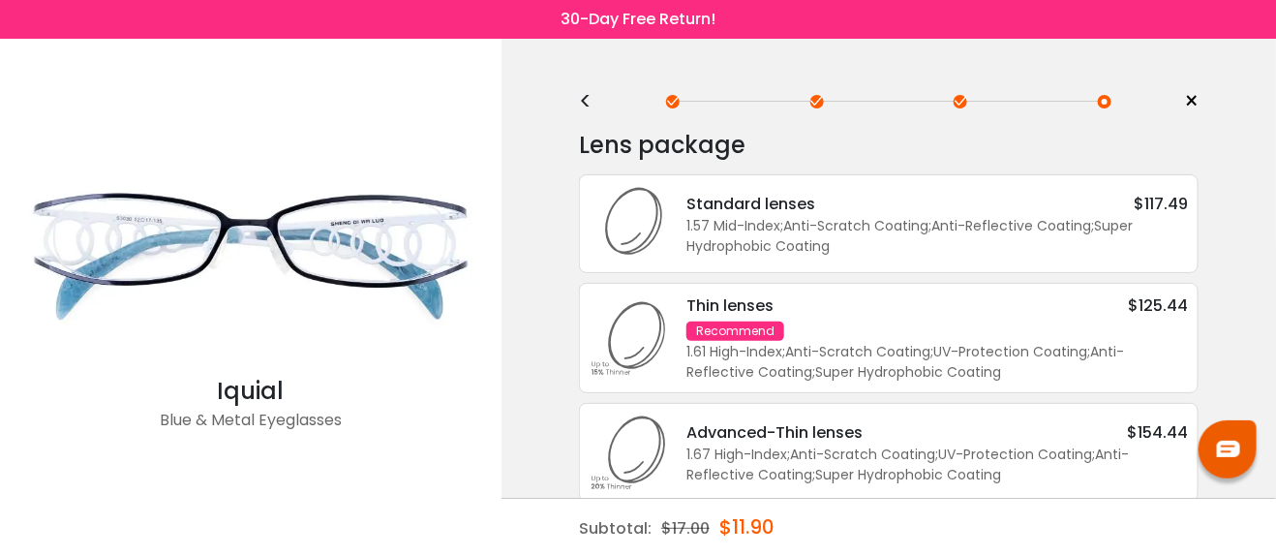
click at [963, 102] on div at bounding box center [960, 102] width 14 height 14
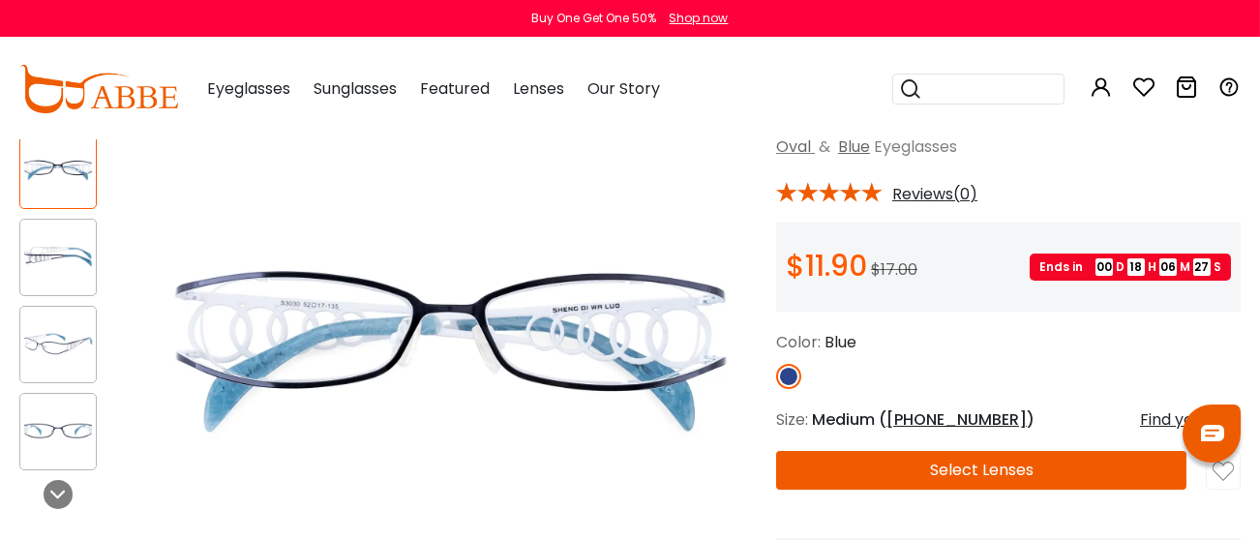
click at [868, 490] on button "Select Lenses" at bounding box center [981, 470] width 410 height 39
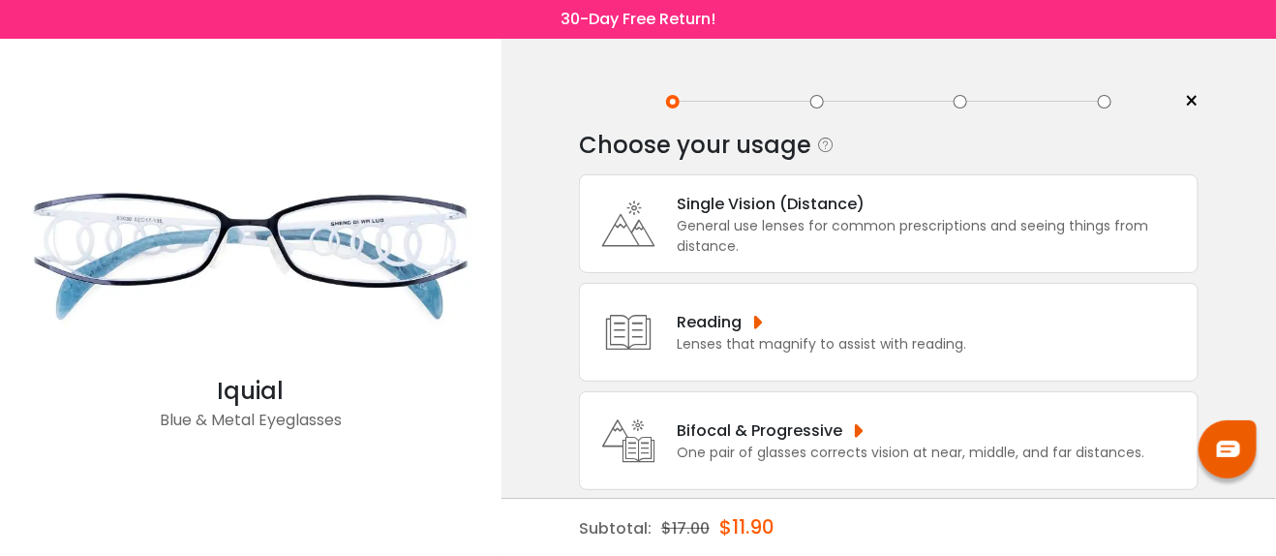
click at [846, 453] on div "One pair of glasses corrects vision at near, middle, and far distances." at bounding box center [911, 452] width 468 height 20
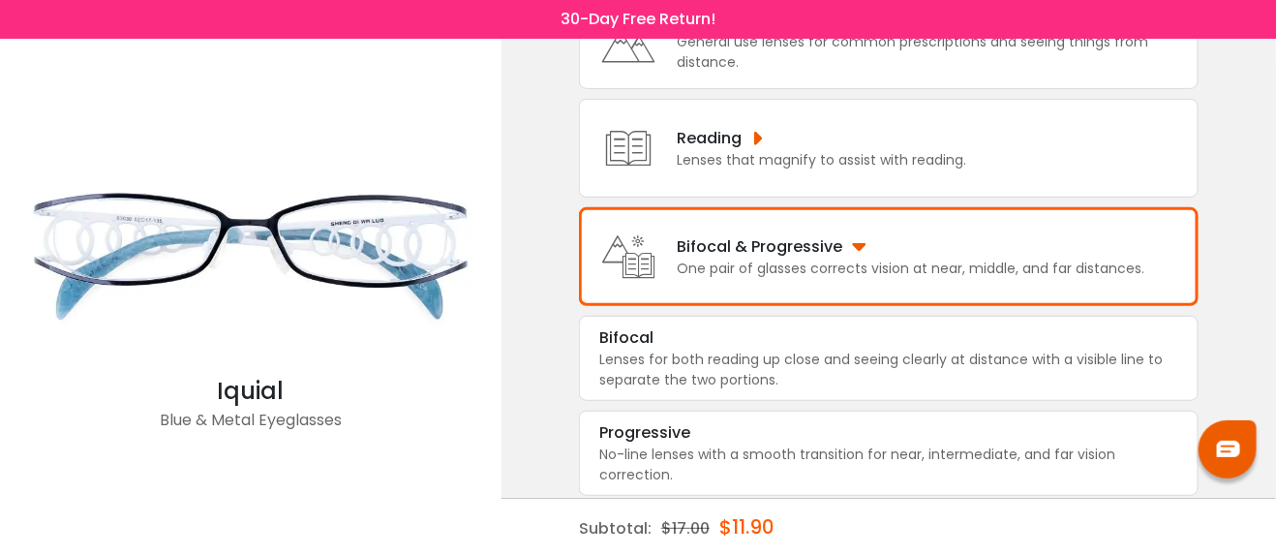
scroll to position [199, 0]
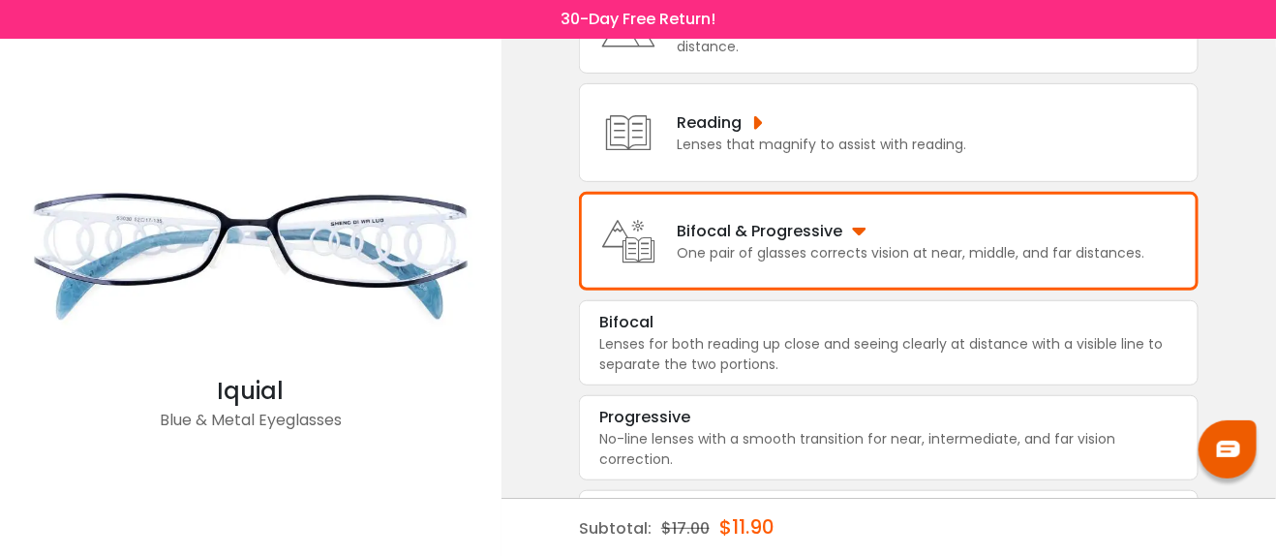
click at [846, 453] on div "No-line lenses with a smooth transition for near, intermediate, and far vision …" at bounding box center [888, 449] width 579 height 41
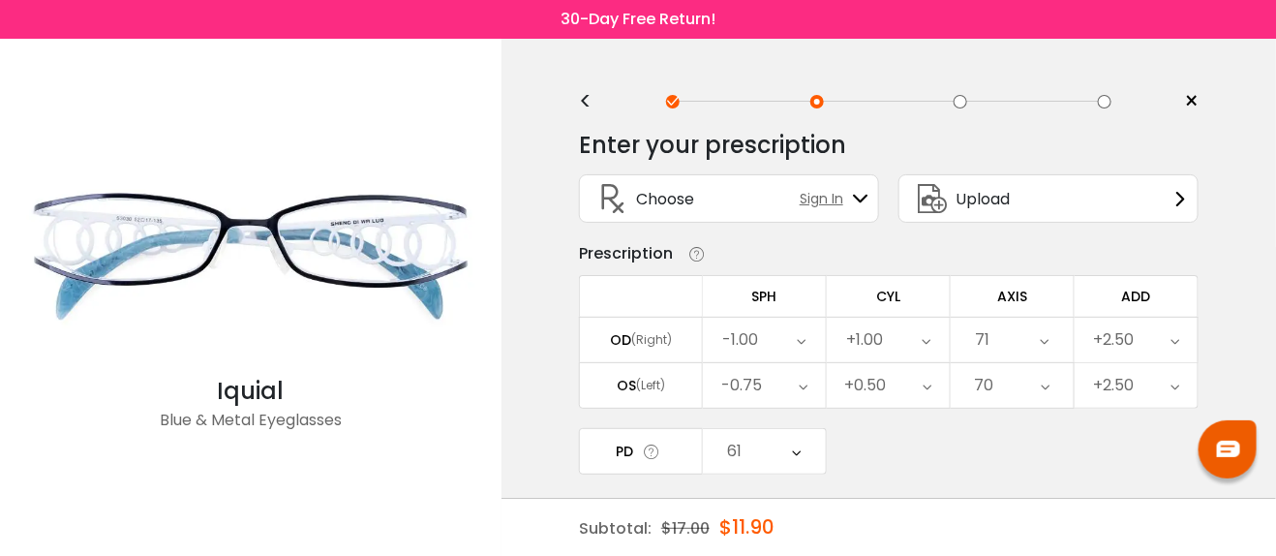
scroll to position [180, 0]
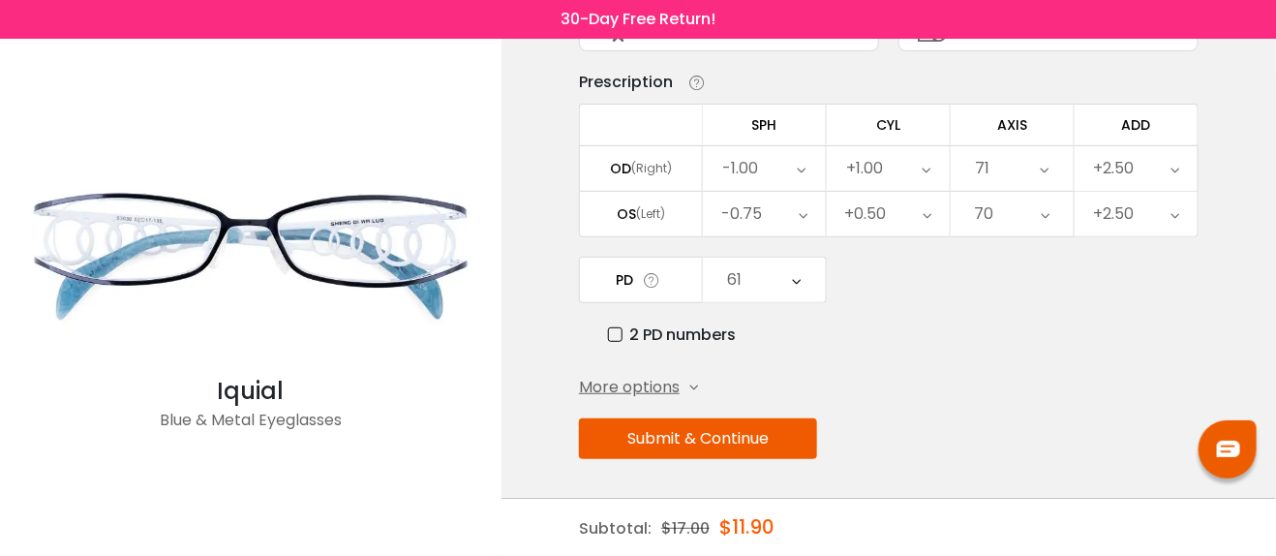
click at [738, 440] on button "Submit & Continue" at bounding box center [698, 438] width 238 height 41
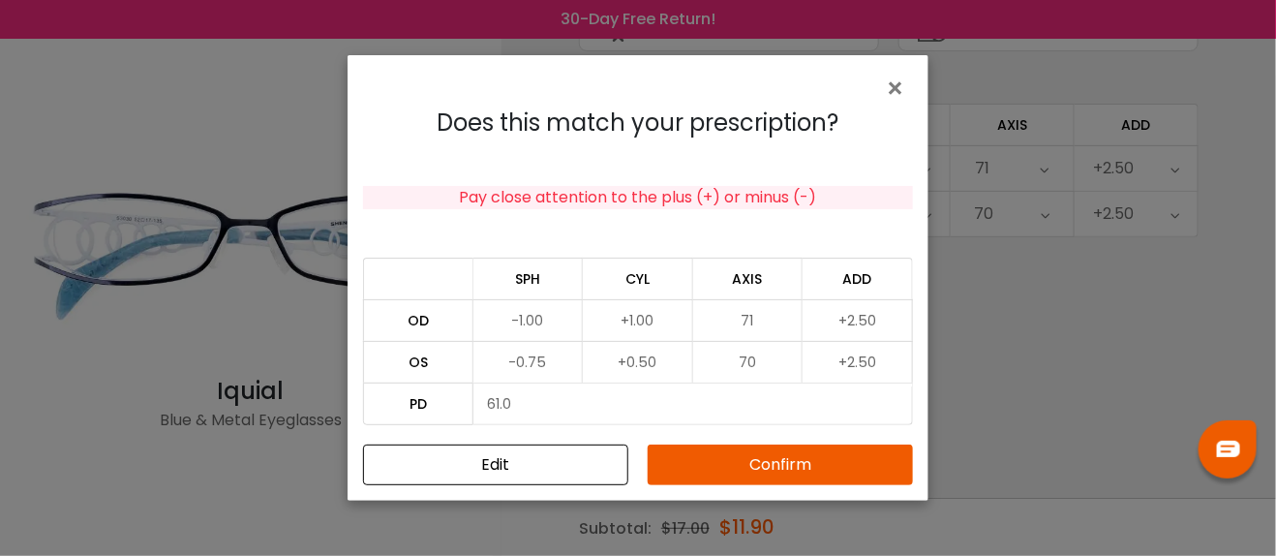
click at [738, 460] on button "Confirm" at bounding box center [780, 464] width 265 height 41
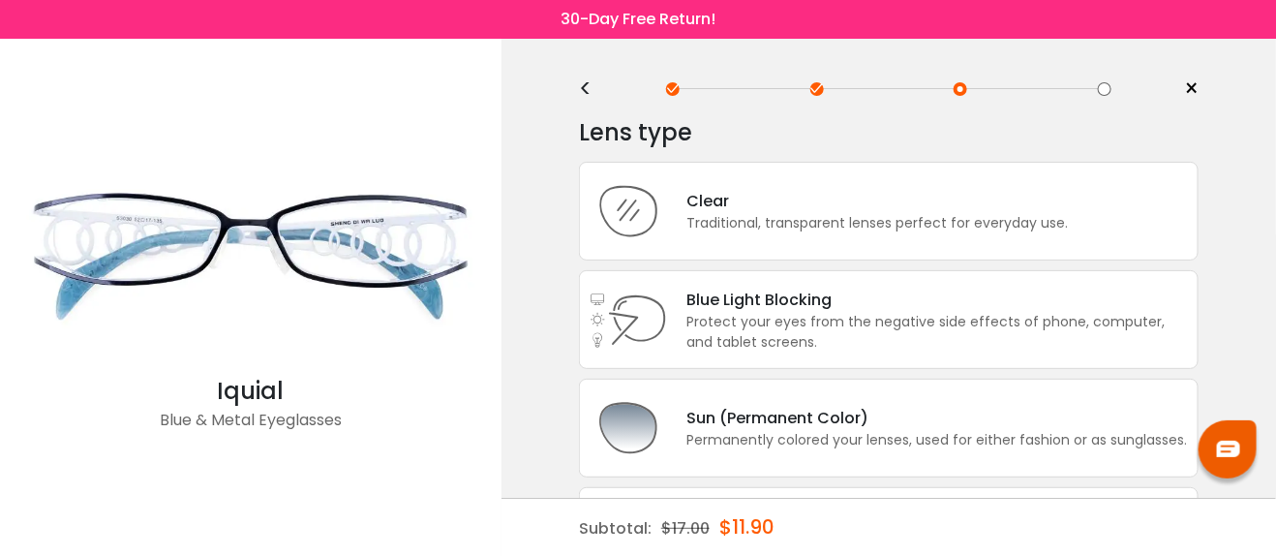
scroll to position [0, 0]
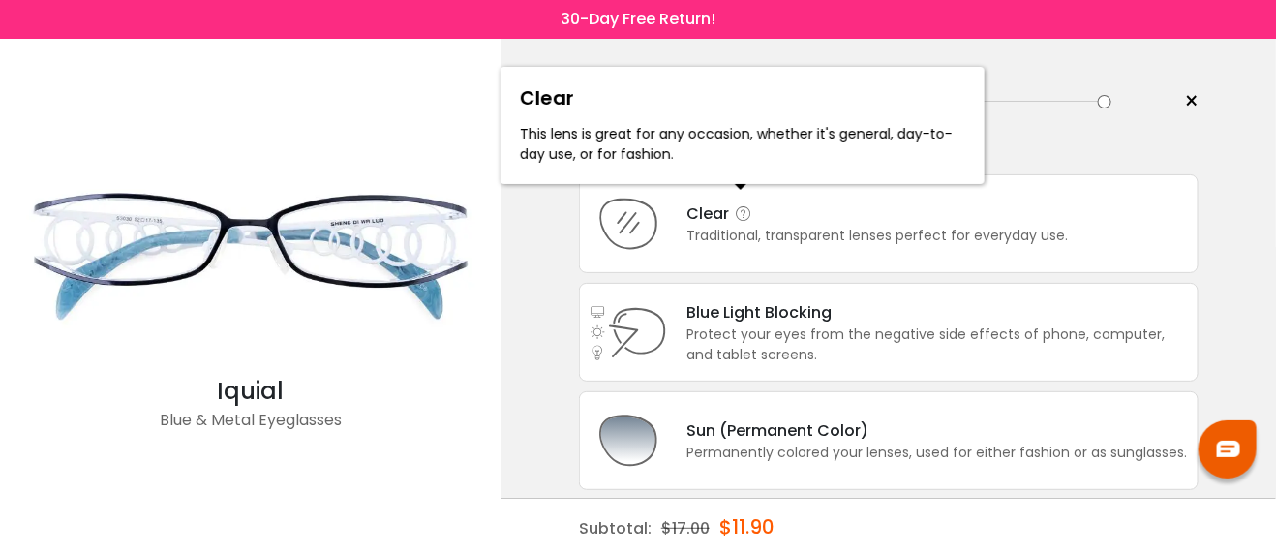
click at [735, 218] on icon at bounding box center [743, 213] width 19 height 19
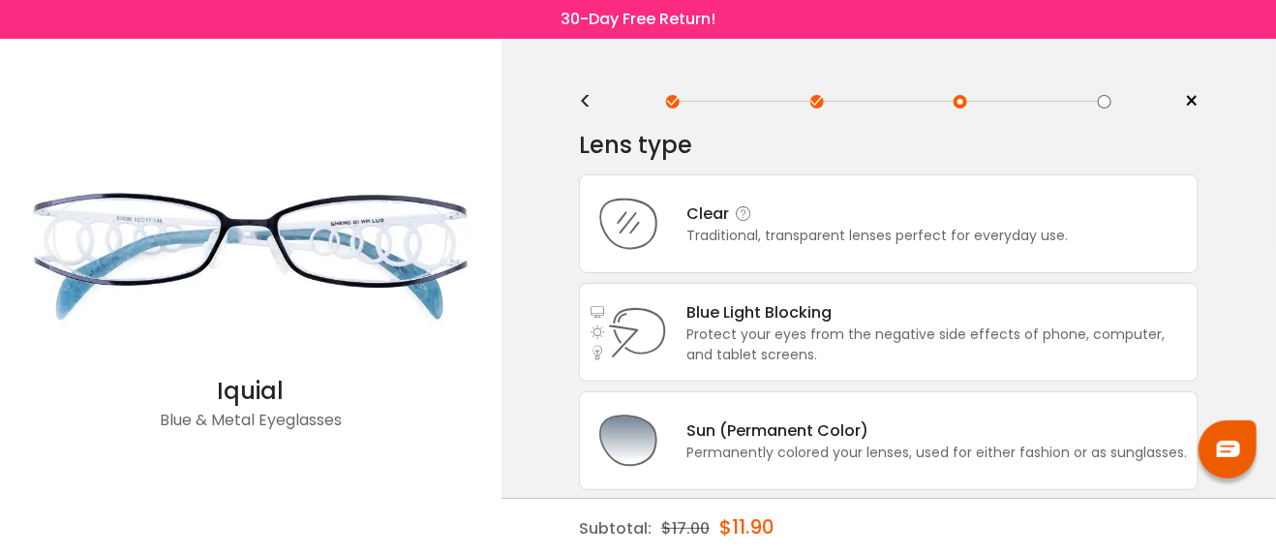
click at [716, 230] on div "Traditional, transparent lenses perfect for everyday use." at bounding box center [876, 236] width 381 height 20
